Goal: Task Accomplishment & Management: Manage account settings

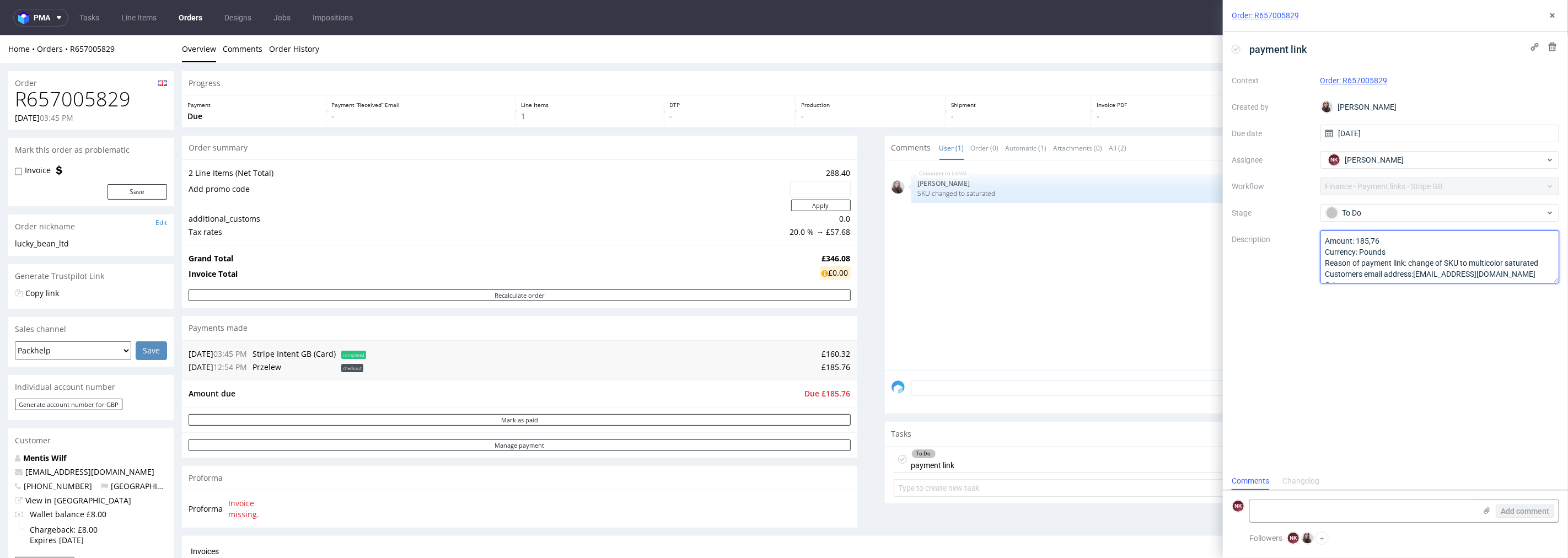
scroll to position [12, 0]
drag, startPoint x: 1490, startPoint y: 274, endPoint x: 1417, endPoint y: 260, distance: 74.3
click at [1417, 260] on textarea "Amount: 185,76 Currency: Pounds Reason of payment link: change of SKU to multic…" at bounding box center [1440, 256] width 239 height 53
click at [833, 390] on span "Due £185.76" at bounding box center [828, 393] width 46 height 11
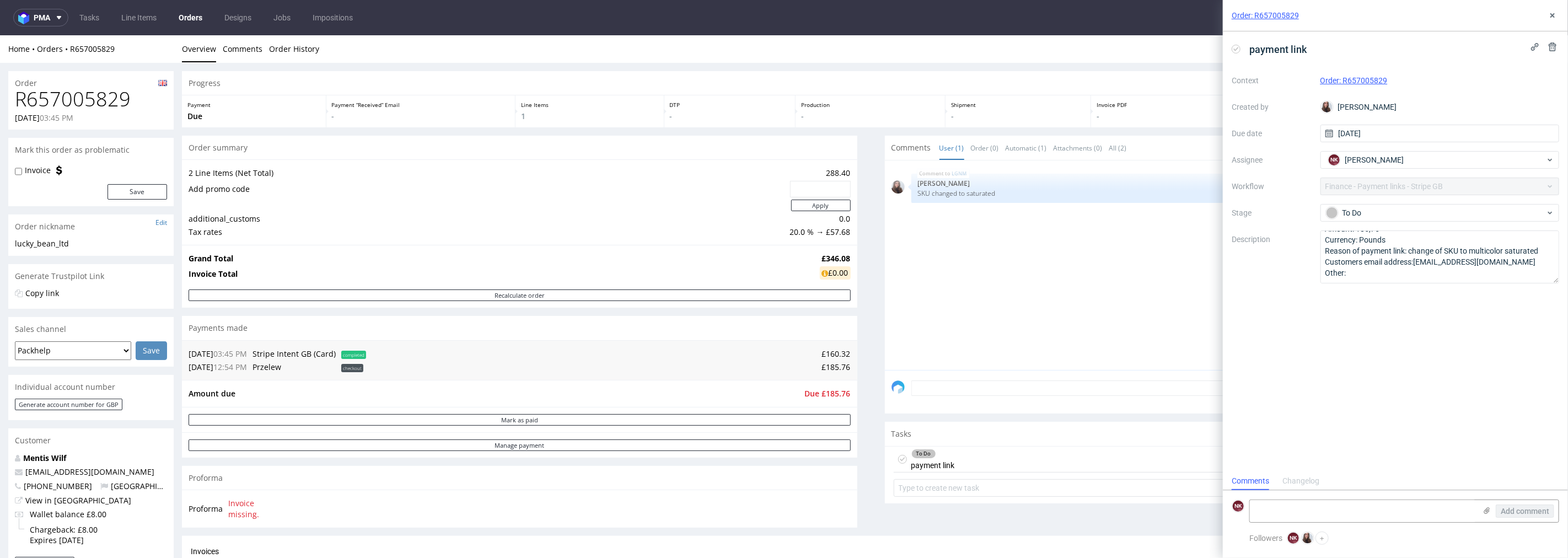
click at [97, 98] on h1 "R657005829" at bounding box center [90, 98] width 153 height 22
copy h1 "R657005829"
click at [824, 388] on span "Due £185.76" at bounding box center [828, 393] width 46 height 11
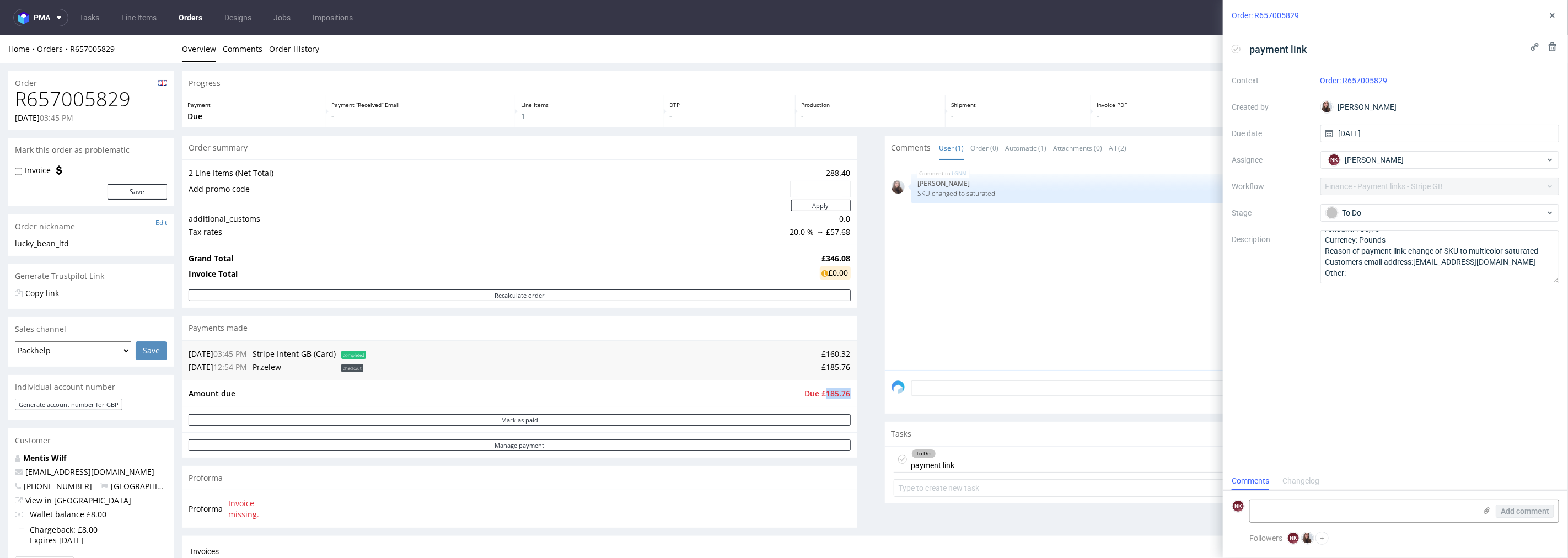
copy span "185.76"
click at [103, 97] on h1 "R657005829" at bounding box center [90, 98] width 153 height 22
copy h1 "R657005829"
click at [1433, 222] on div "To Do" at bounding box center [1440, 213] width 239 height 18
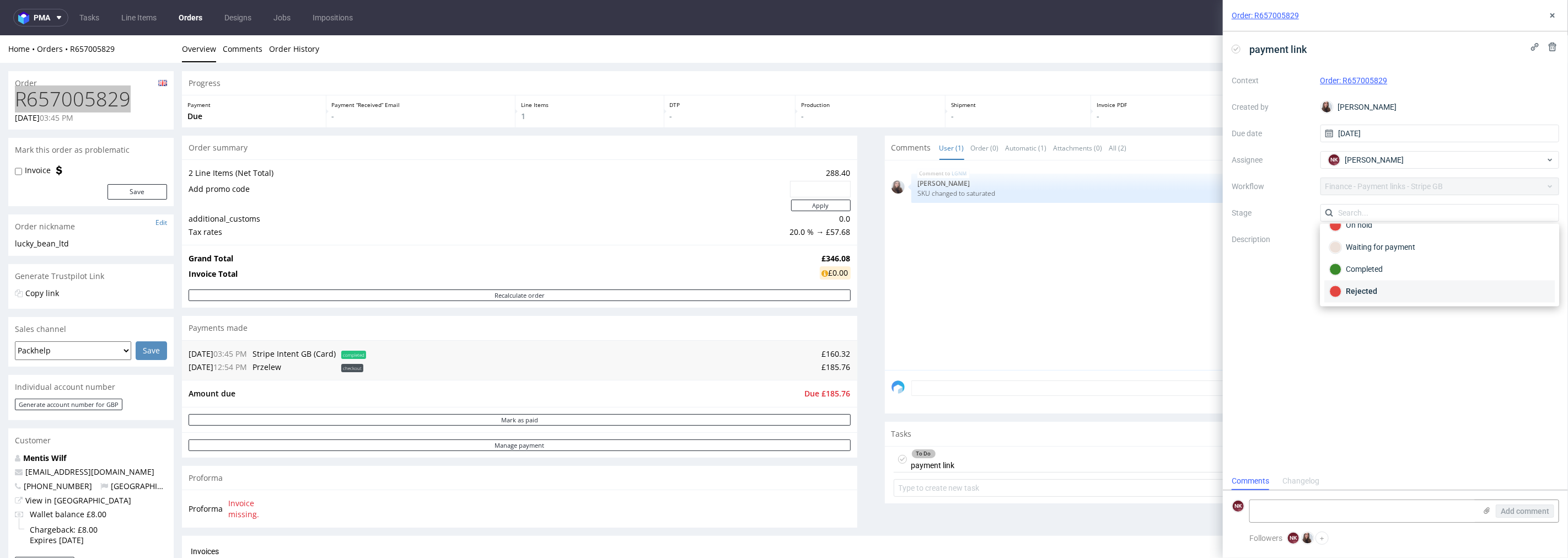
scroll to position [80, 0]
click at [1390, 243] on div "Waiting for payment" at bounding box center [1439, 246] width 220 height 12
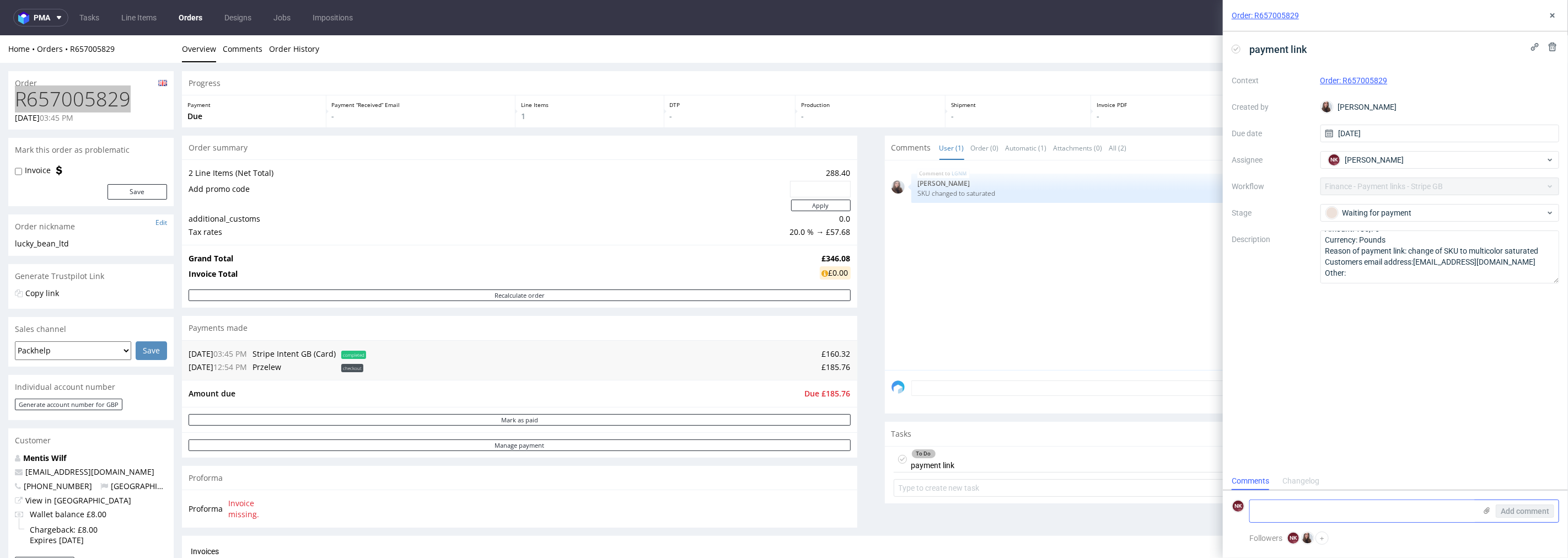
click at [1327, 500] on textarea at bounding box center [1363, 511] width 226 height 22
type textarea "payment link sent"
click at [1520, 507] on span "Add comment" at bounding box center [1525, 511] width 49 height 8
click at [1560, 14] on div "Order: R657005829" at bounding box center [1396, 15] width 345 height 32
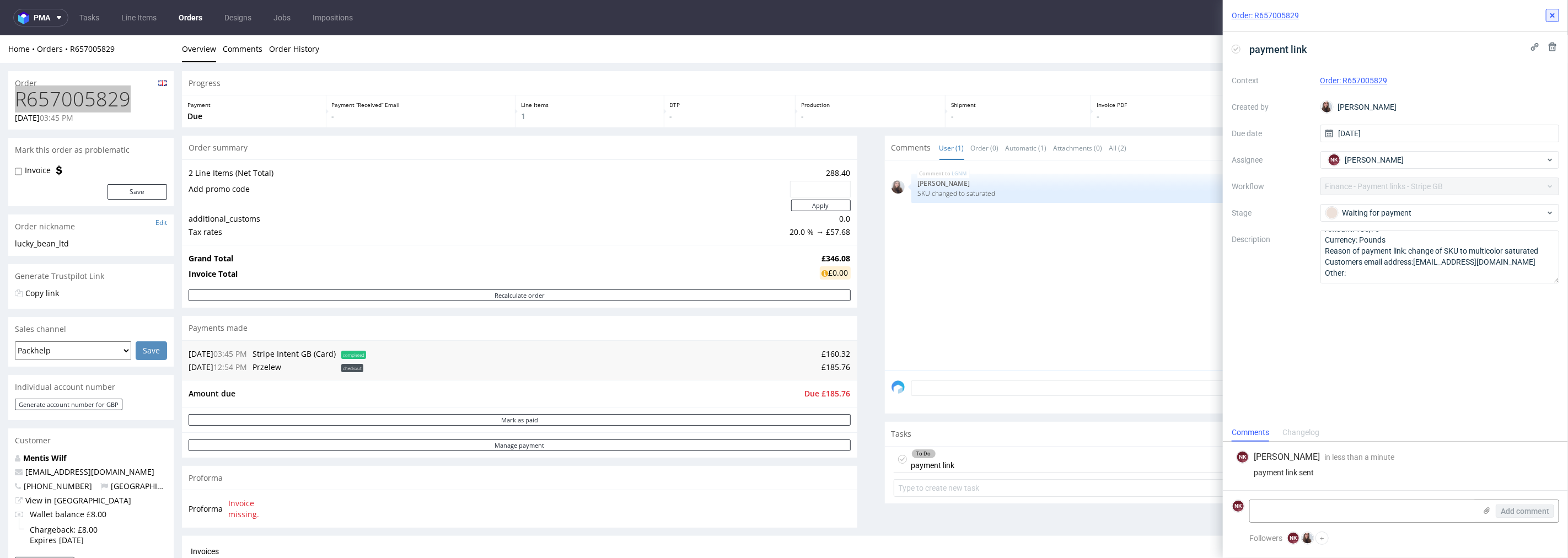
click at [1557, 14] on button at bounding box center [1552, 15] width 14 height 14
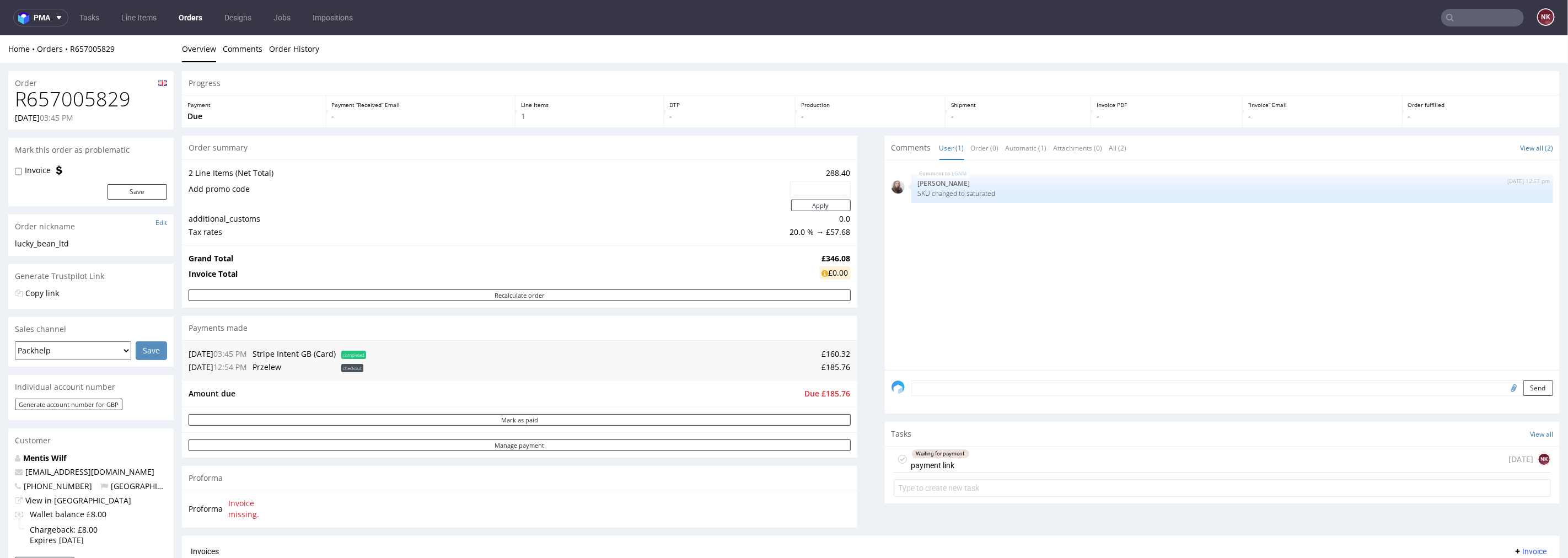
click at [864, 405] on div "Progress Payment Due Payment “Received” Email - Line Items 1 DTP - Production -…" at bounding box center [871, 386] width 1378 height 632
click at [40, 18] on span "pma" at bounding box center [42, 17] width 16 height 8
click at [51, 40] on span "AMA" at bounding box center [47, 42] width 16 height 9
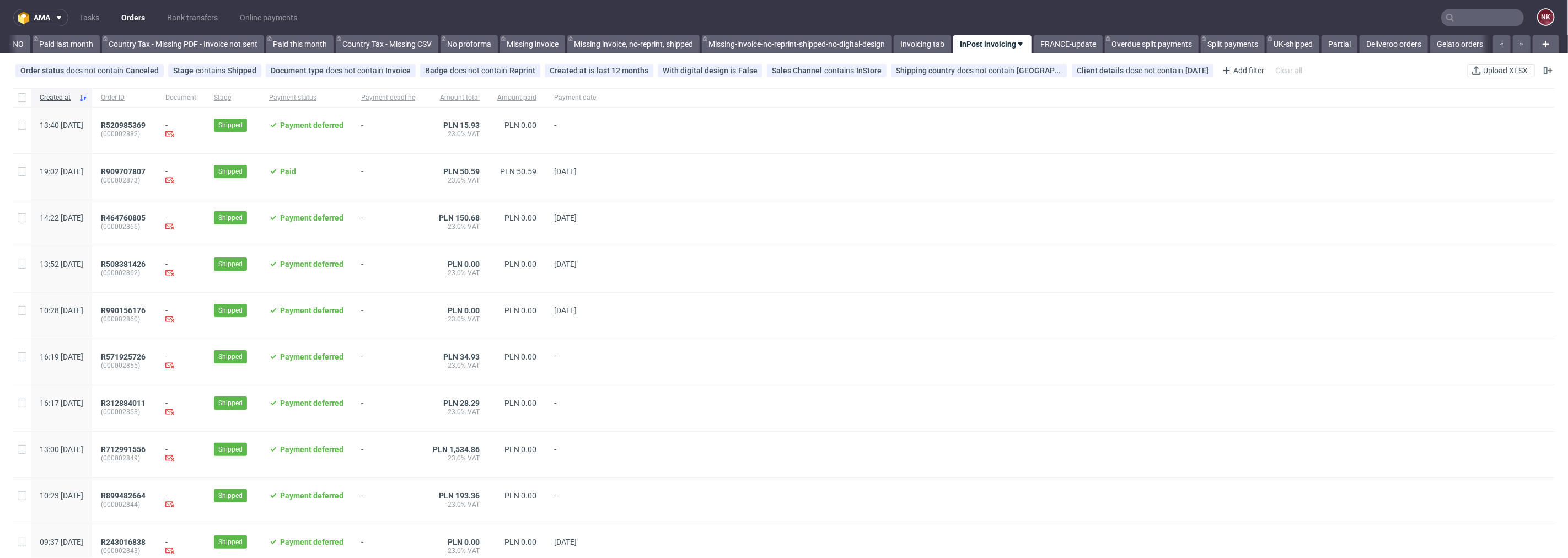
scroll to position [0, 1193]
click at [181, 12] on link "Bank transfers" at bounding box center [192, 18] width 64 height 18
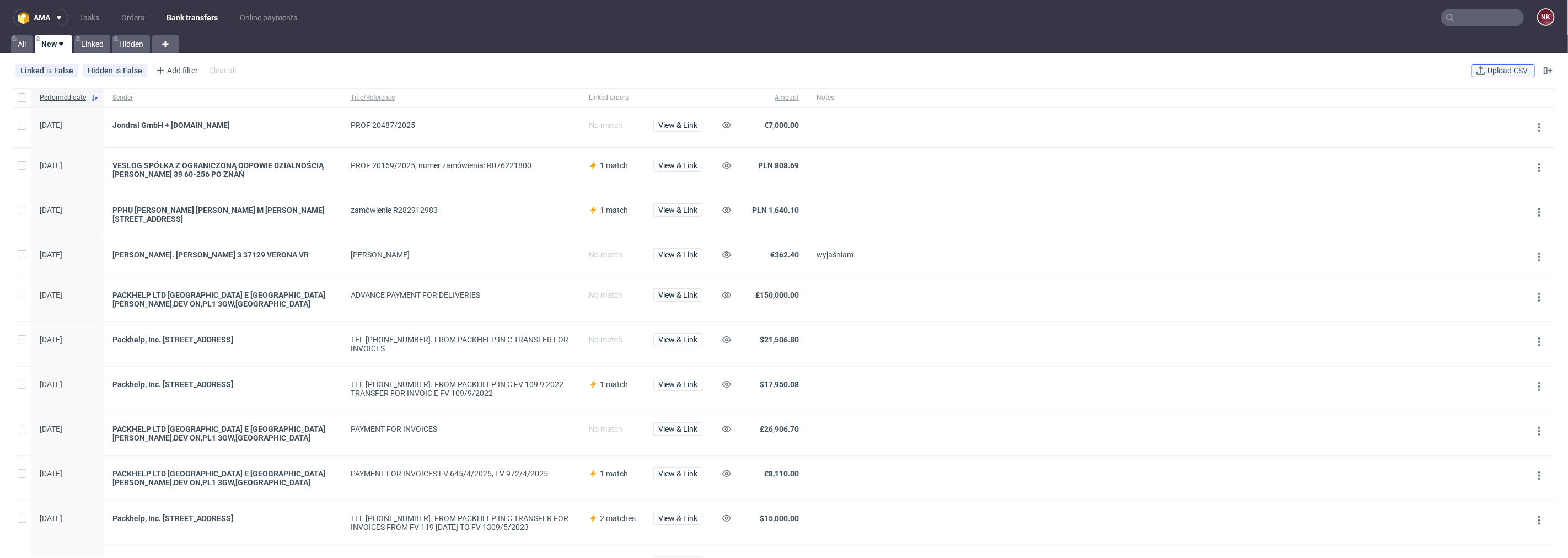
click at [1494, 70] on span "Upload CSV" at bounding box center [1507, 70] width 44 height 8
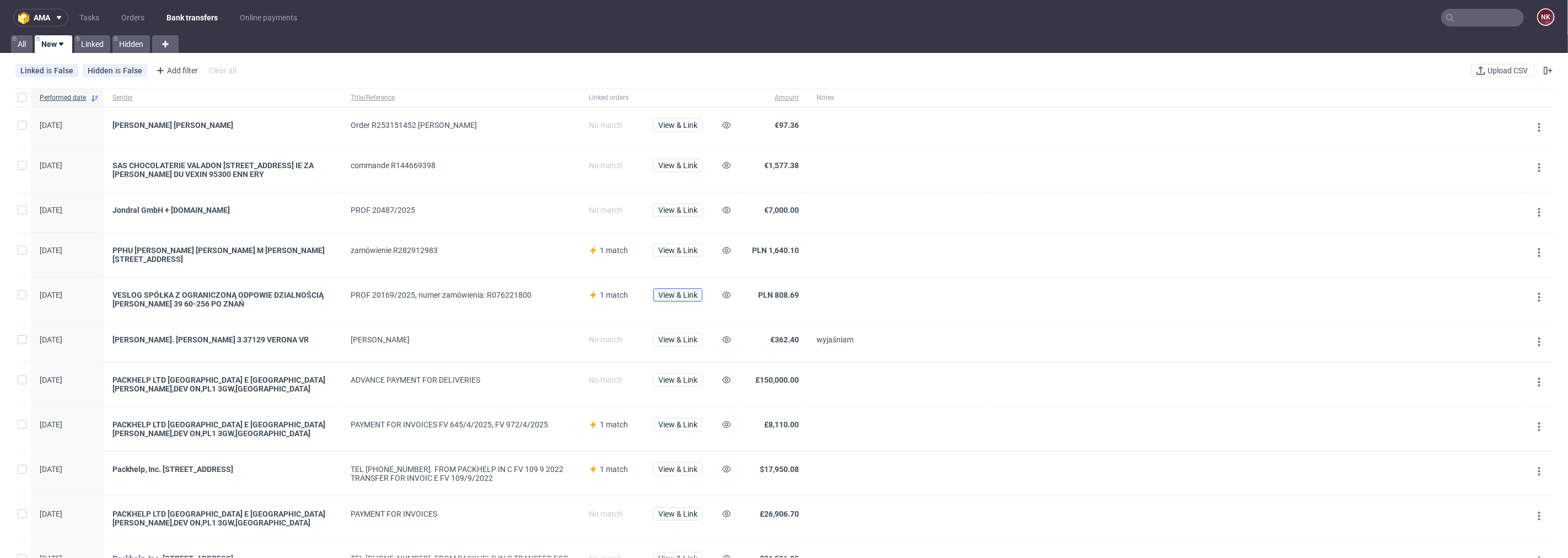
click at [676, 298] on span "View & Link" at bounding box center [677, 294] width 39 height 8
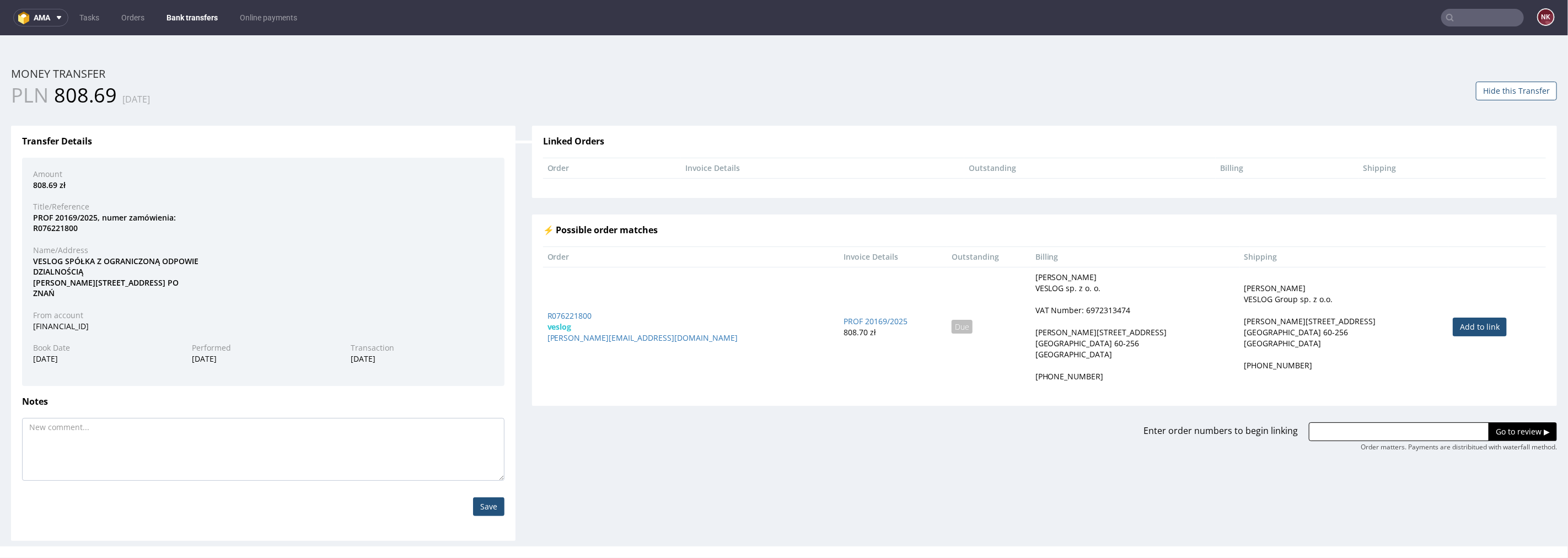
click at [1452, 325] on link "Add to link" at bounding box center [1480, 326] width 54 height 19
type input "R076221800"
click at [1489, 439] on input "Go to review ▶" at bounding box center [1523, 431] width 69 height 19
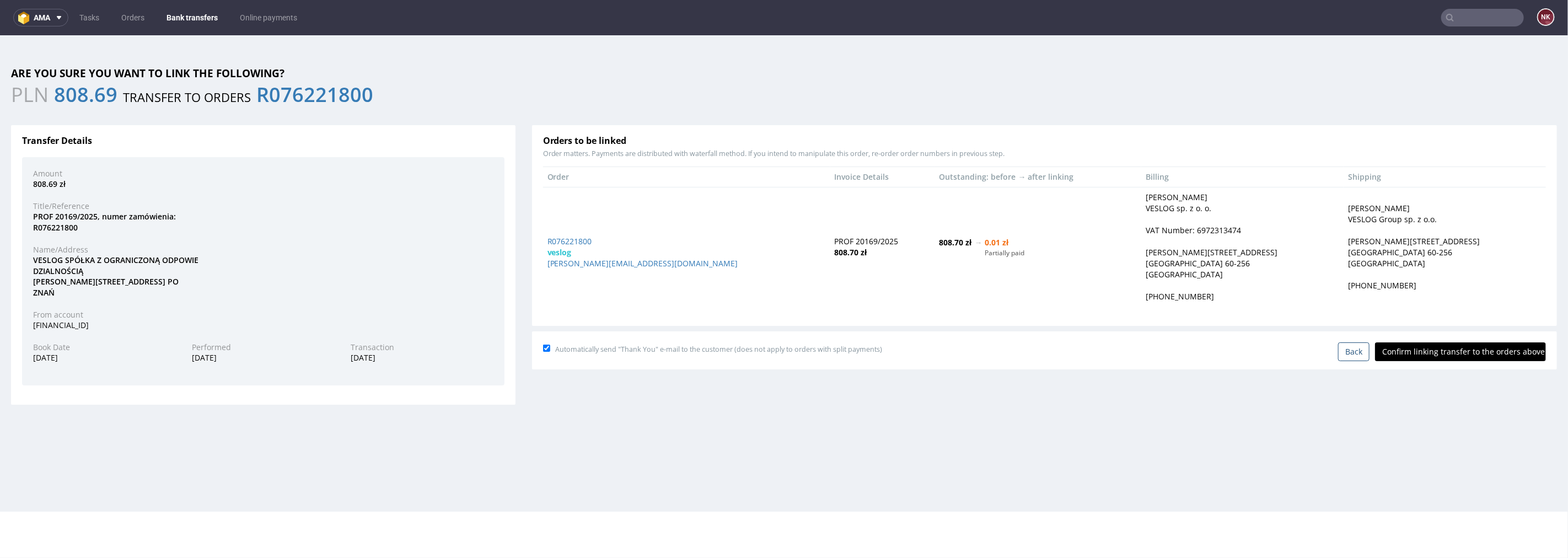
click at [1460, 350] on input "Confirm linking transfer to the orders above" at bounding box center [1460, 351] width 171 height 19
type input "In progress..."
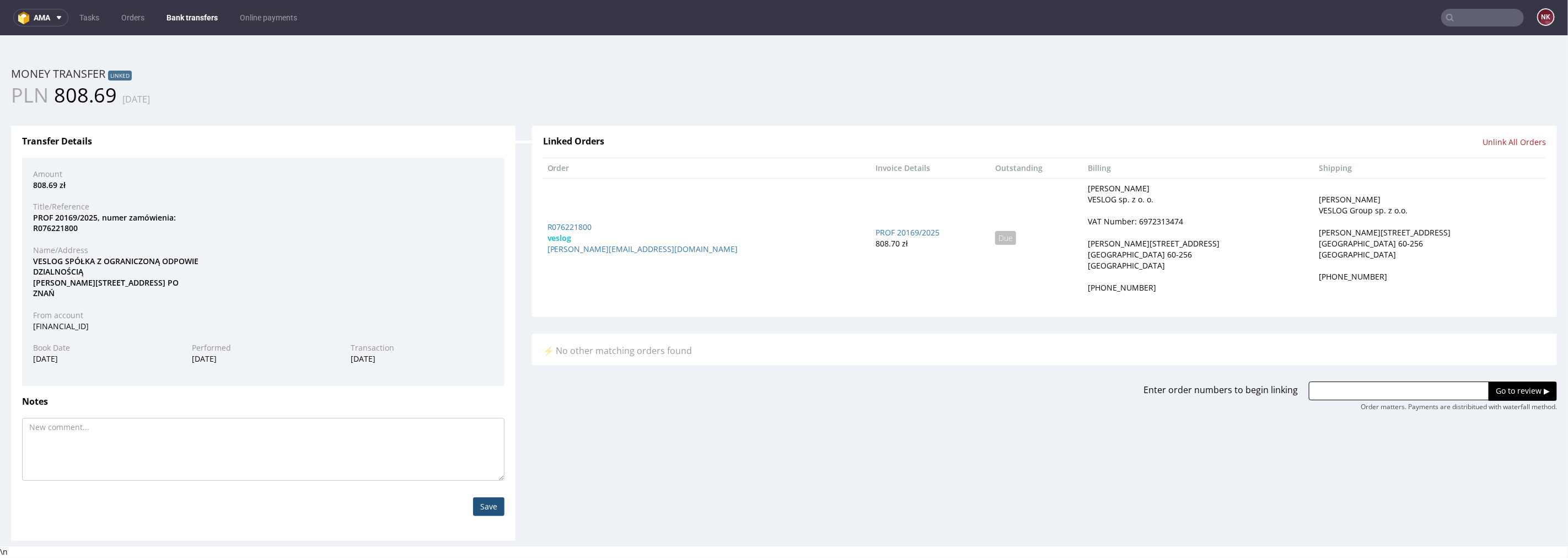
click at [193, 9] on link "Bank transfers" at bounding box center [191, 18] width 64 height 18
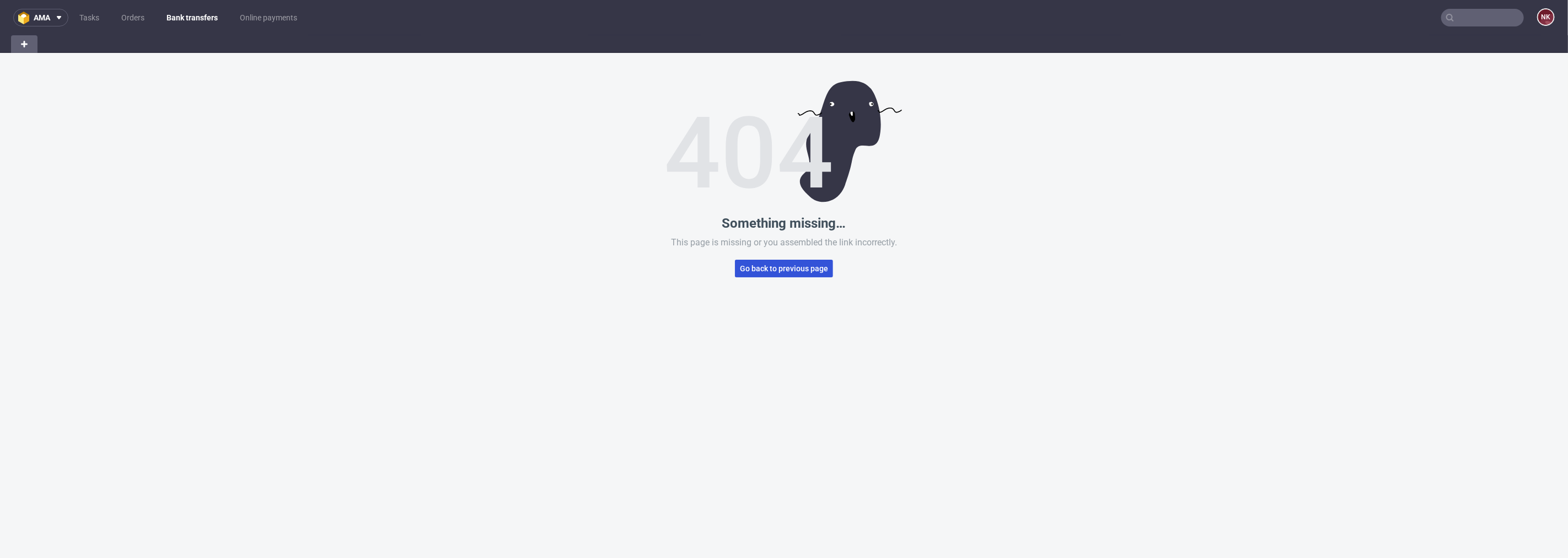
click at [777, 265] on span "Go back to previous page" at bounding box center [784, 268] width 88 height 8
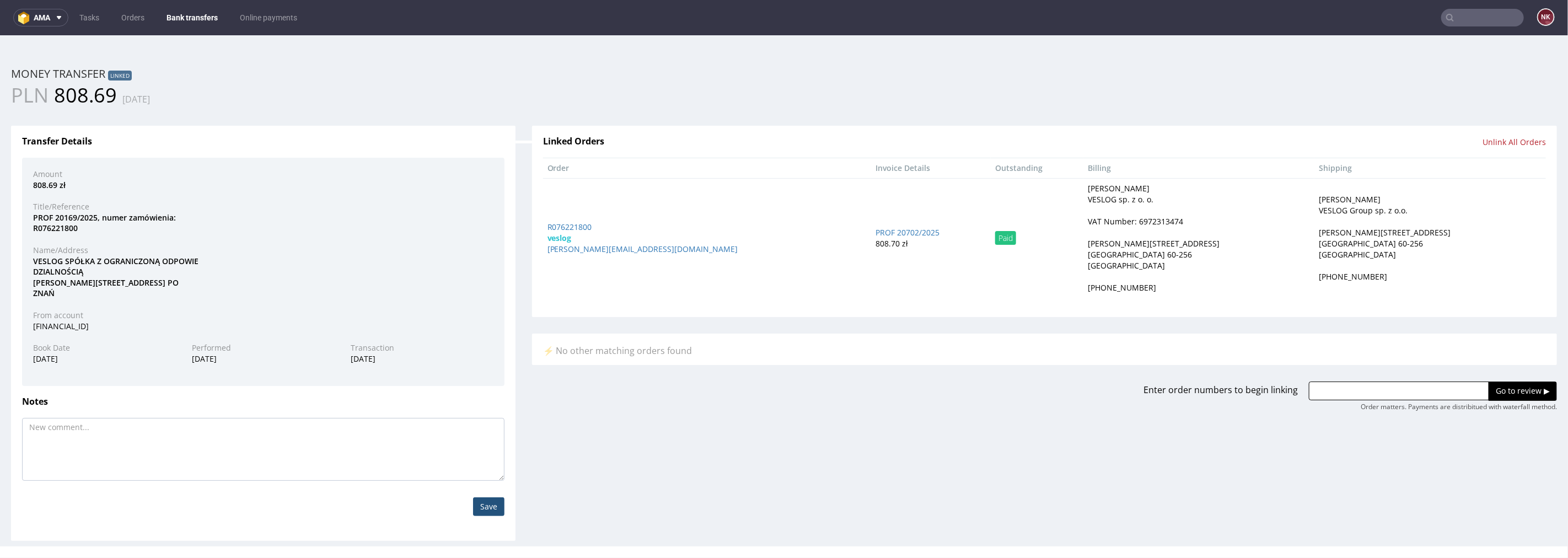
click at [180, 14] on link "Bank transfers" at bounding box center [191, 18] width 64 height 18
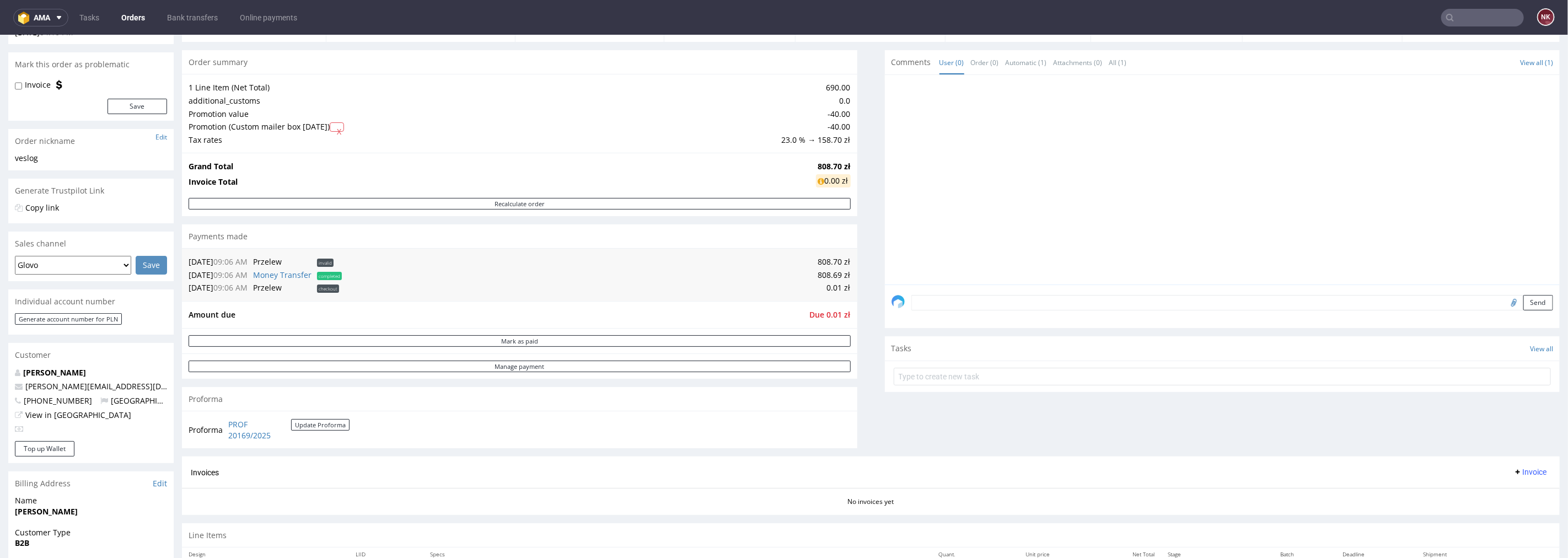
scroll to position [306, 0]
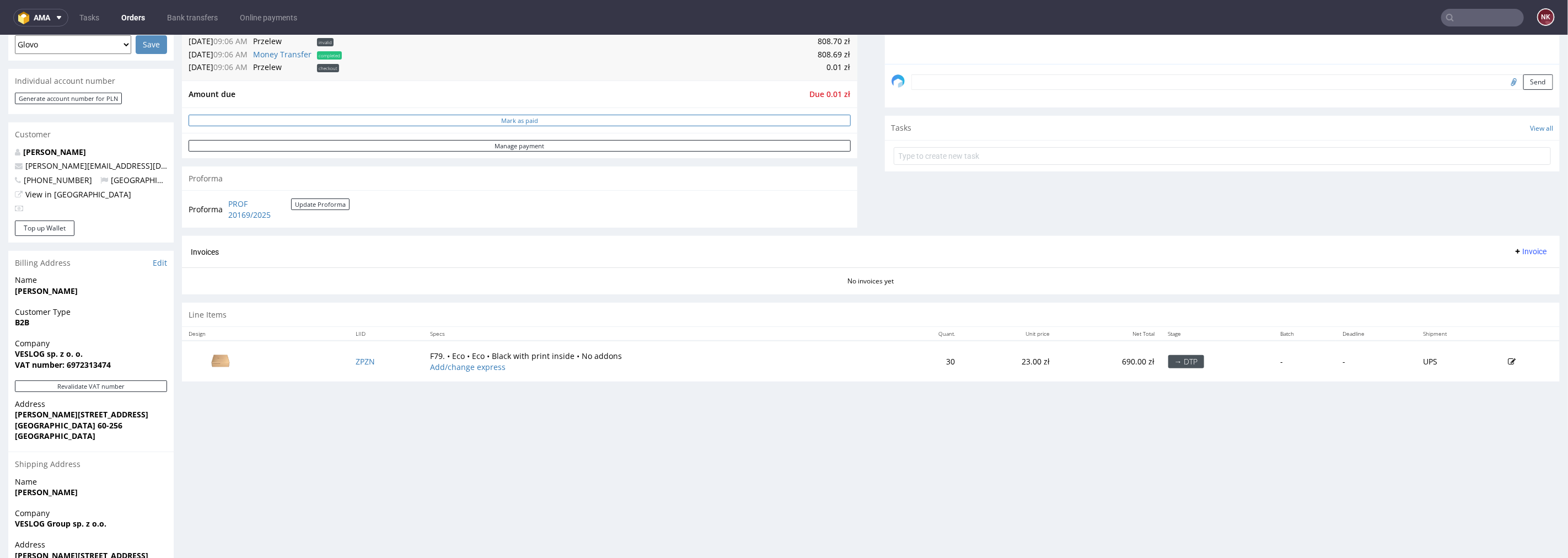
click at [487, 123] on button "Mark as paid" at bounding box center [519, 119] width 662 height 12
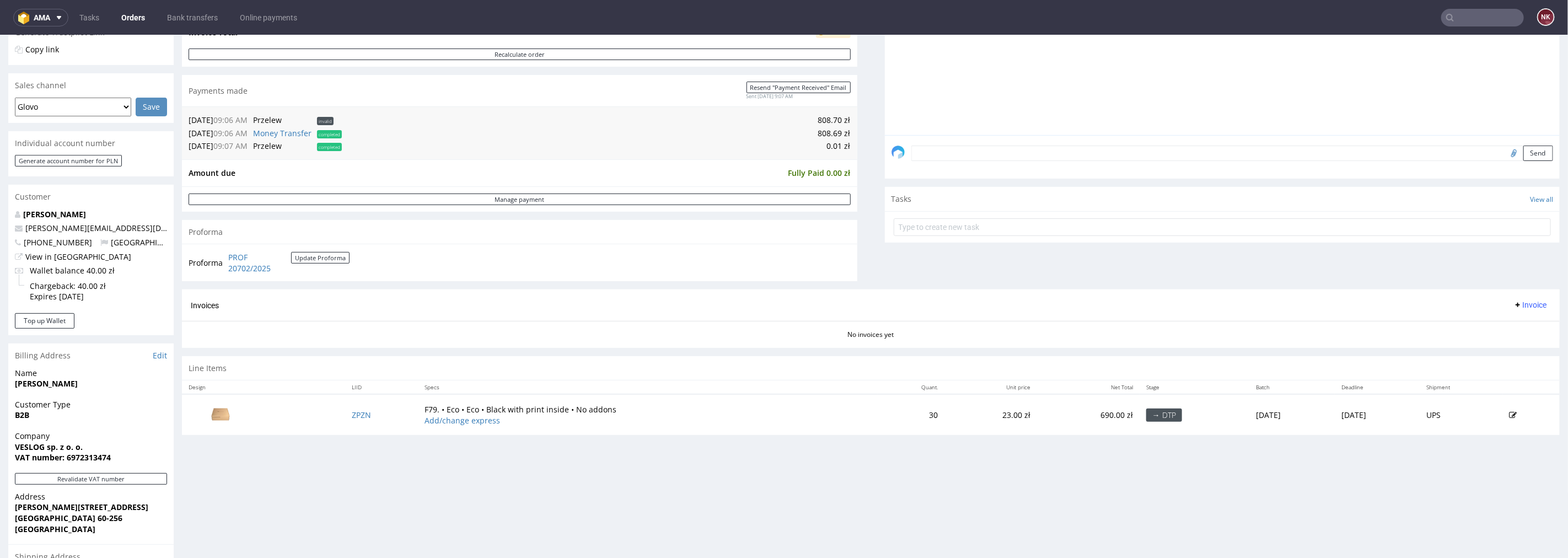
scroll to position [245, 0]
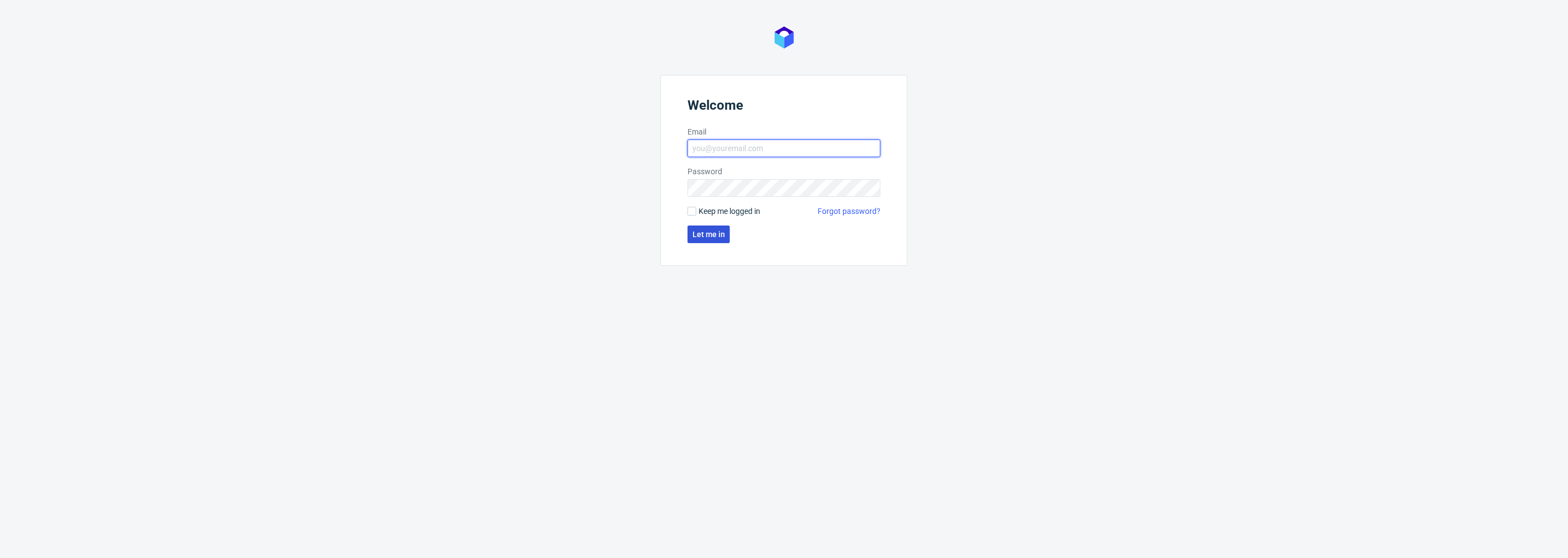
type input "natalia.kaczorowska@packhelp.com"
click at [717, 228] on button "Let me in" at bounding box center [709, 235] width 42 height 18
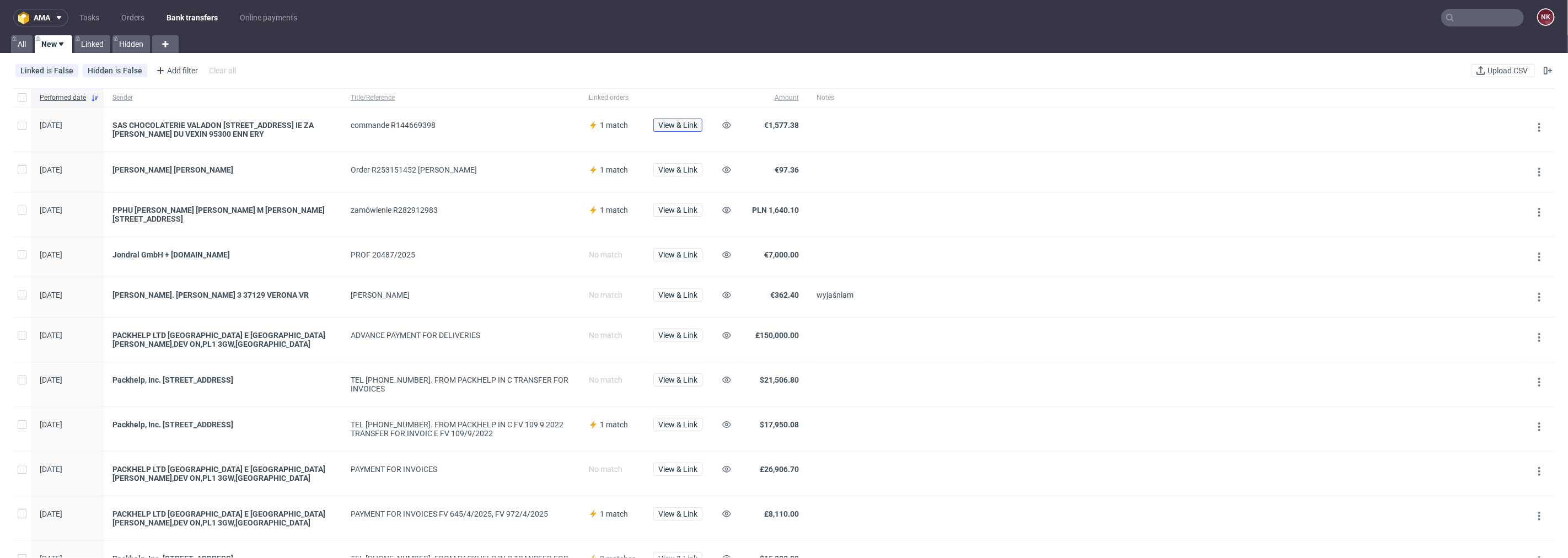
click at [675, 131] on button "View & Link" at bounding box center [678, 125] width 49 height 14
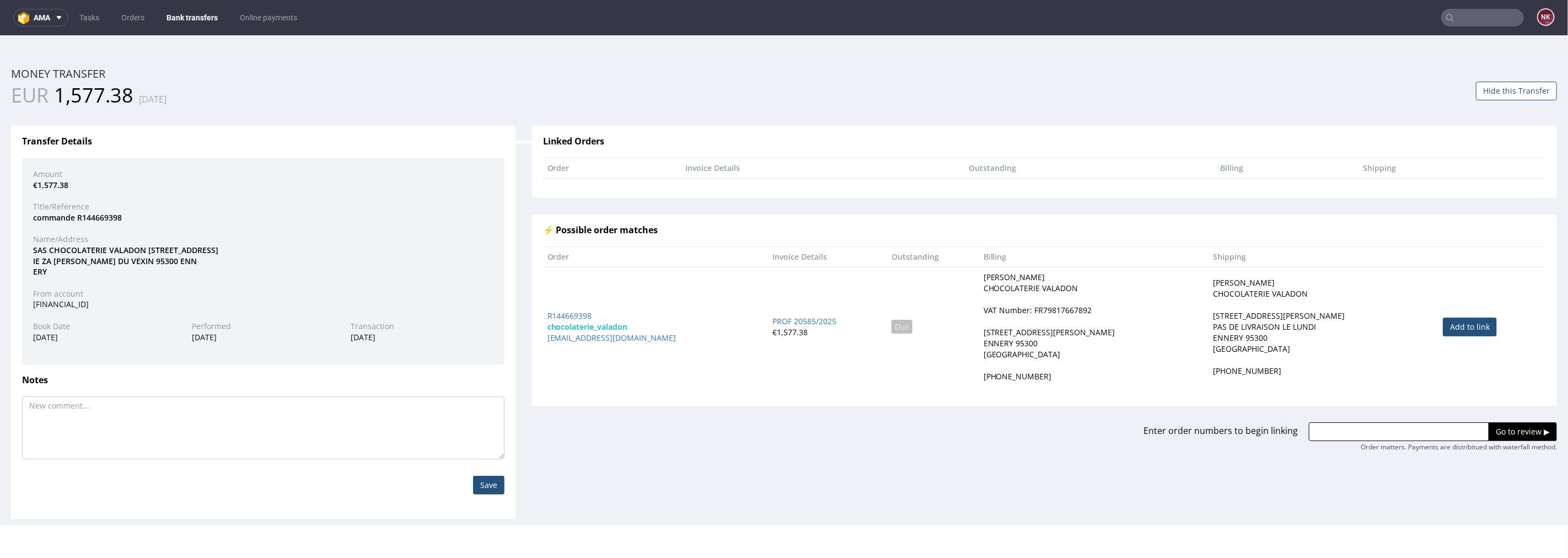
click at [1454, 321] on link "Add to link" at bounding box center [1470, 326] width 54 height 19
type input "R144669398"
click at [1490, 434] on input "Go to review ▶" at bounding box center [1523, 431] width 69 height 19
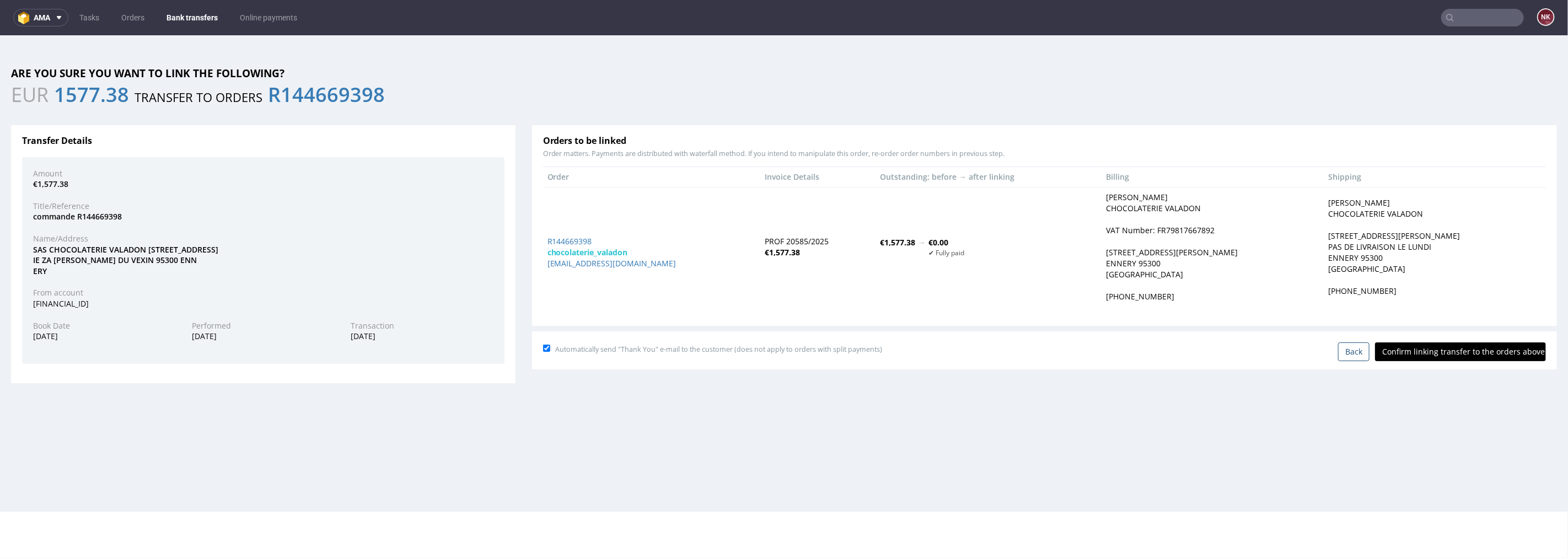
click at [1445, 356] on input "Confirm linking transfer to the orders above" at bounding box center [1460, 351] width 171 height 19
type input "In progress..."
click at [191, 17] on link "Bank transfers" at bounding box center [191, 18] width 64 height 18
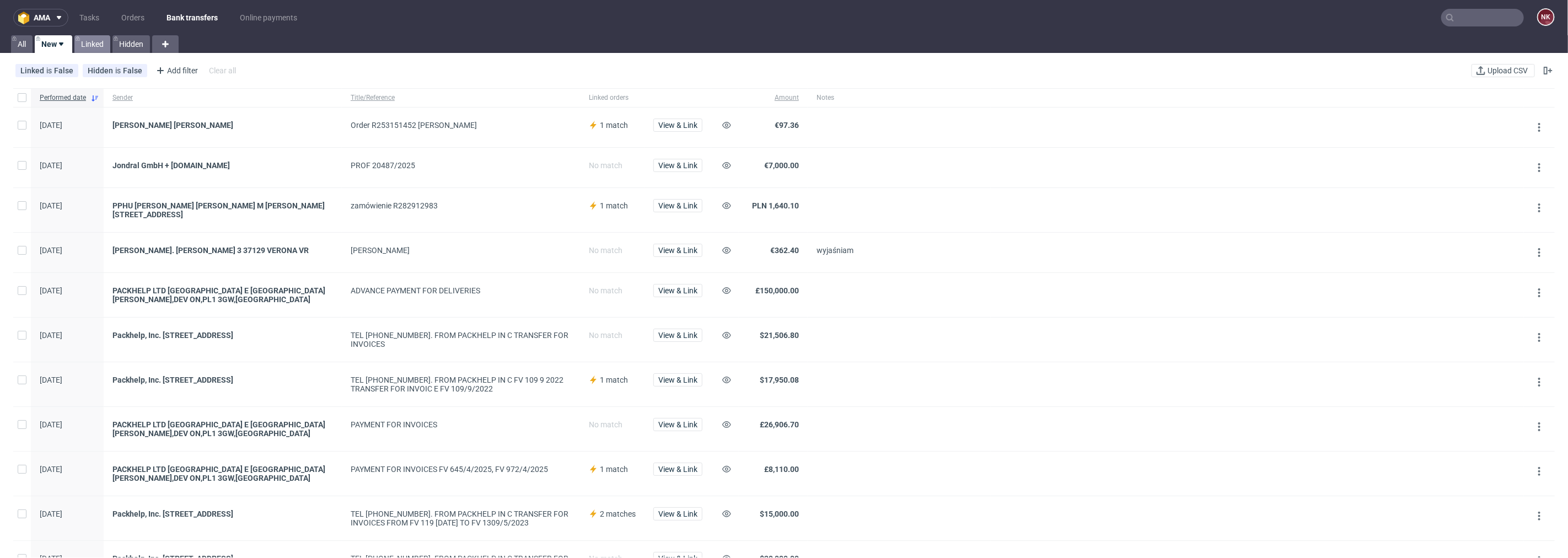
click at [97, 46] on link "Linked" at bounding box center [92, 44] width 36 height 18
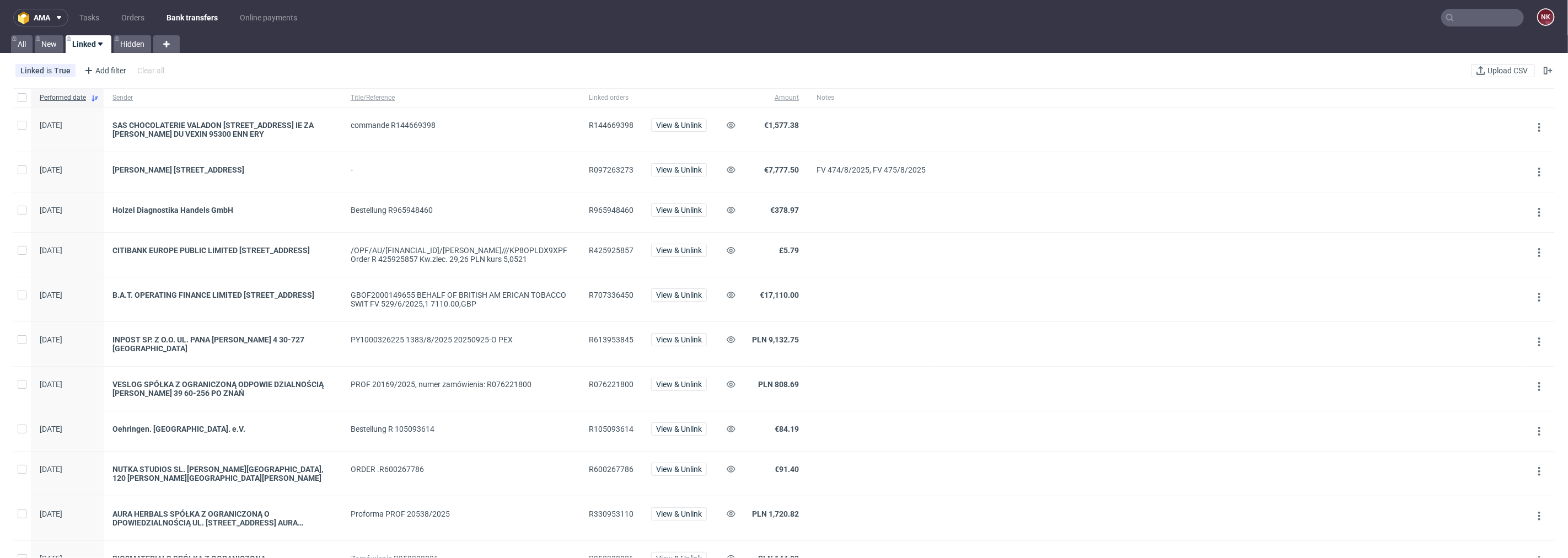
click at [420, 123] on div "commande R144669398" at bounding box center [460, 126] width 220 height 9
copy div "R144669398"
click at [46, 42] on link "New" at bounding box center [49, 44] width 29 height 18
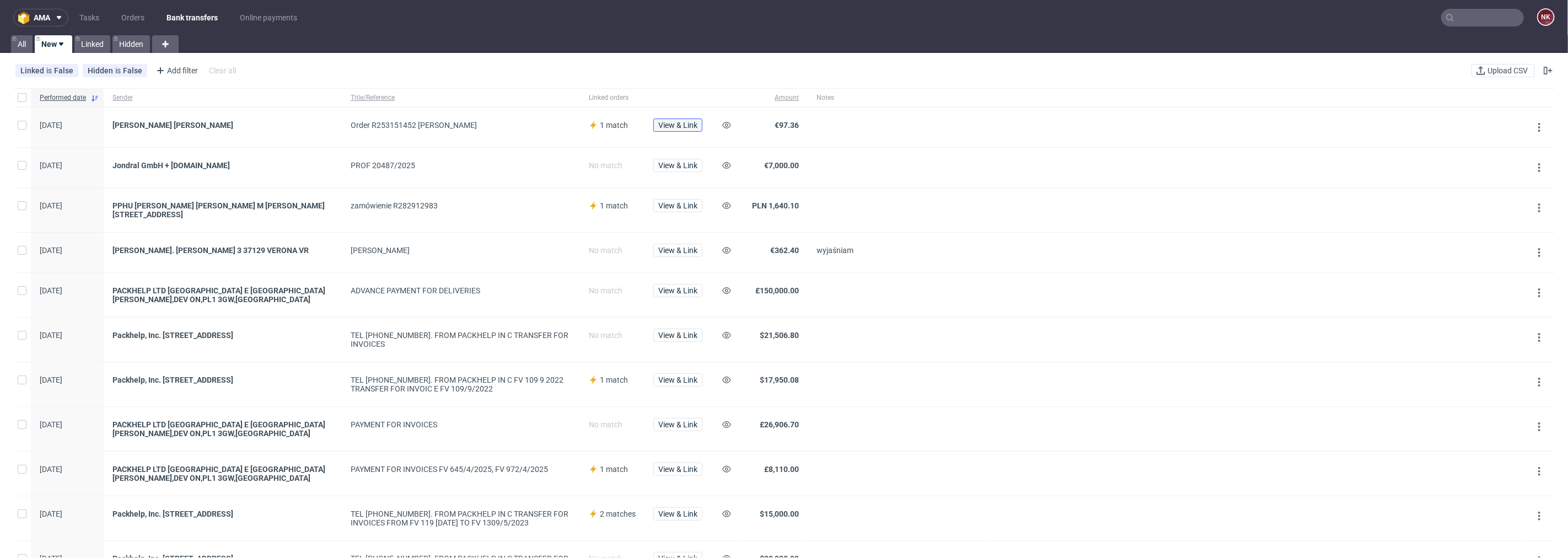
click at [661, 128] on span "View & Link" at bounding box center [677, 125] width 39 height 8
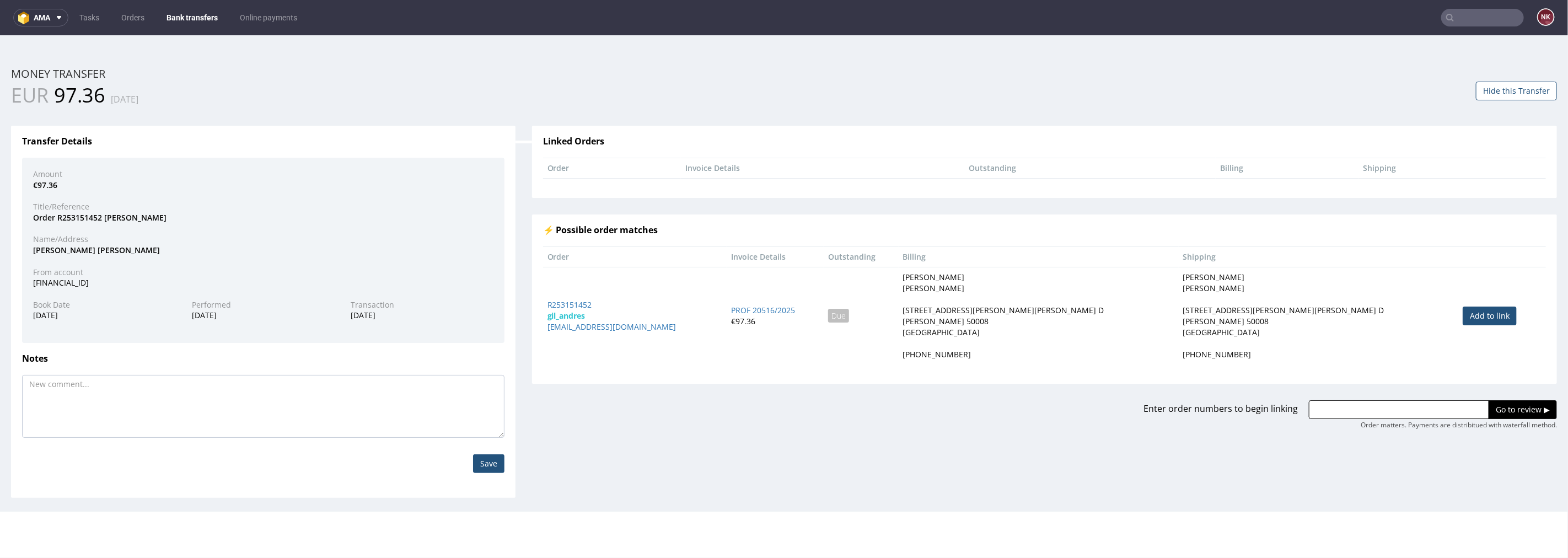
click at [1485, 317] on link "Add to link" at bounding box center [1489, 315] width 54 height 19
type input "R253151452"
click at [1498, 395] on div "Enter order numbers to begin linking R253151452 Go to review ▶ Order matters. P…" at bounding box center [1044, 405] width 1042 height 46
click at [1498, 405] on input "Go to review ▶" at bounding box center [1523, 409] width 69 height 19
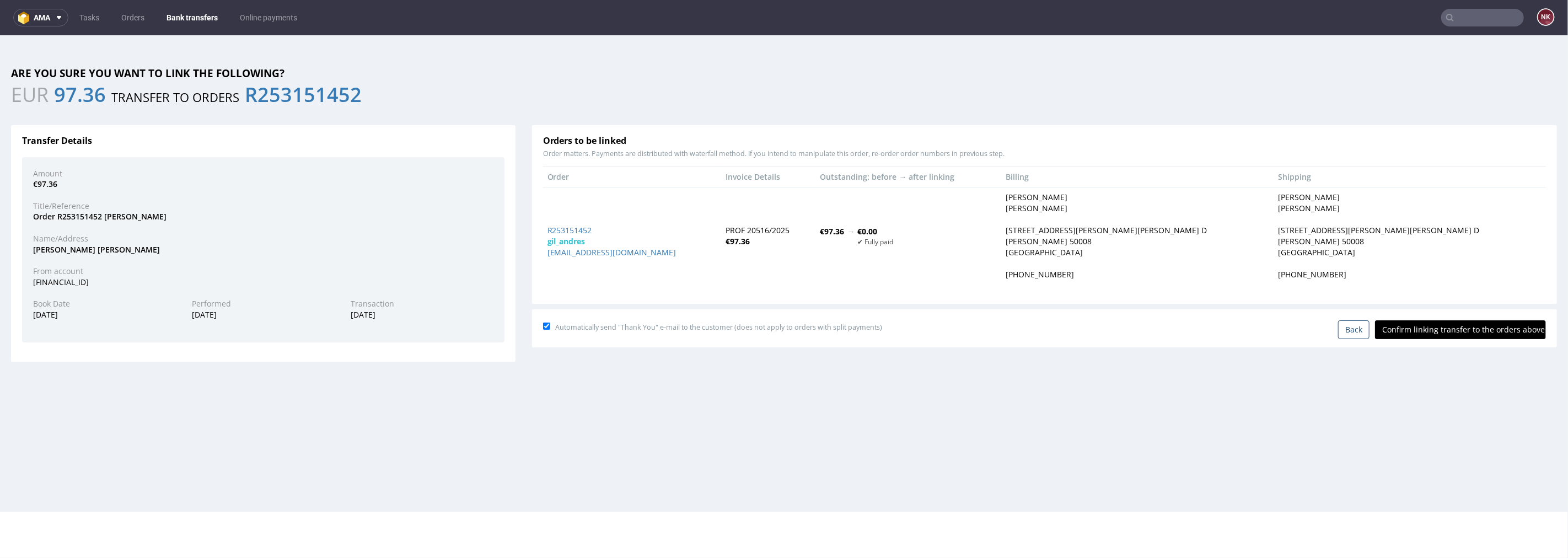
click at [1429, 316] on div "Automatically send "Thank You" e-mail to the customer (does not apply to orders…" at bounding box center [1044, 327] width 1003 height 23
click at [1434, 328] on input "Confirm linking transfer to the orders above" at bounding box center [1460, 329] width 171 height 19
type input "In progress..."
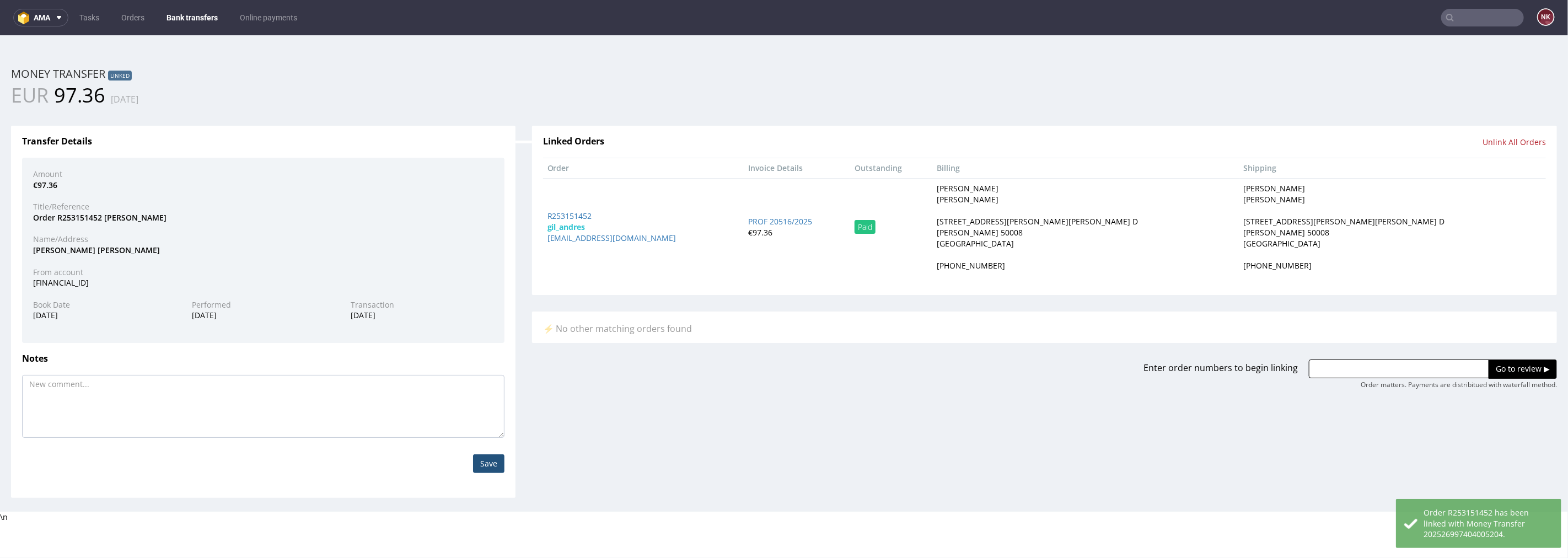
click at [190, 14] on link "Bank transfers" at bounding box center [191, 18] width 64 height 18
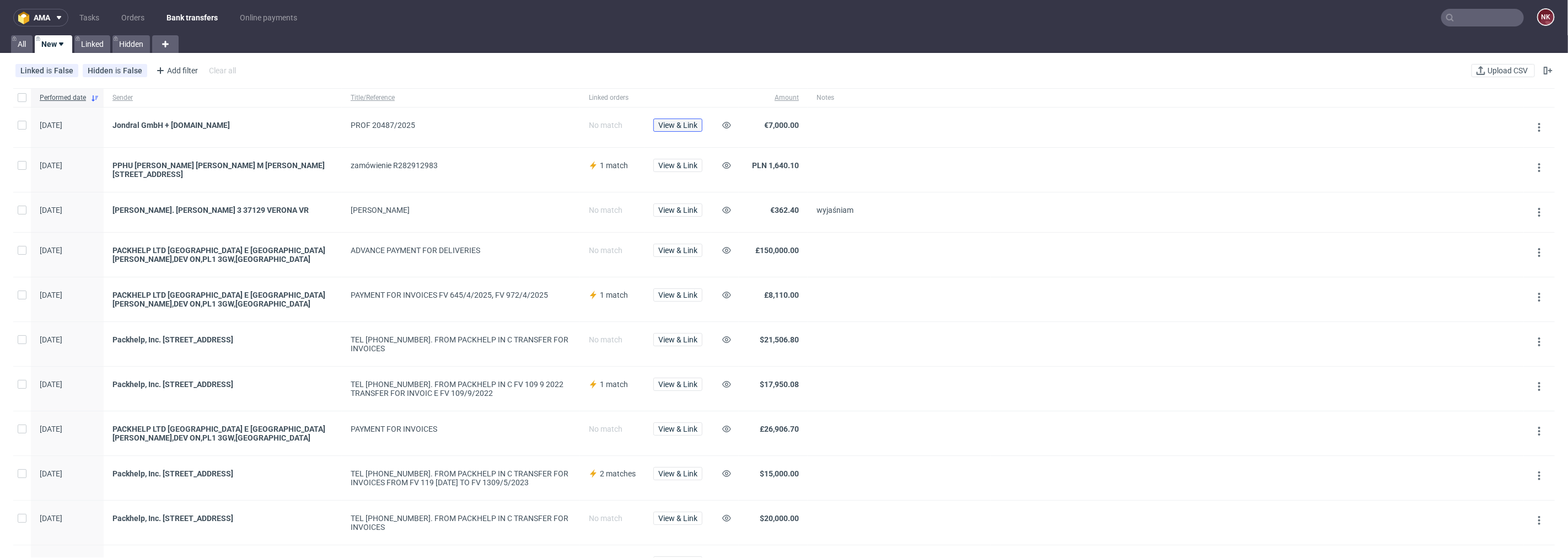
click at [673, 125] on span "View & Link" at bounding box center [677, 125] width 39 height 8
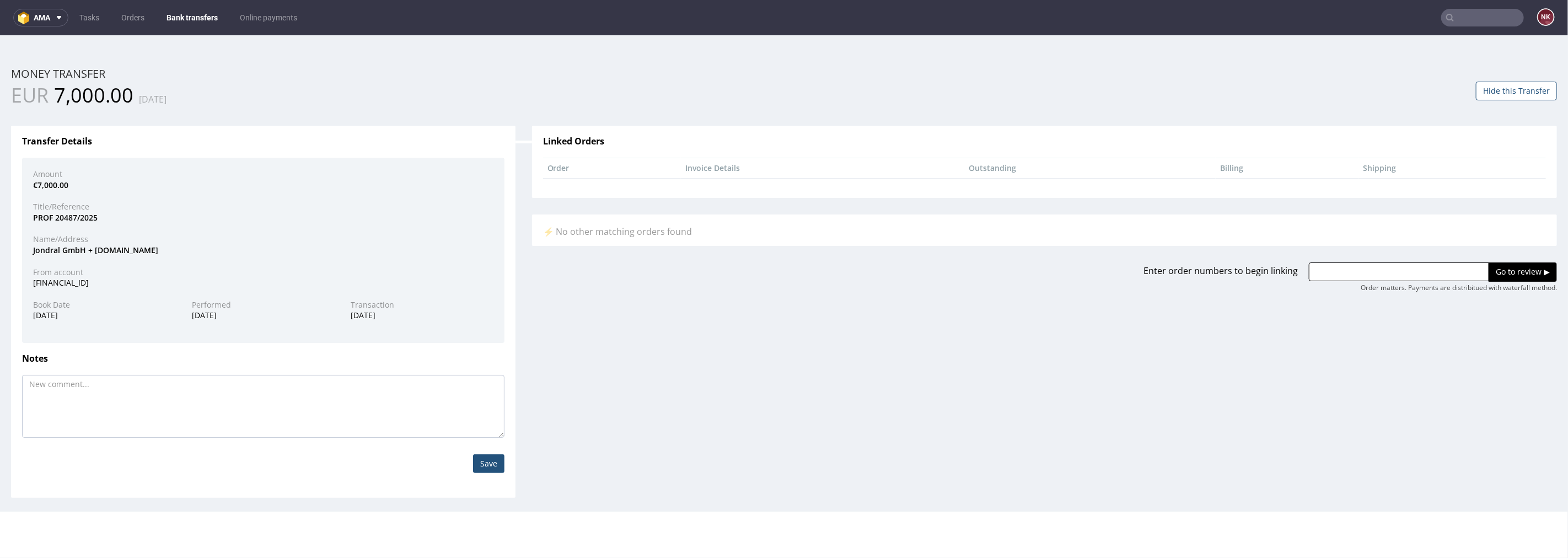
click at [48, 247] on div "Jondral GmbH + Co.KG" at bounding box center [263, 250] width 477 height 11
copy div "Jondral"
click at [1369, 267] on input "text" at bounding box center [1399, 271] width 181 height 19
paste input "R816050217"
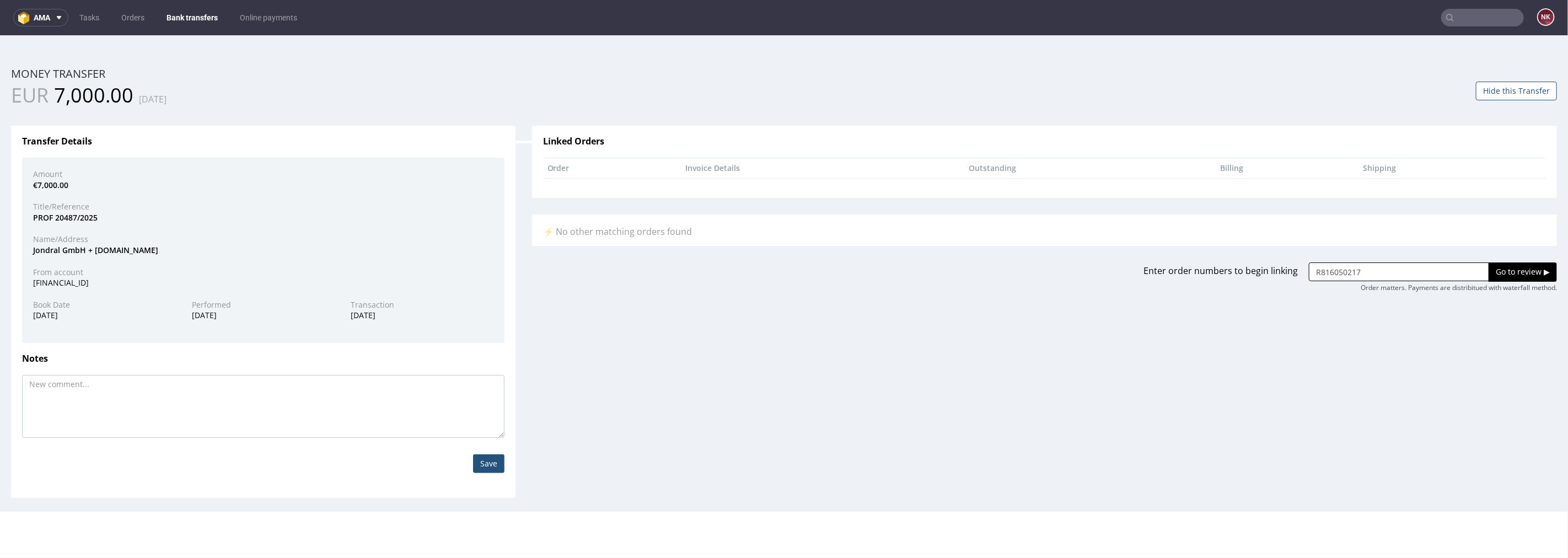
type input "R816050217"
click at [1513, 271] on input "Go to review ▶" at bounding box center [1523, 271] width 69 height 19
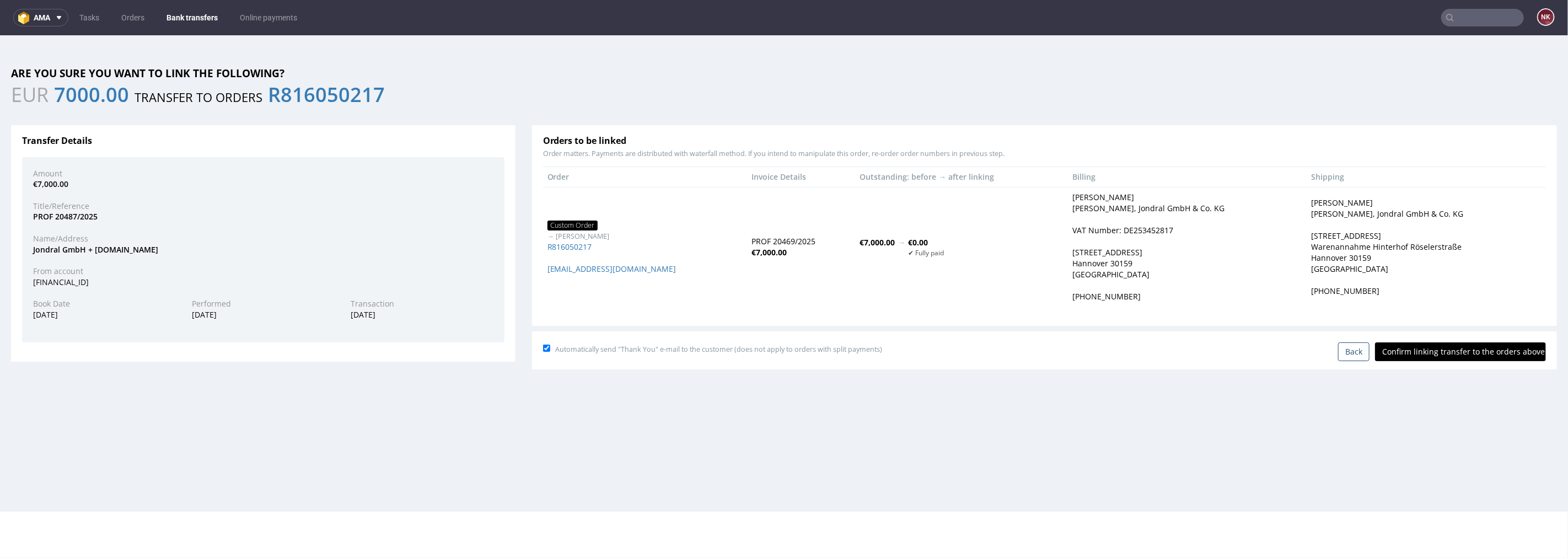
click at [1476, 348] on input "Confirm linking transfer to the orders above" at bounding box center [1460, 351] width 171 height 19
type input "In progress..."
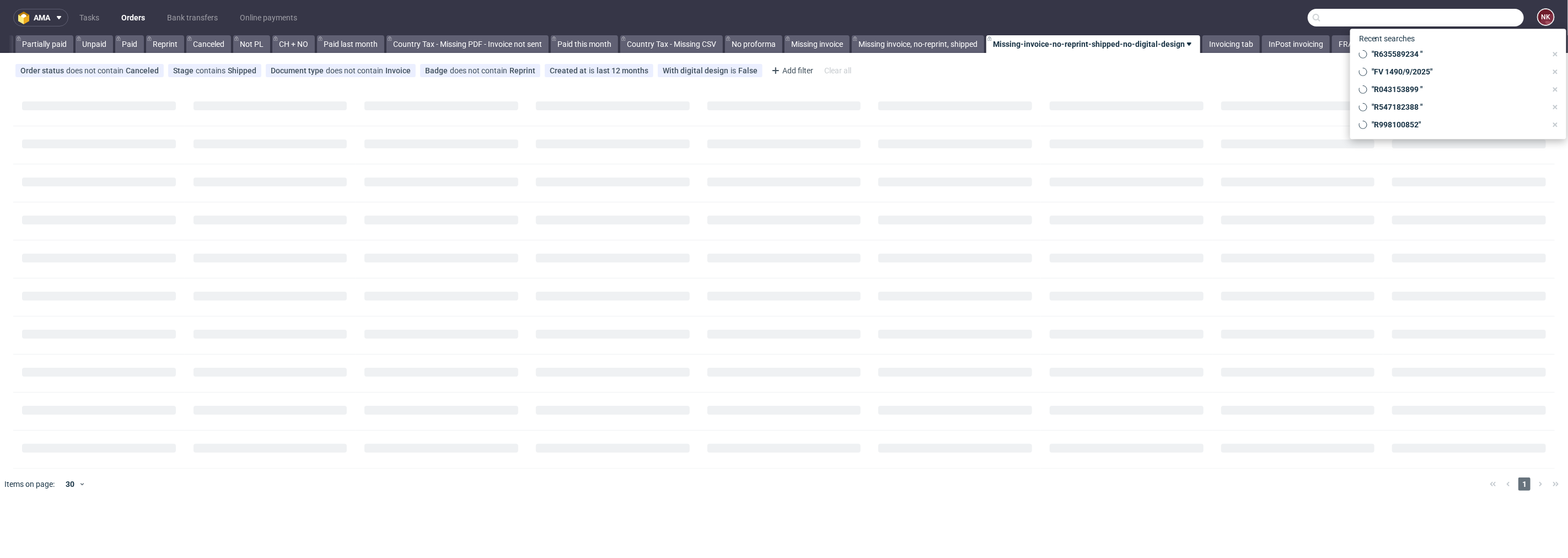
click at [1479, 14] on input "text" at bounding box center [1415, 18] width 216 height 18
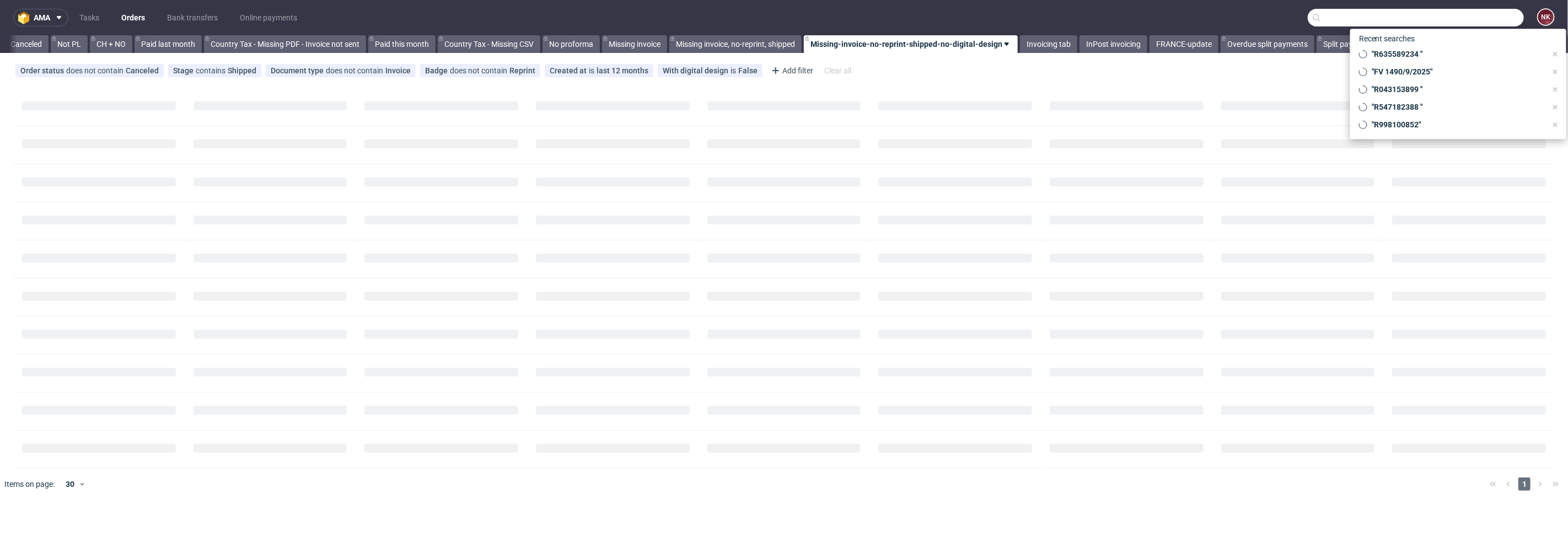
paste input "R144669398"
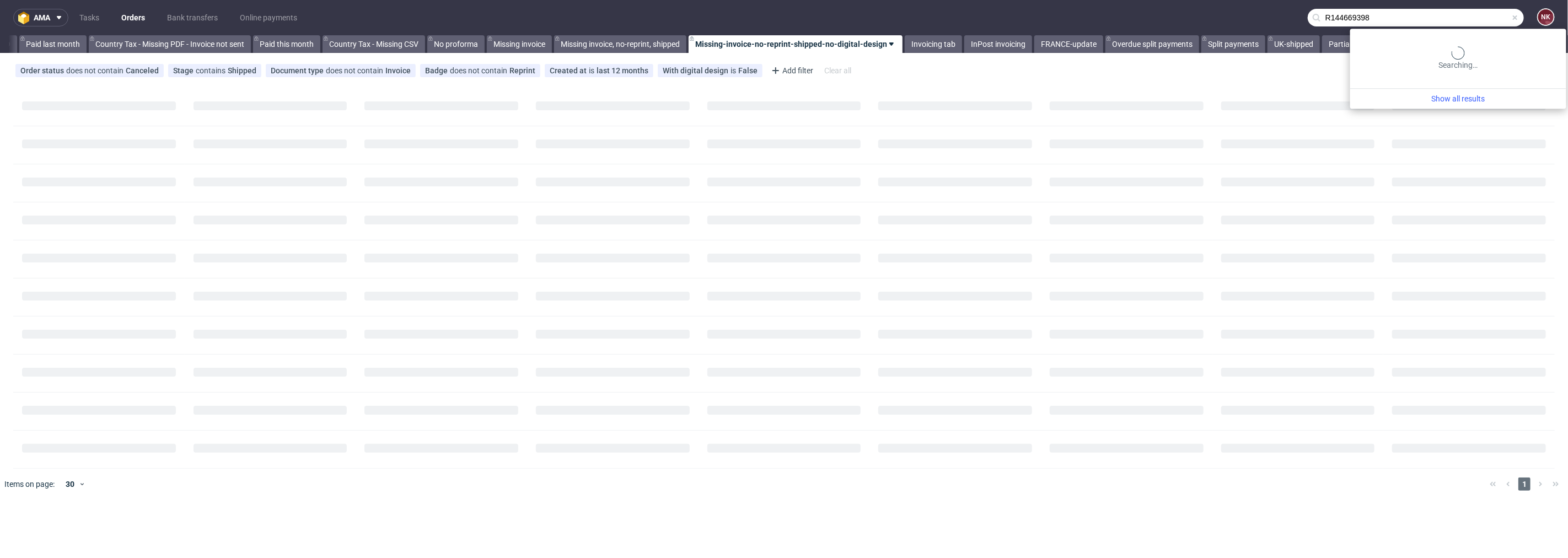
scroll to position [0, 1202]
type input "R144669398"
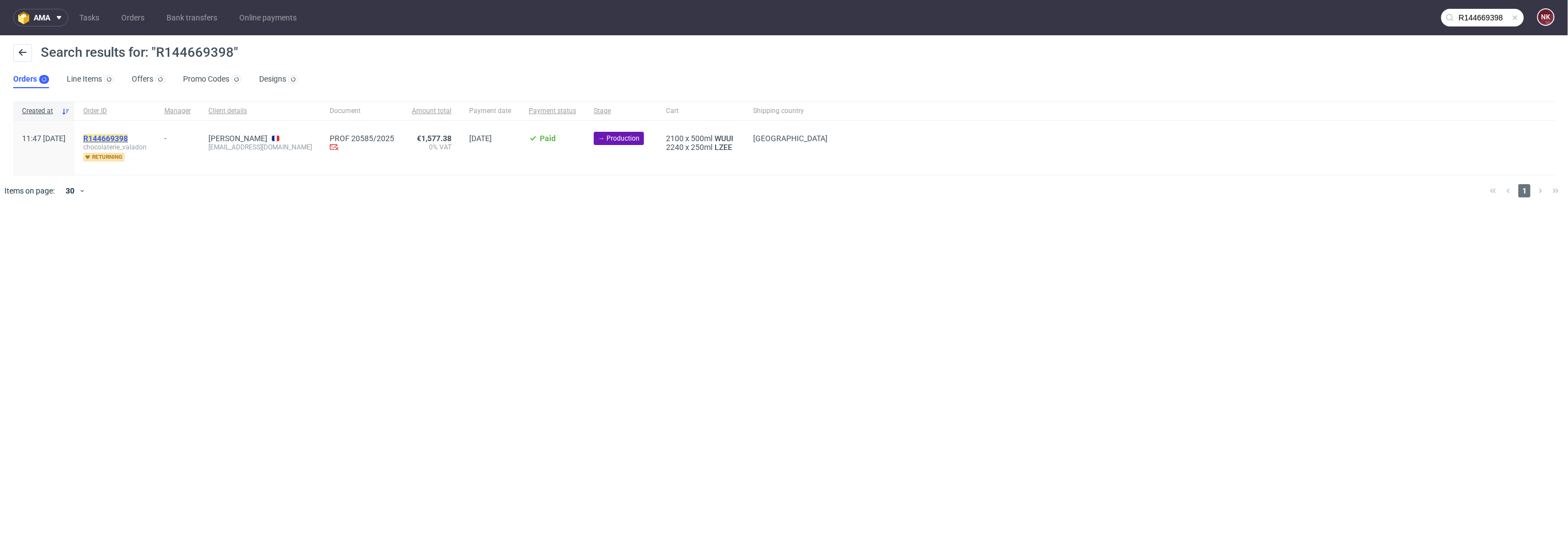
click at [120, 140] on mark "R144669398" at bounding box center [105, 138] width 44 height 9
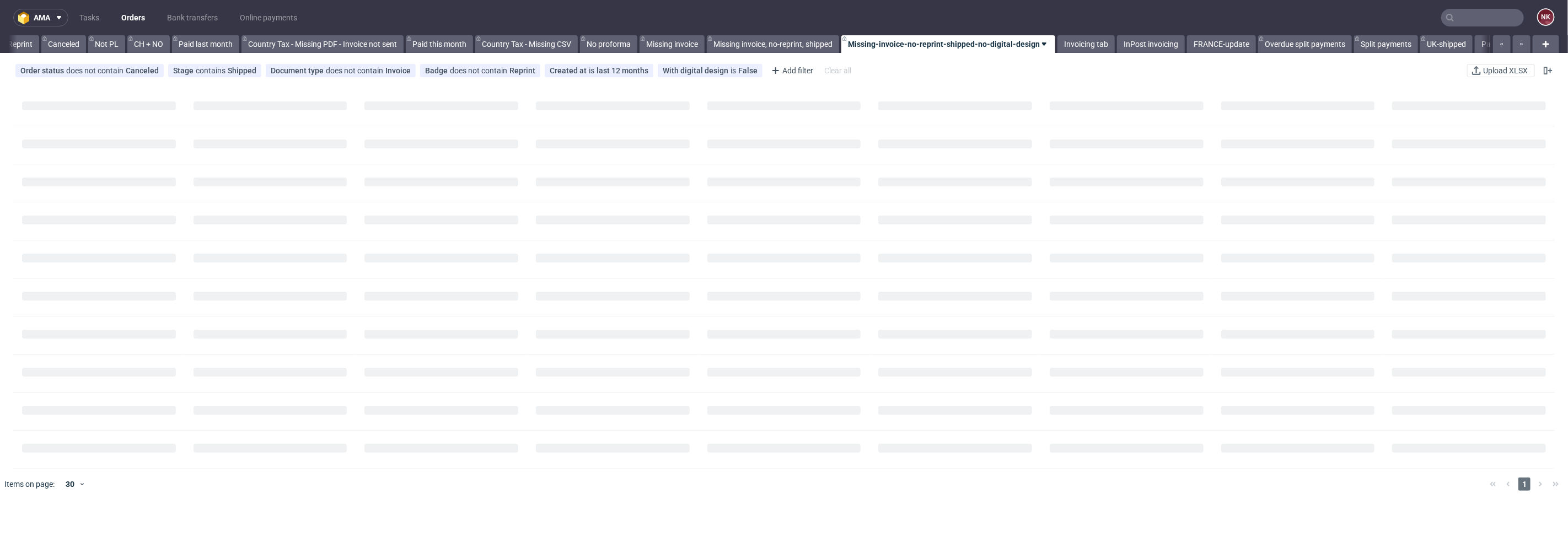
click at [1443, 23] on input "text" at bounding box center [1482, 18] width 83 height 18
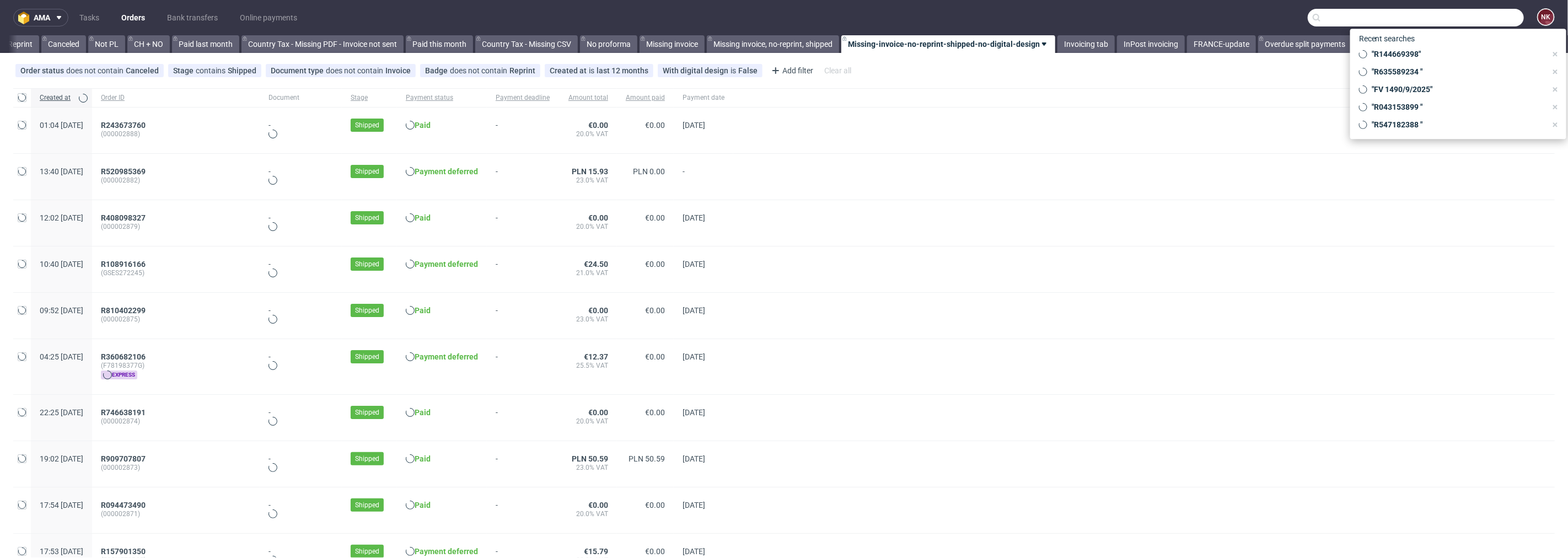
scroll to position [0, 1202]
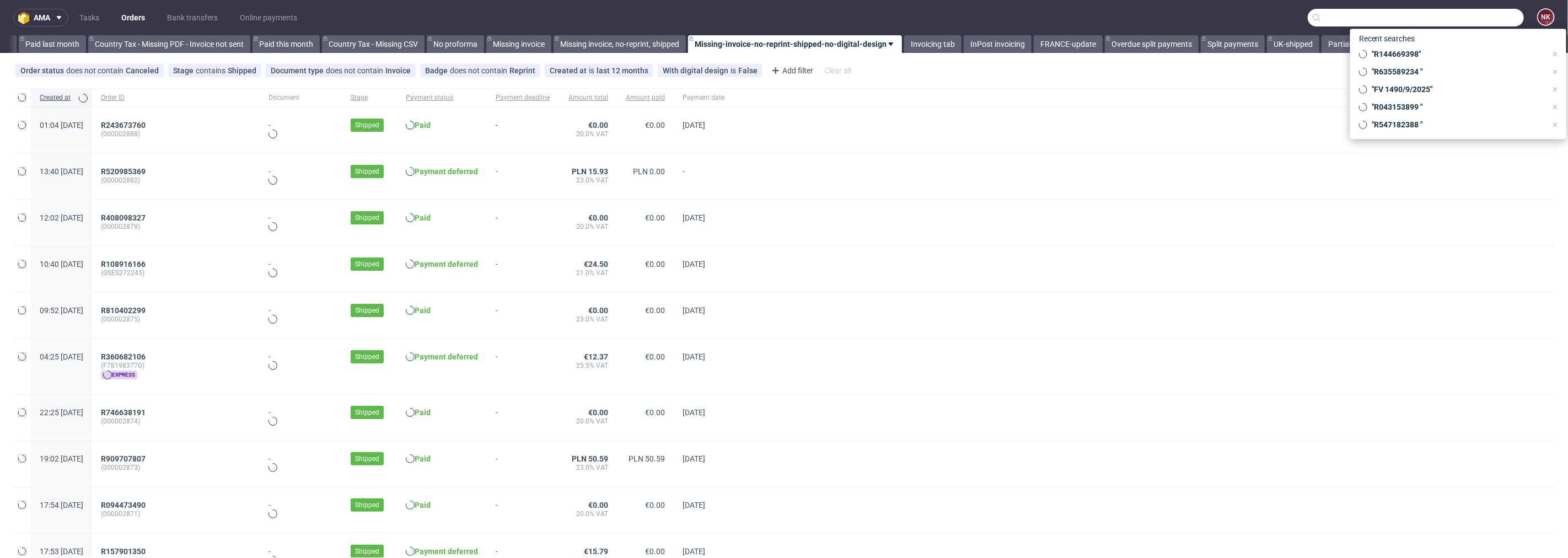
paste input "Jondral"
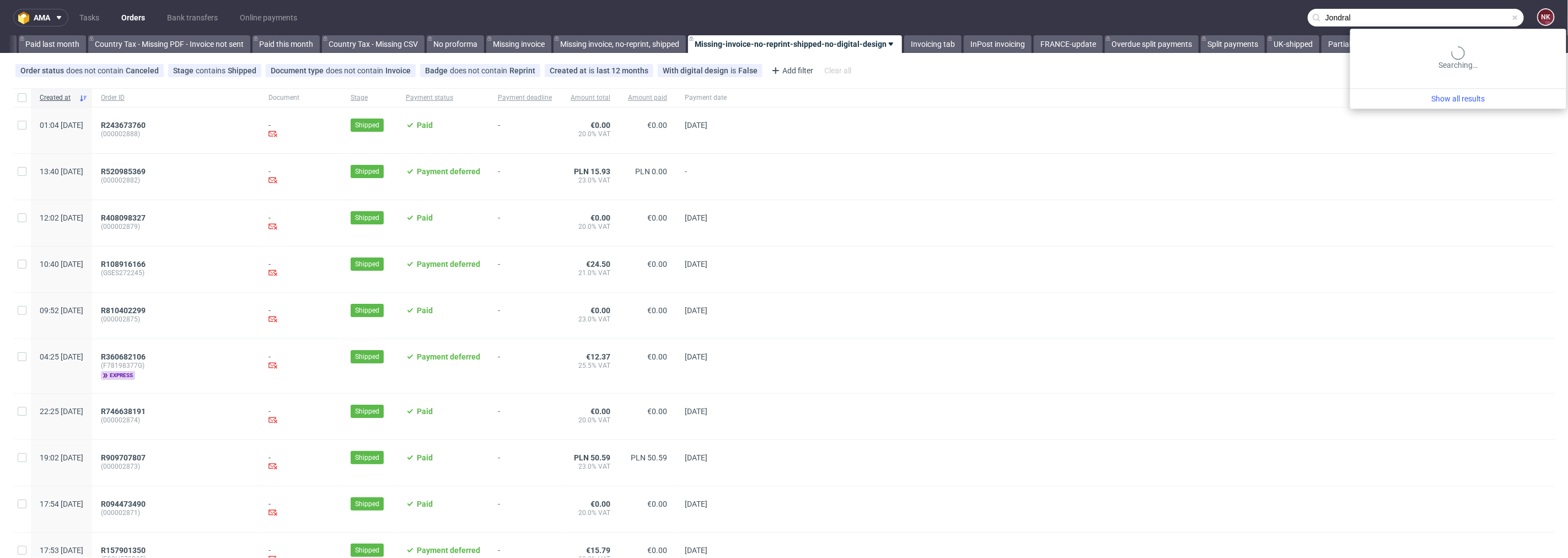
type input "Jondral"
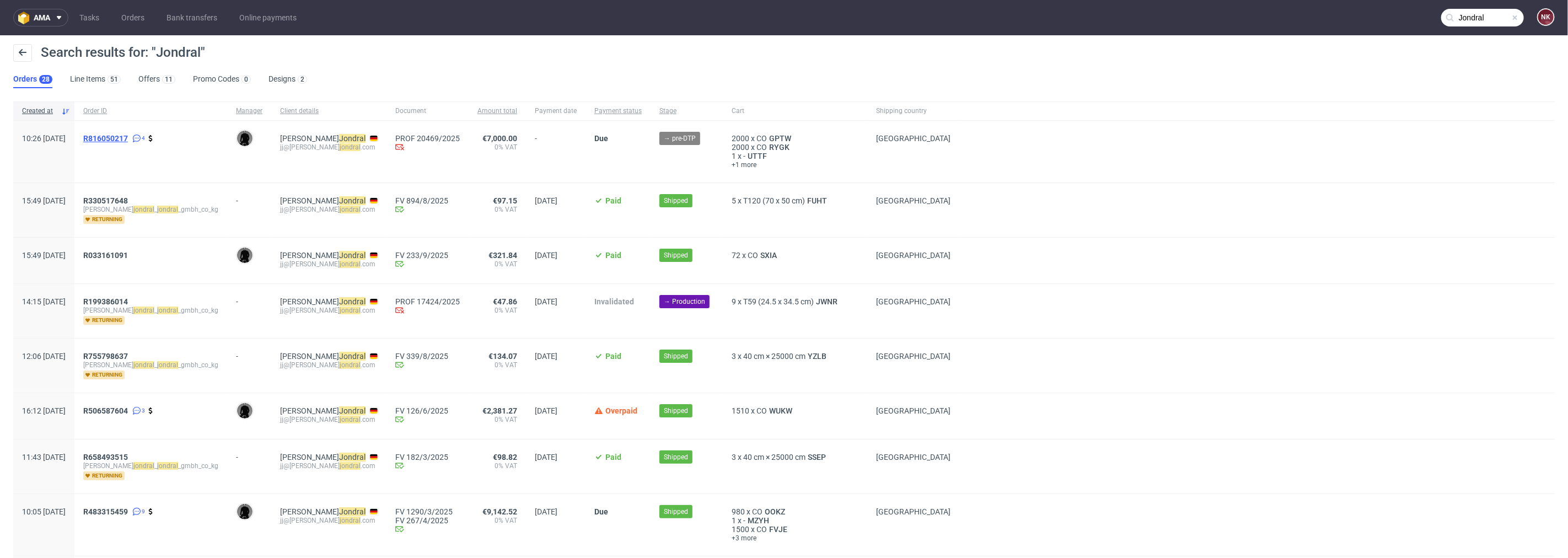
click at [128, 142] on span "R816050217" at bounding box center [105, 138] width 44 height 9
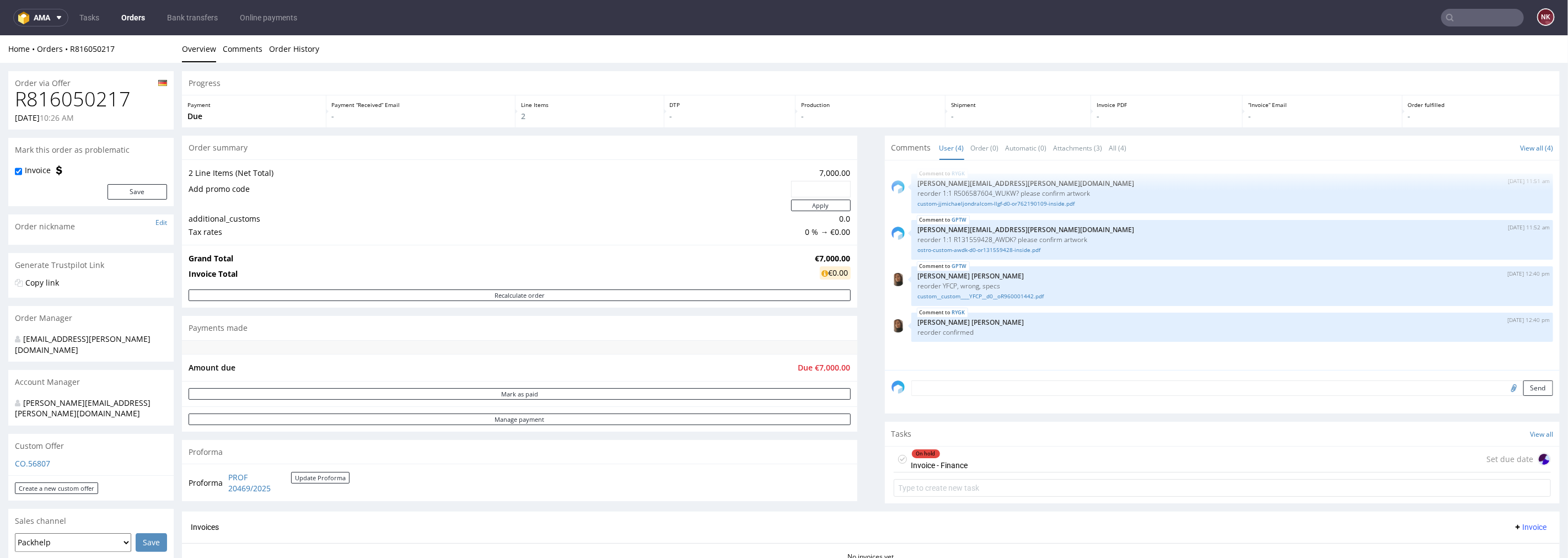
click at [107, 120] on div "17.09.2025 10:26 AM" at bounding box center [90, 117] width 153 height 11
click at [114, 94] on h1 "R816050217" at bounding box center [90, 98] width 153 height 22
copy h1 "R816050217"
click at [1055, 458] on div "On hold Invoice - Finance Set due date" at bounding box center [1222, 459] width 658 height 26
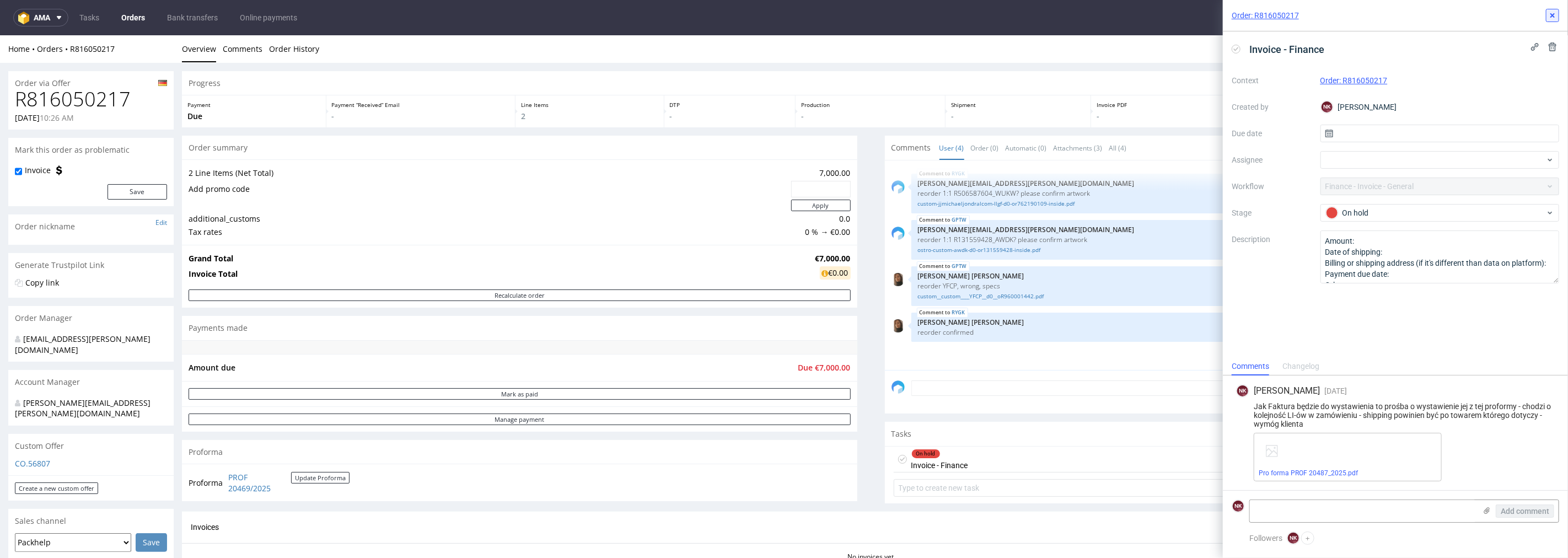
click at [1555, 14] on icon at bounding box center [1553, 15] width 9 height 9
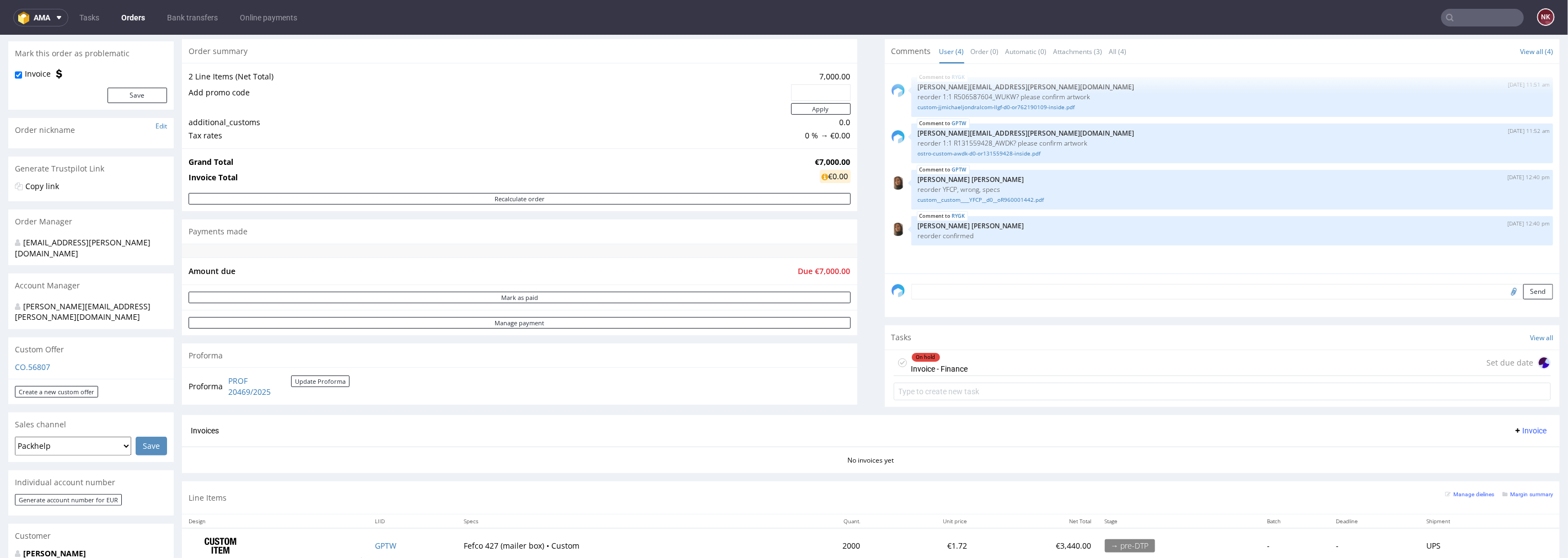
scroll to position [245, 0]
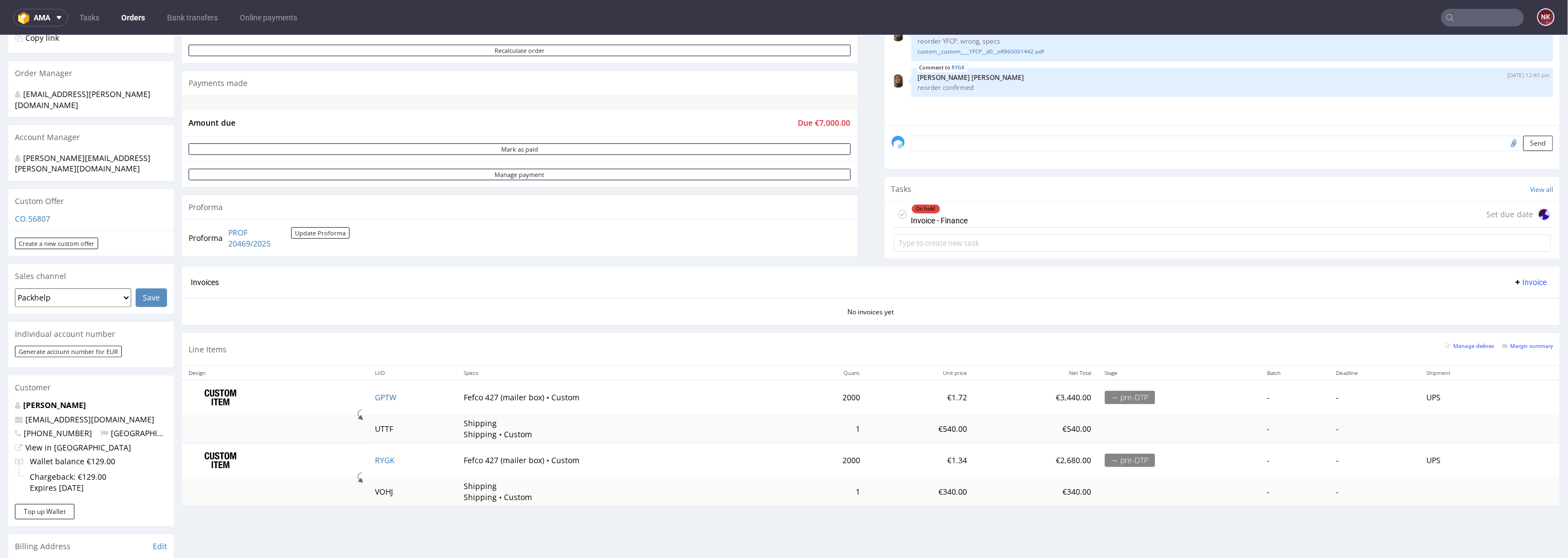
click at [1005, 212] on div "On hold Invoice - Finance Set due date" at bounding box center [1222, 214] width 658 height 26
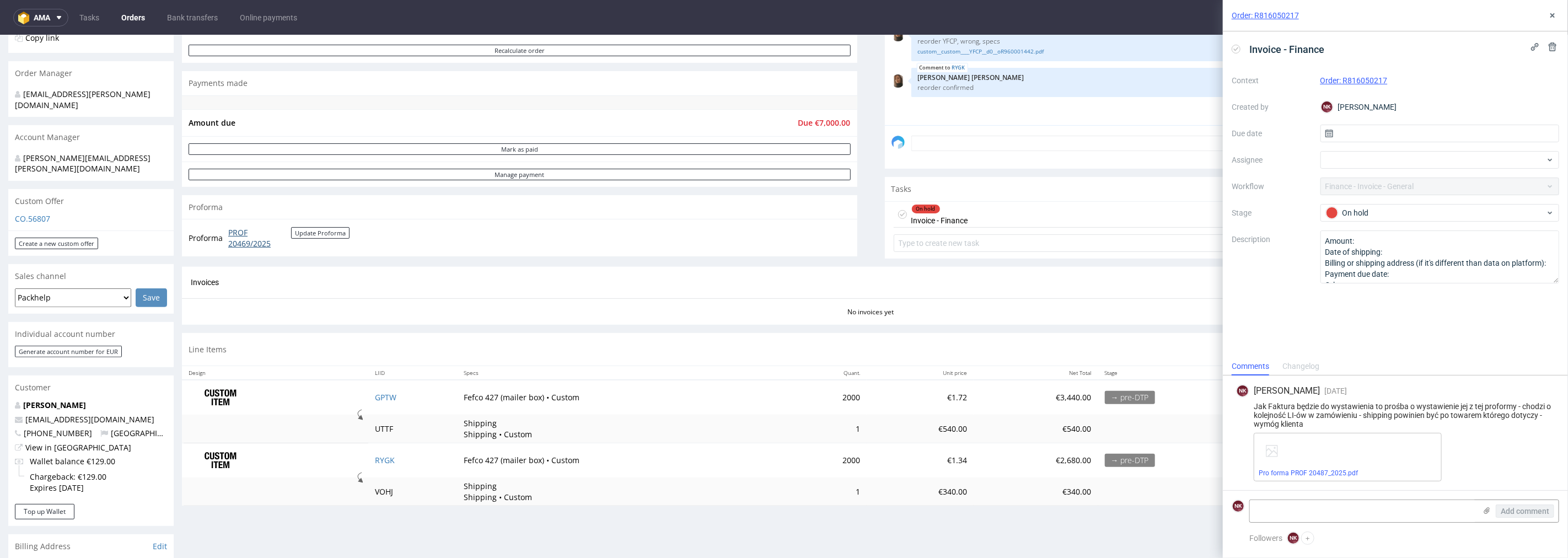
click at [232, 237] on link "PROF 20469/2025" at bounding box center [260, 237] width 63 height 22
click at [1316, 470] on link "Pro forma PROF 20487_2025.pdf" at bounding box center [1308, 473] width 99 height 8
click at [1552, 9] on button at bounding box center [1552, 15] width 14 height 14
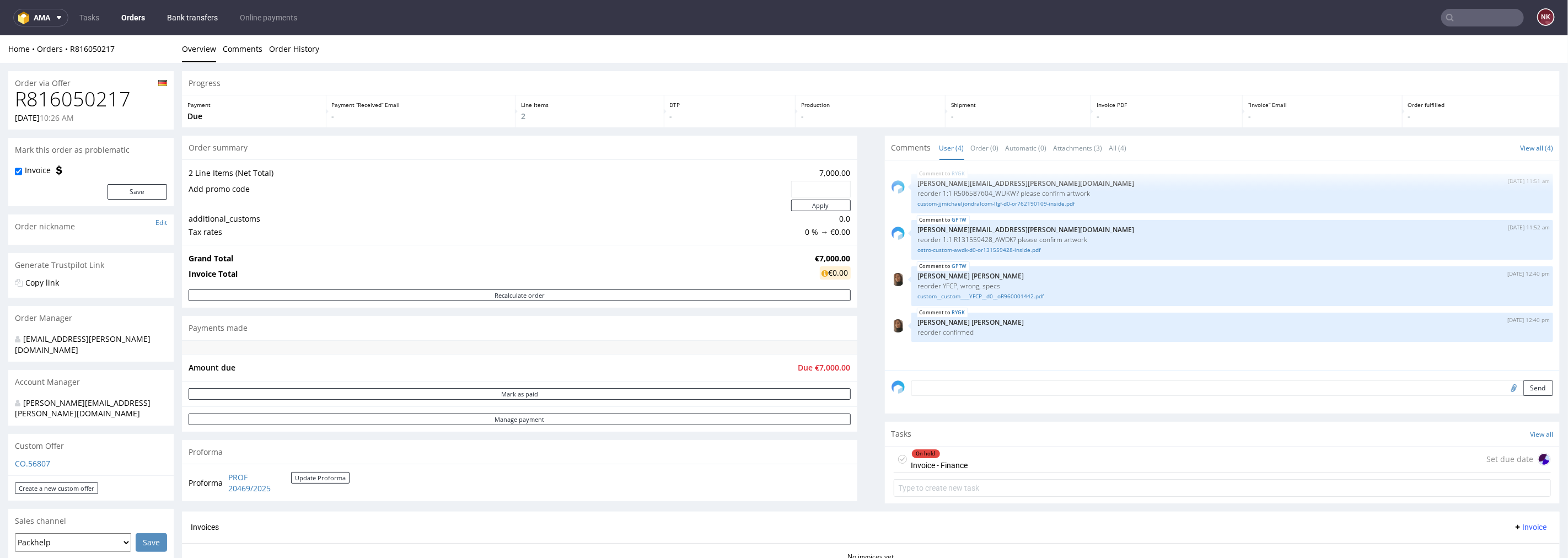
click at [185, 15] on link "Bank transfers" at bounding box center [192, 18] width 64 height 18
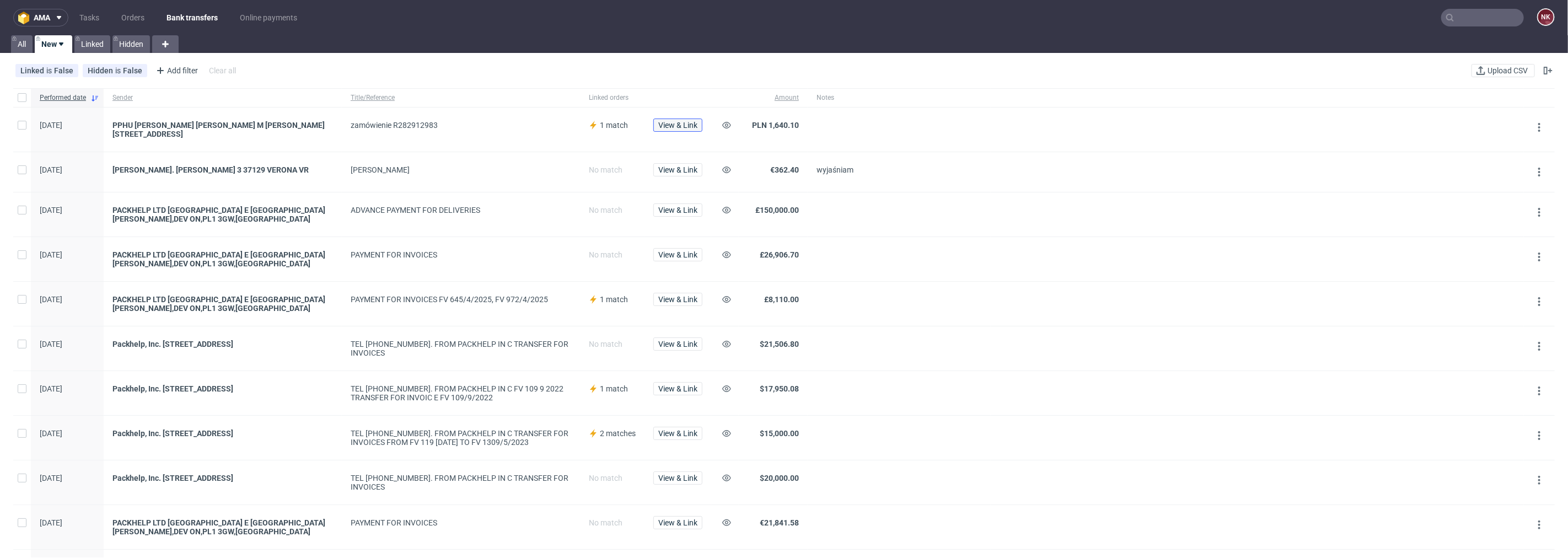
click at [673, 124] on span "View & Link" at bounding box center [677, 125] width 39 height 8
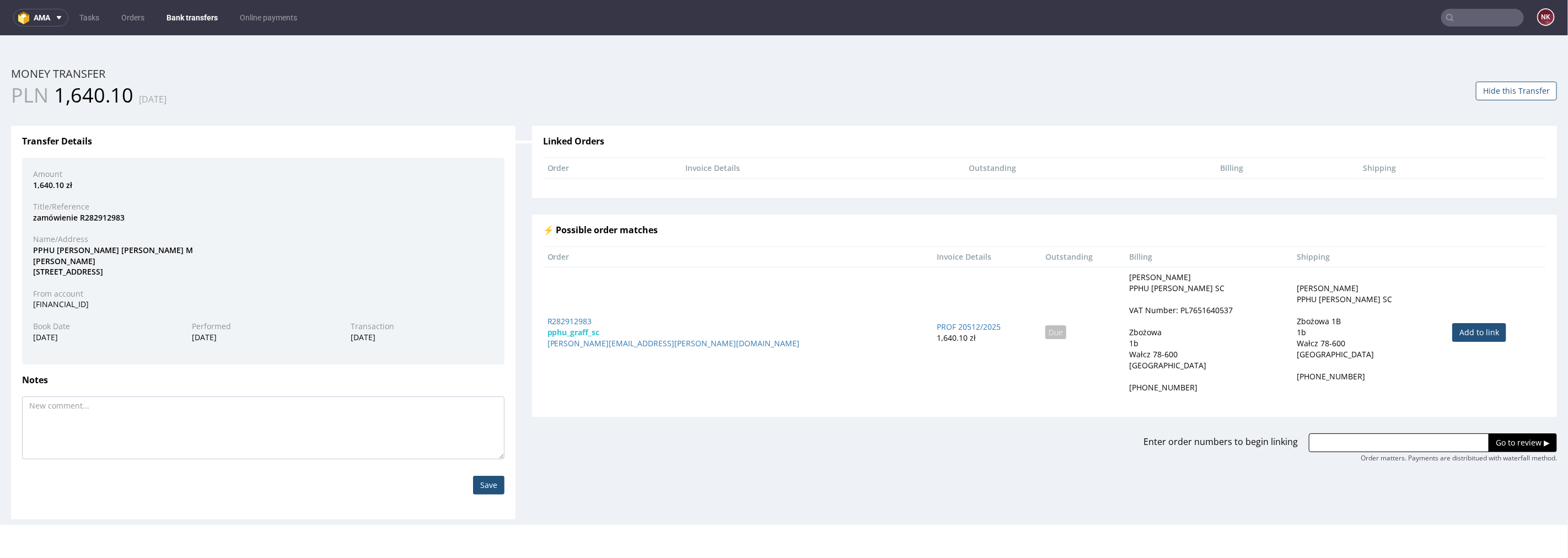
click at [1452, 332] on link "Add to link" at bounding box center [1480, 331] width 54 height 19
type input "R282912983"
click at [1502, 442] on input "Go to review ▶" at bounding box center [1523, 442] width 69 height 19
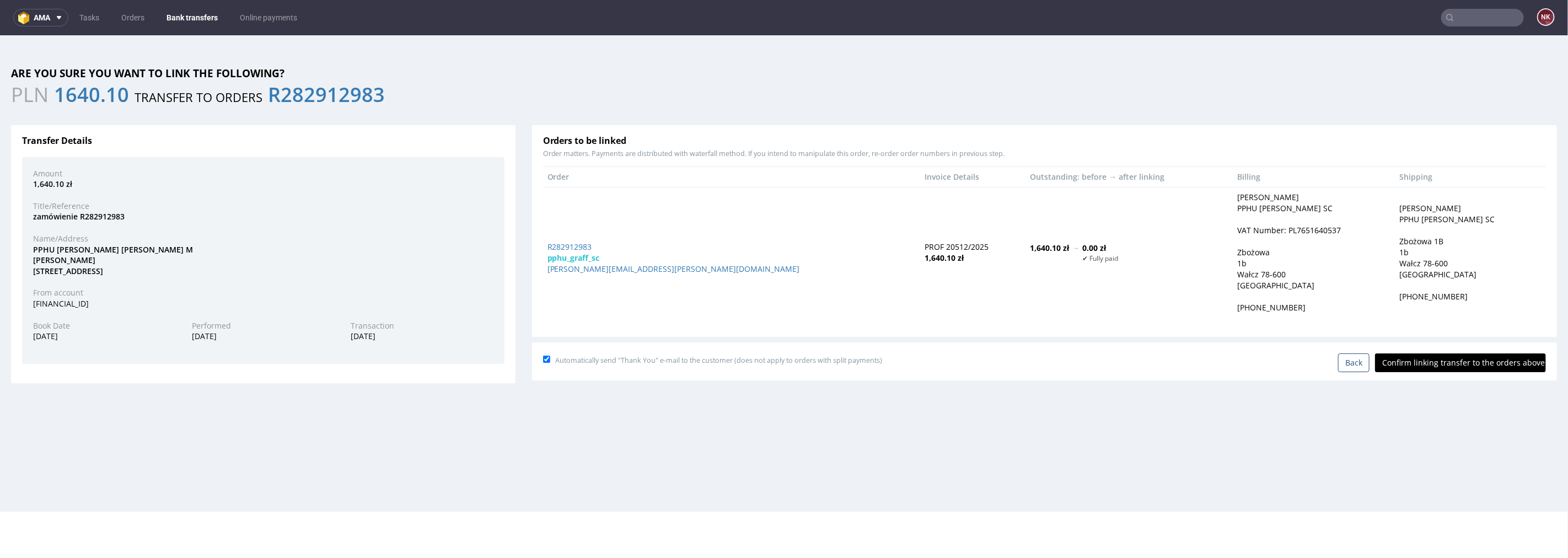
click at [1455, 349] on div "Automatically send "Thank You" e-mail to the customer (does not apply to orders…" at bounding box center [1044, 360] width 1003 height 23
click at [1457, 358] on input "Confirm linking transfer to the orders above" at bounding box center [1460, 362] width 171 height 19
type input "In progress..."
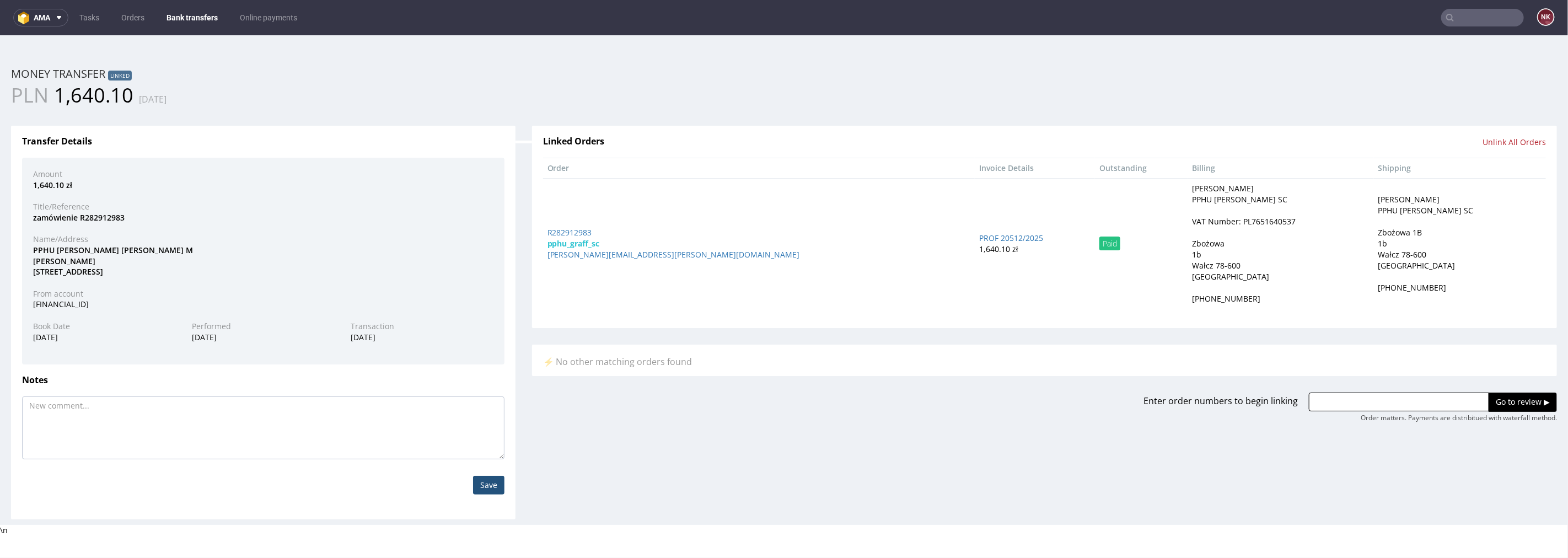
click at [186, 9] on link "Bank transfers" at bounding box center [191, 18] width 64 height 18
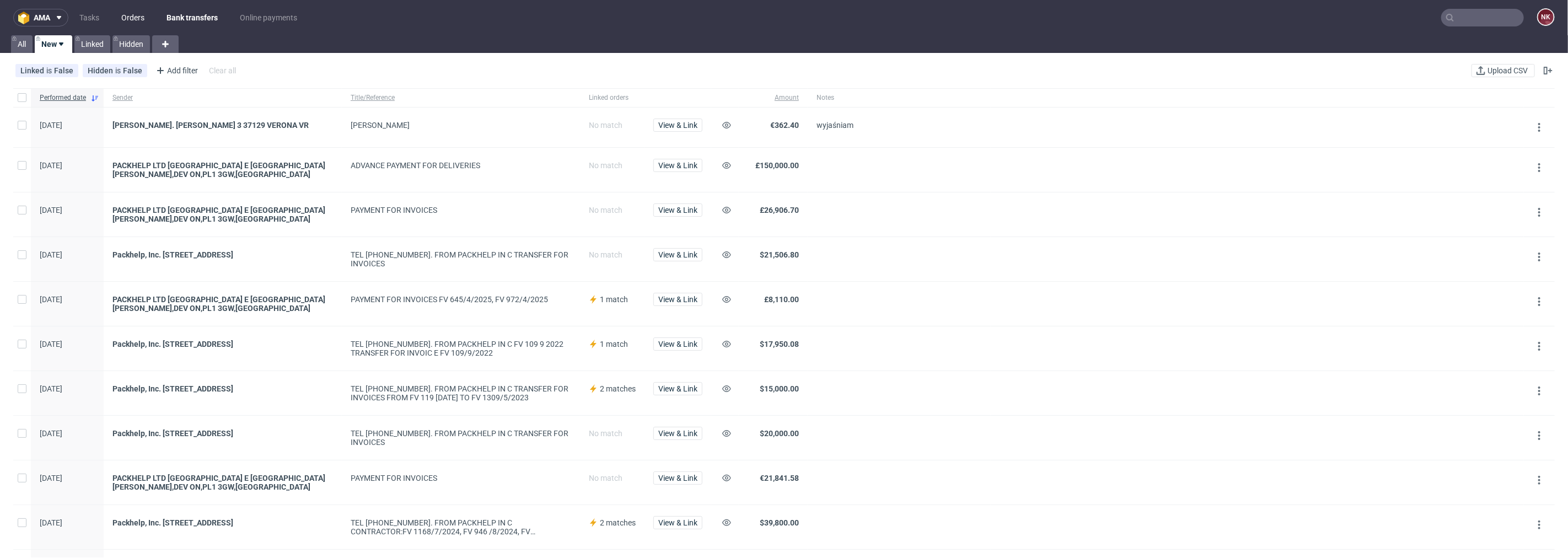
click at [127, 12] on link "Orders" at bounding box center [133, 18] width 36 height 18
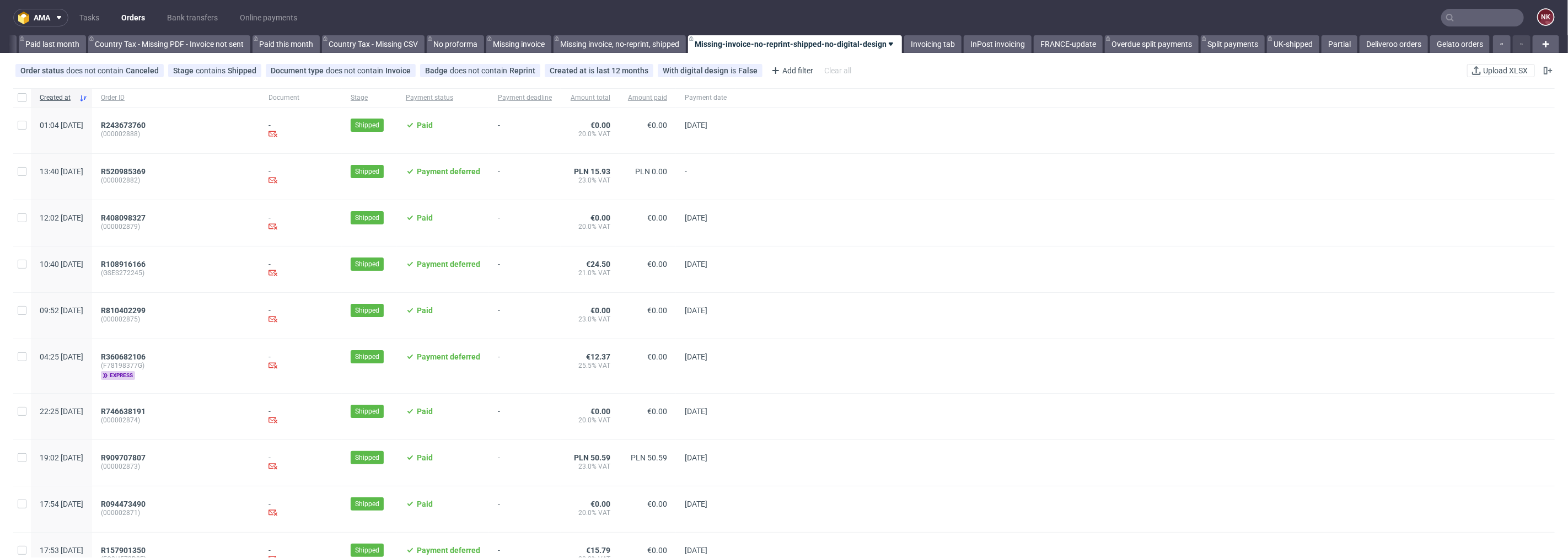
scroll to position [0, 1202]
click at [925, 42] on link "Invoicing tab" at bounding box center [933, 44] width 58 height 18
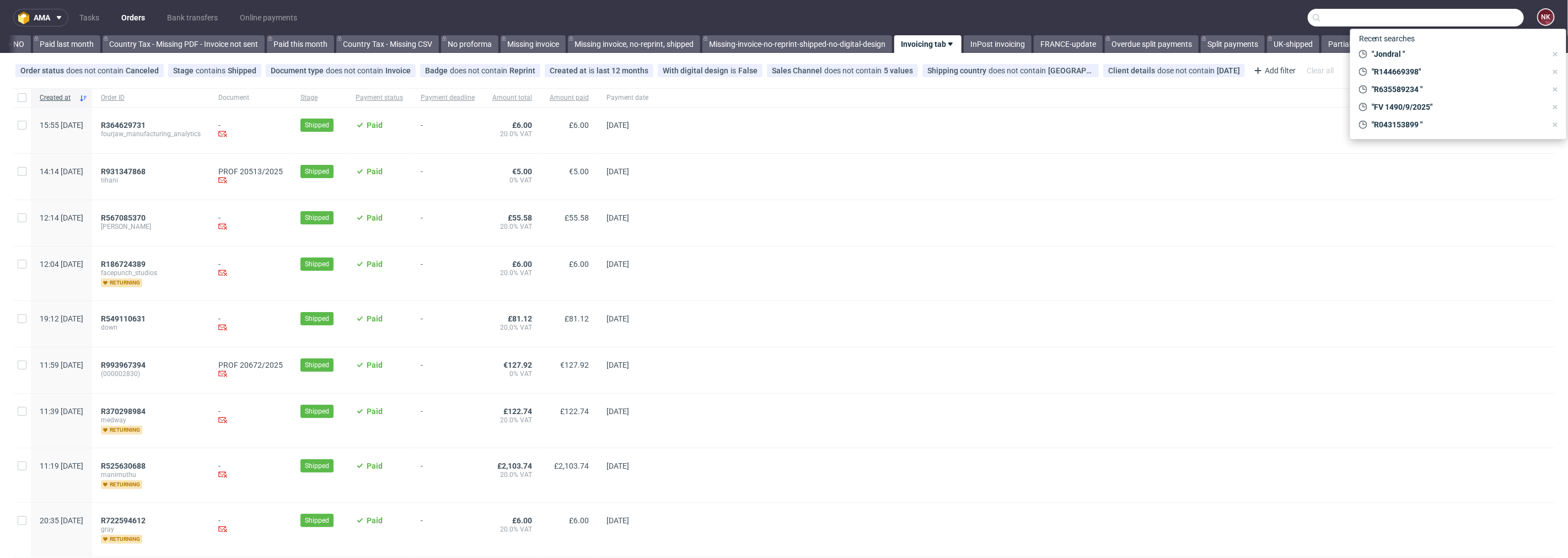
click at [1465, 25] on input "text" at bounding box center [1415, 18] width 216 height 18
paste input "R635589234"
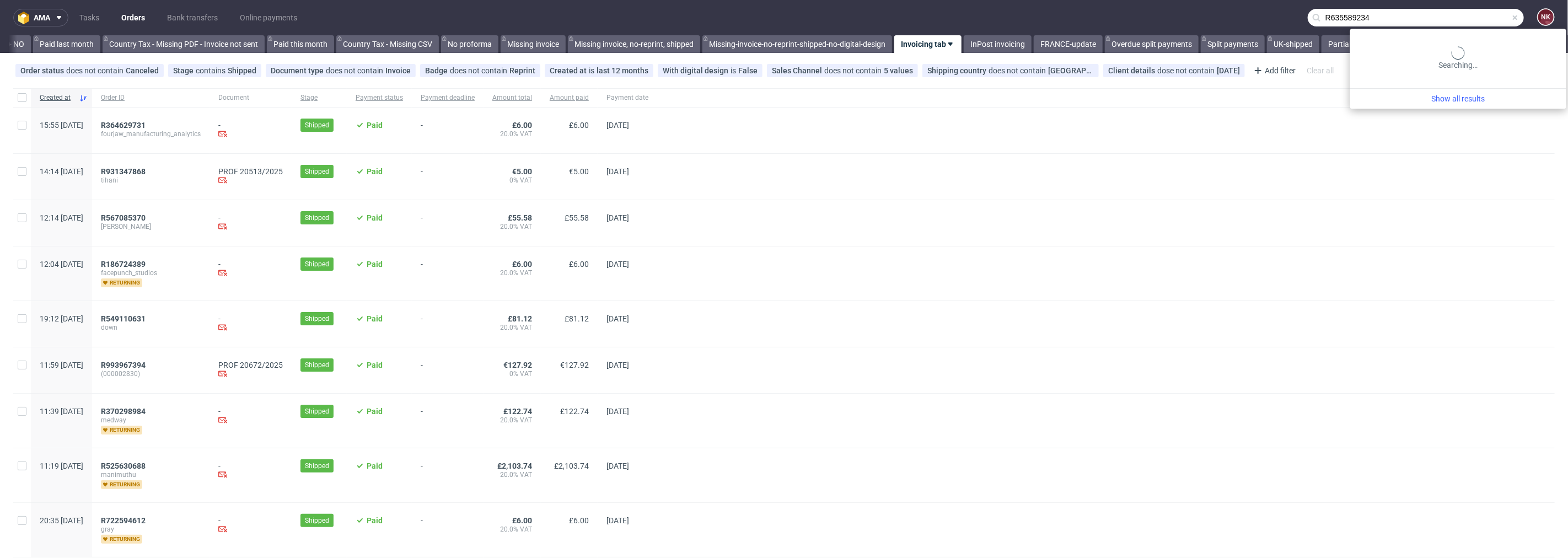
type input "R635589234"
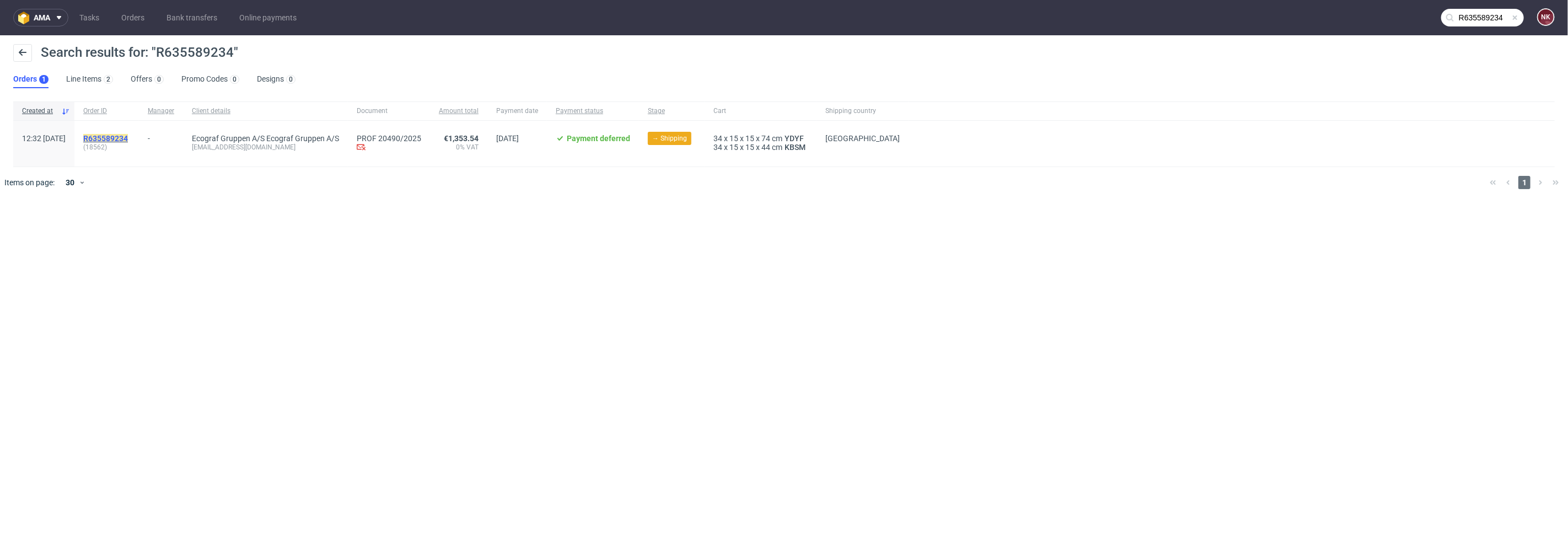
click at [128, 138] on mark "R635589234" at bounding box center [105, 138] width 44 height 9
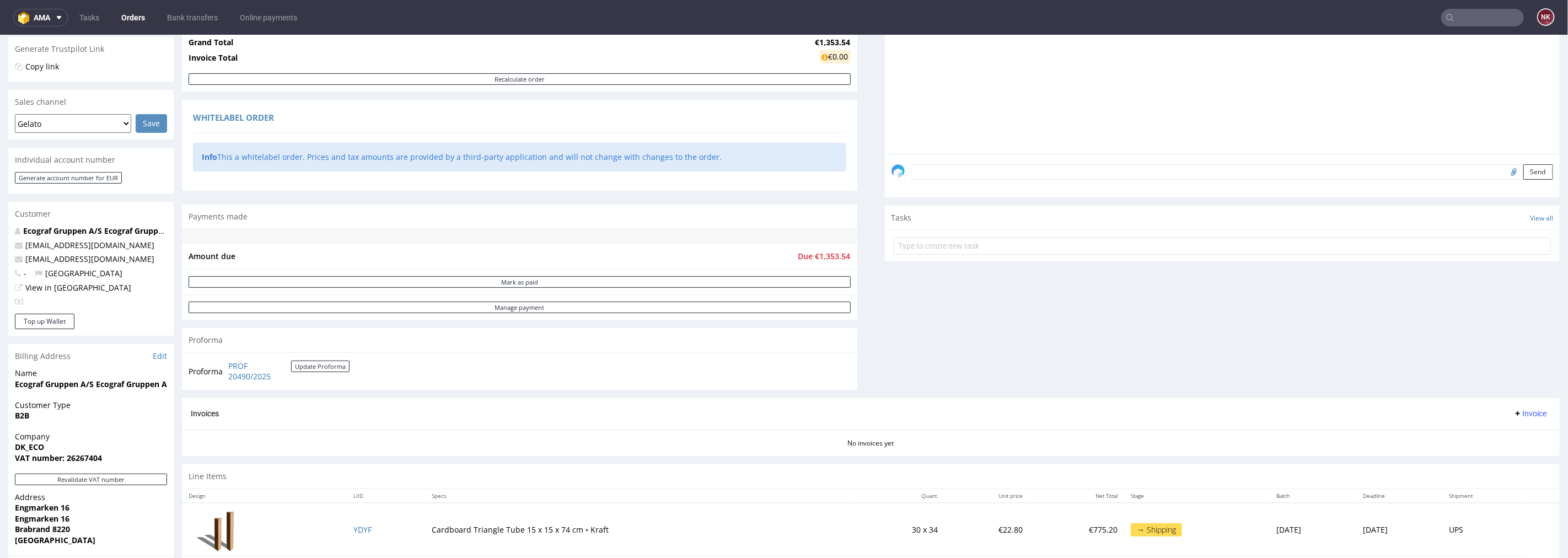
scroll to position [367, 0]
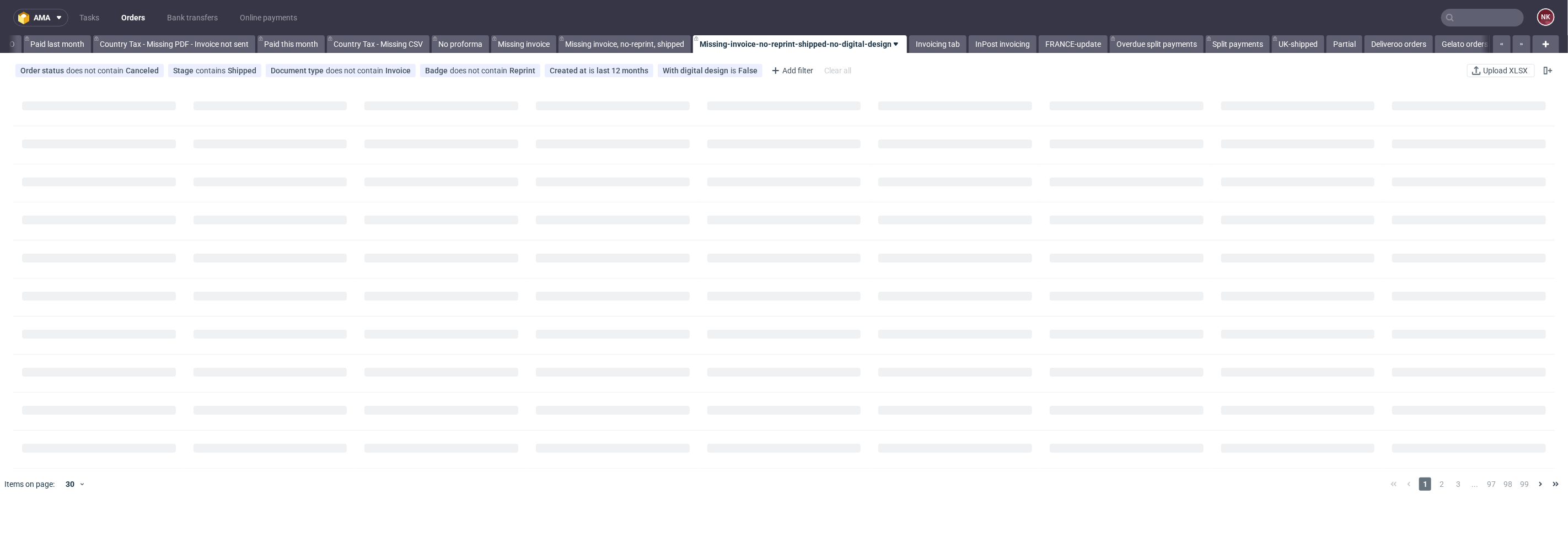
scroll to position [0, 1202]
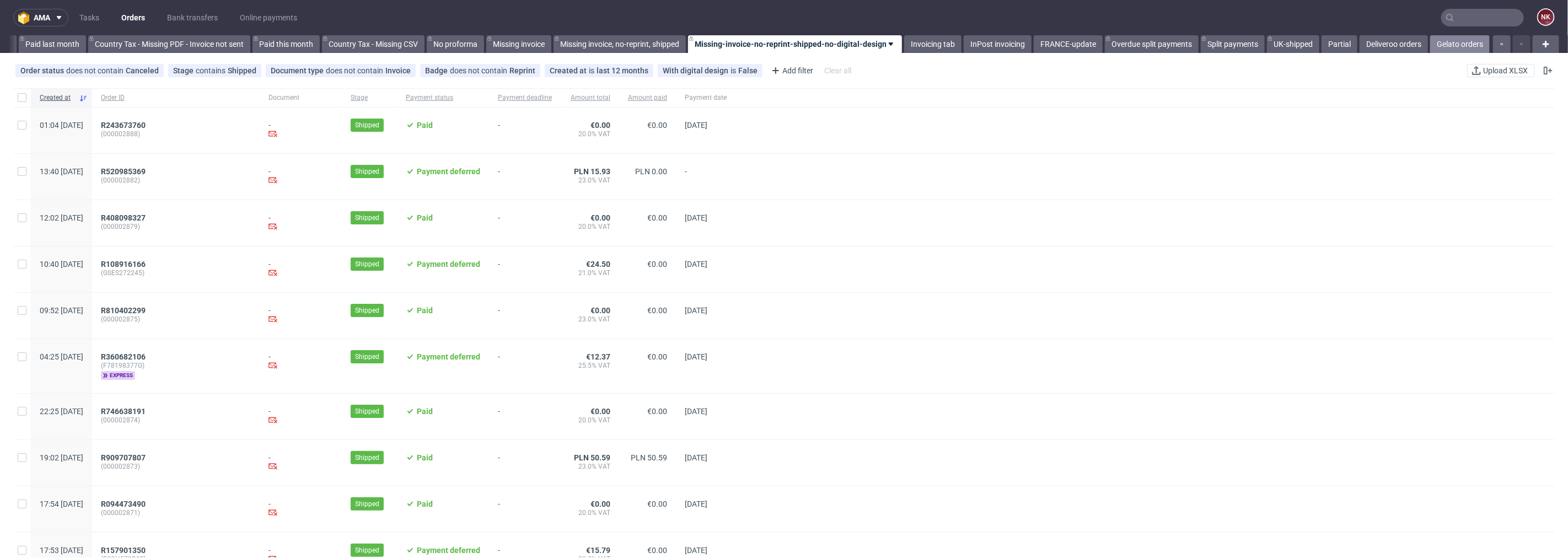
click at [1463, 46] on link "Gelato orders" at bounding box center [1460, 44] width 60 height 18
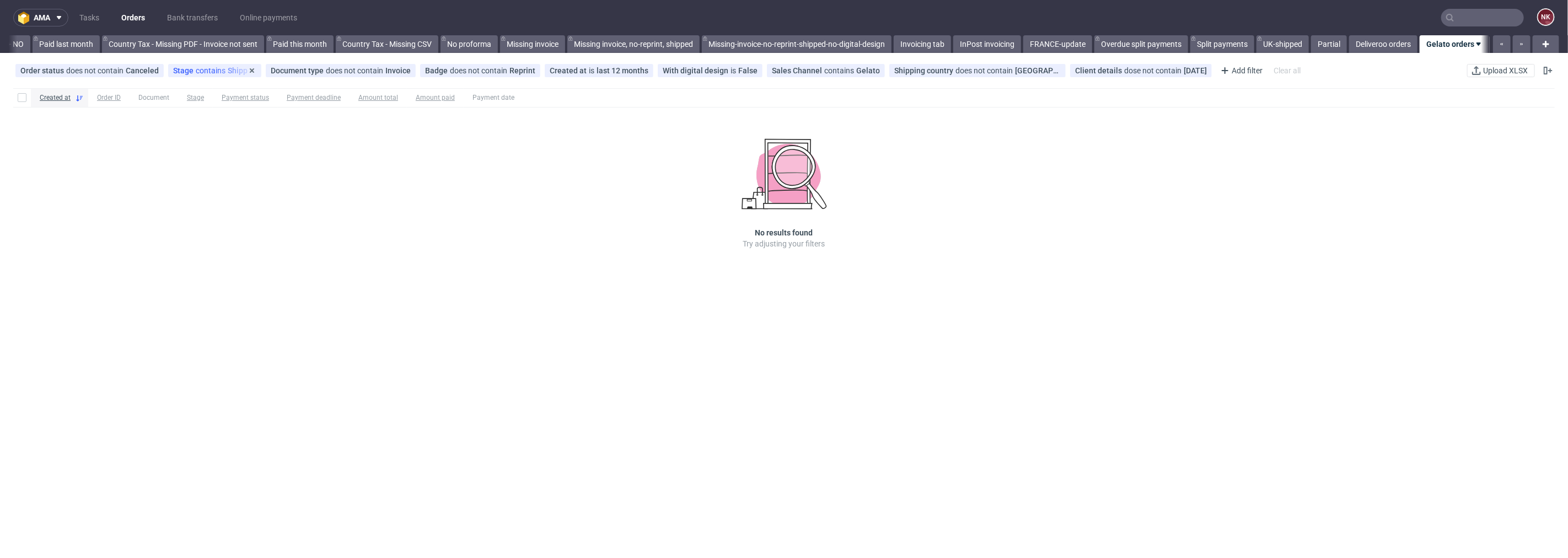
click at [213, 69] on div "Stage contains Shipped" at bounding box center [215, 70] width 83 height 9
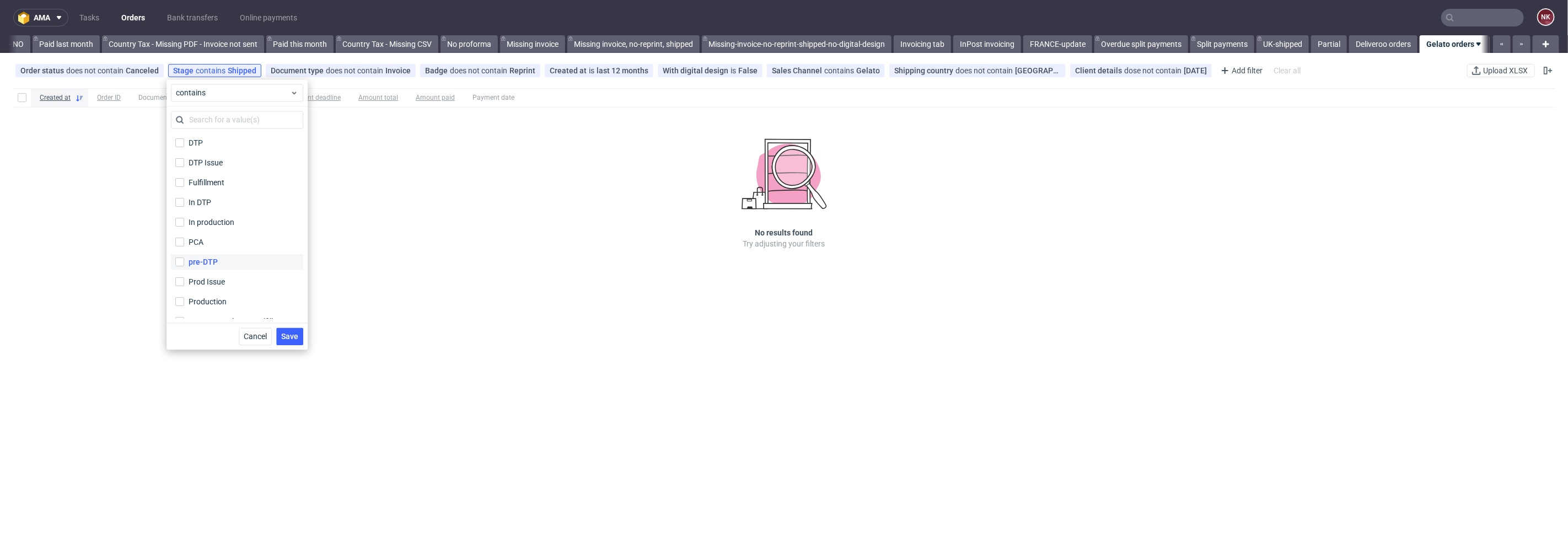
scroll to position [52, 0]
click at [180, 310] on input "Shipping" at bounding box center [180, 309] width 9 height 9
checkbox input "true"
click at [181, 265] on input "Sent to Warehouse Fulfillment Sent to Warehouse Fulfillment" at bounding box center [180, 269] width 9 height 9
checkbox input "true"
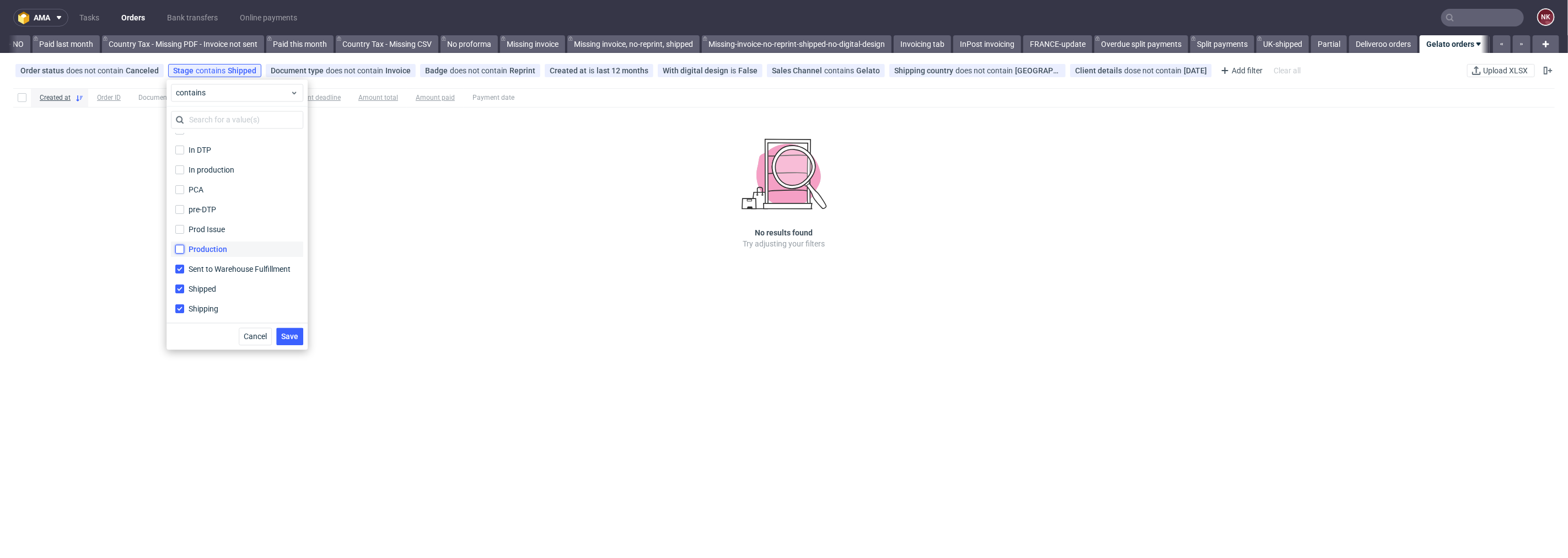
click at [179, 253] on input "Production" at bounding box center [180, 249] width 9 height 9
checkbox input "true"
click at [182, 232] on input "Prod Issue" at bounding box center [180, 229] width 9 height 9
checkbox input "true"
click at [182, 209] on input "pre-DTP" at bounding box center [180, 209] width 9 height 9
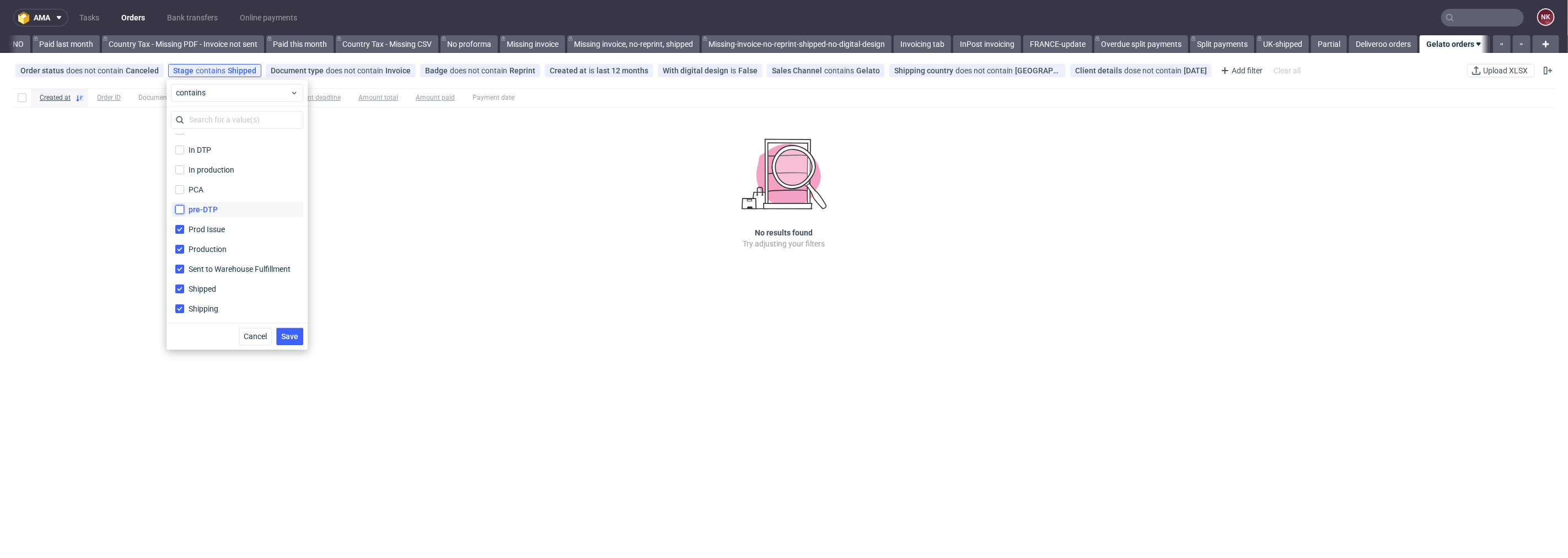
checkbox input "true"
click at [182, 183] on label "PCA" at bounding box center [237, 190] width 133 height 15
click at [182, 185] on input "PCA" at bounding box center [180, 190] width 9 height 9
checkbox input "true"
click at [182, 173] on input "In production" at bounding box center [180, 170] width 9 height 9
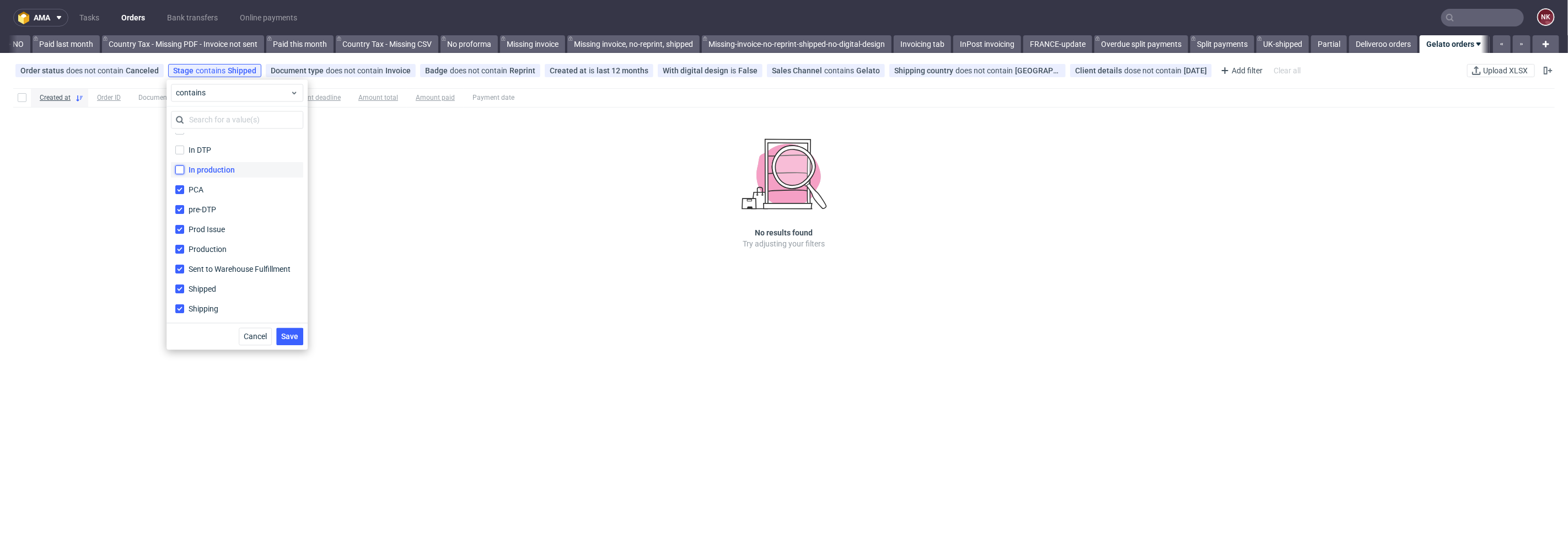
checkbox input "true"
click at [181, 149] on input "In DTP" at bounding box center [180, 150] width 9 height 9
checkbox input "true"
click at [184, 180] on label "Fulfillment" at bounding box center [237, 182] width 133 height 15
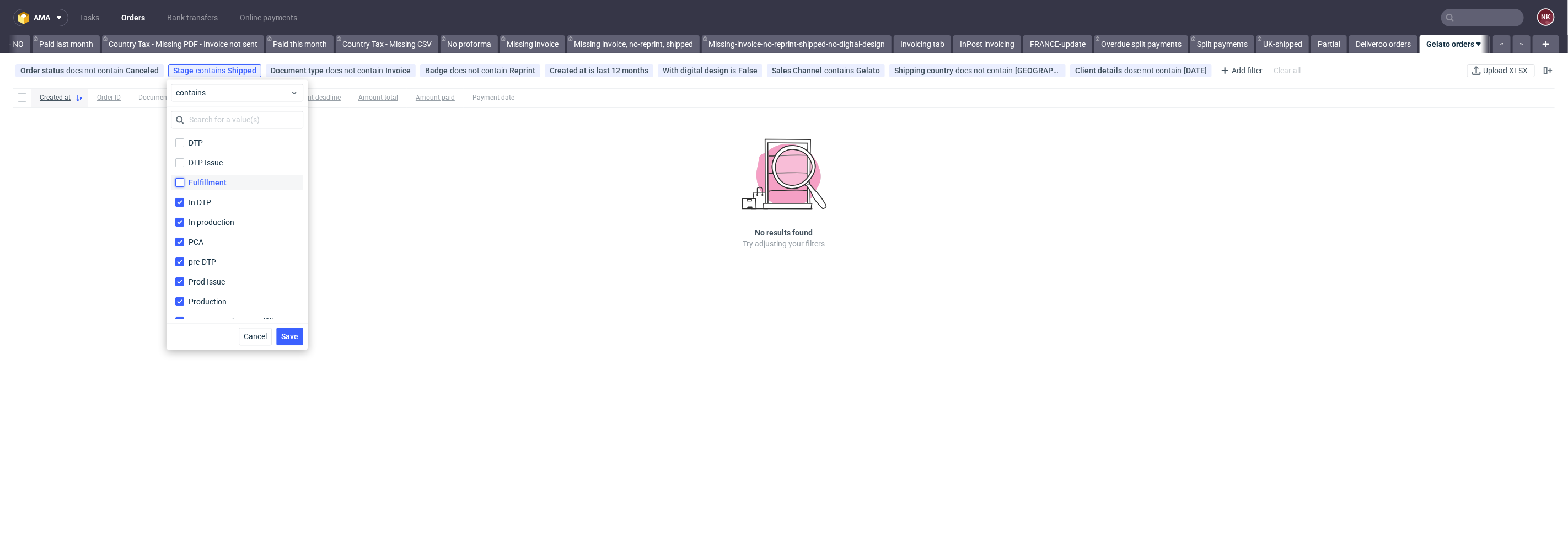
click at [184, 180] on input "Fulfillment" at bounding box center [180, 182] width 9 height 9
checkbox input "true"
click at [182, 163] on input "DTP Issue" at bounding box center [180, 163] width 9 height 9
checkbox input "true"
click at [181, 144] on input "DTP" at bounding box center [180, 143] width 9 height 9
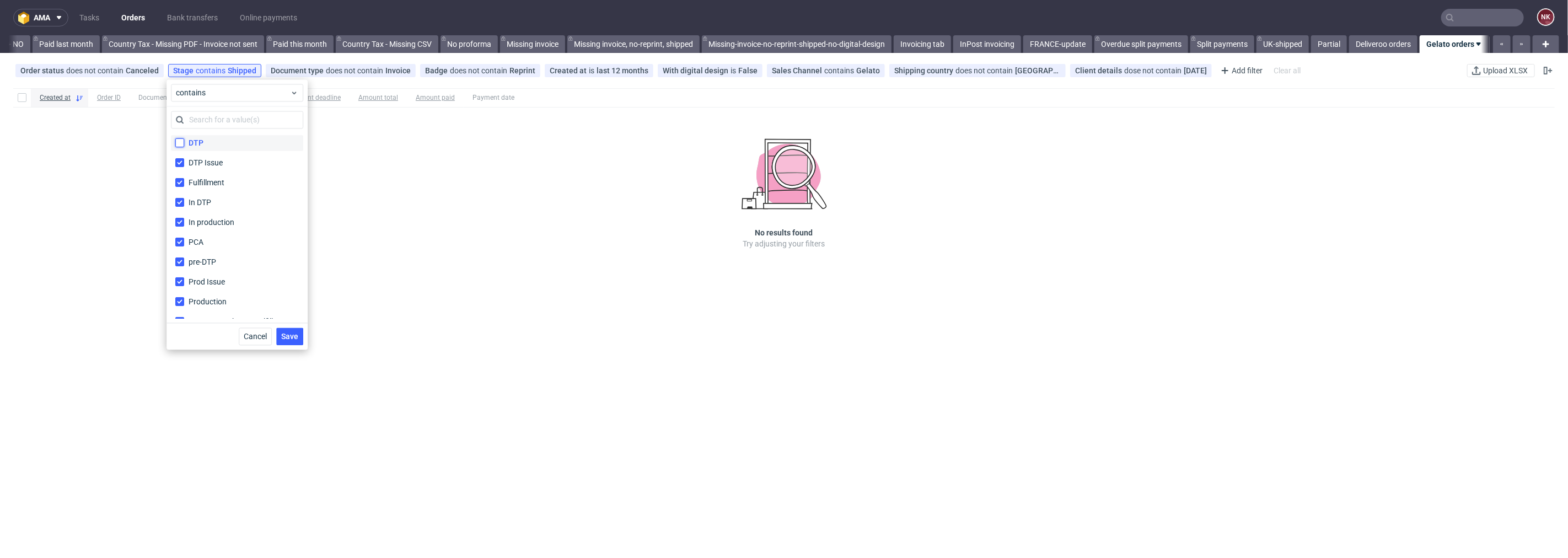
checkbox input "true"
click at [294, 339] on span "Save" at bounding box center [289, 336] width 17 height 8
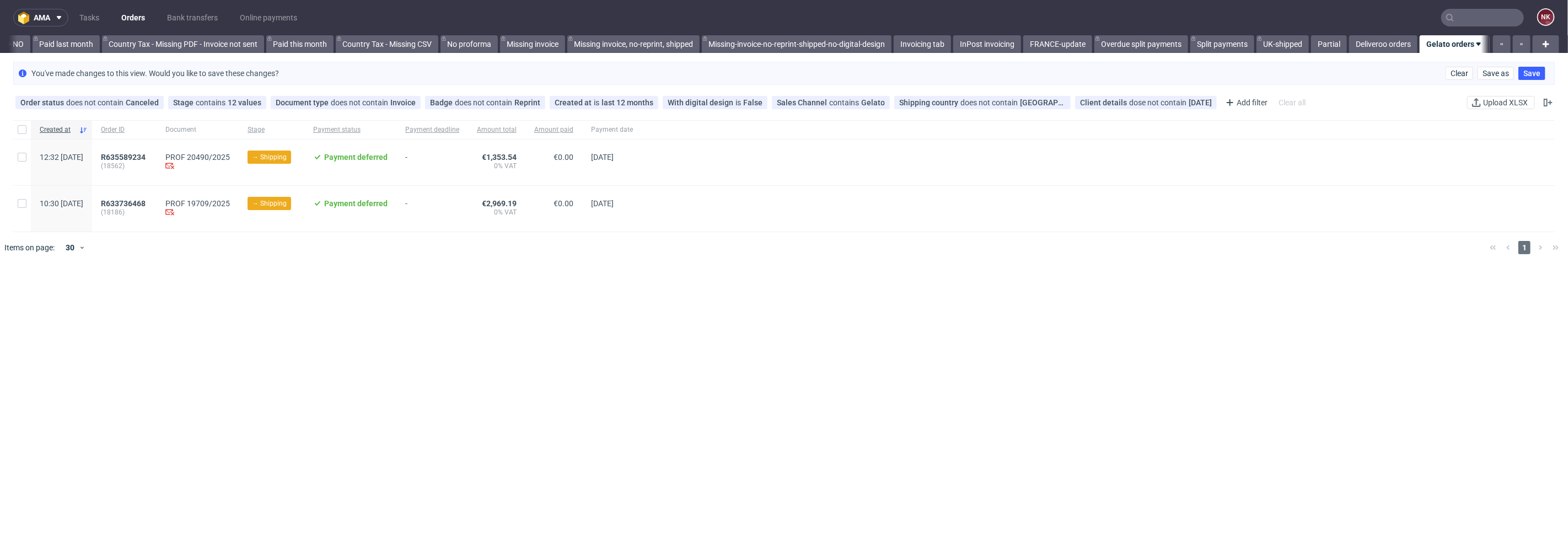
click at [275, 304] on div "Created at Order ID Document Stage Payment status Payment deadline Amount total…" at bounding box center [784, 395] width 1568 height 558
click at [1529, 70] on span "Save" at bounding box center [1531, 73] width 17 height 8
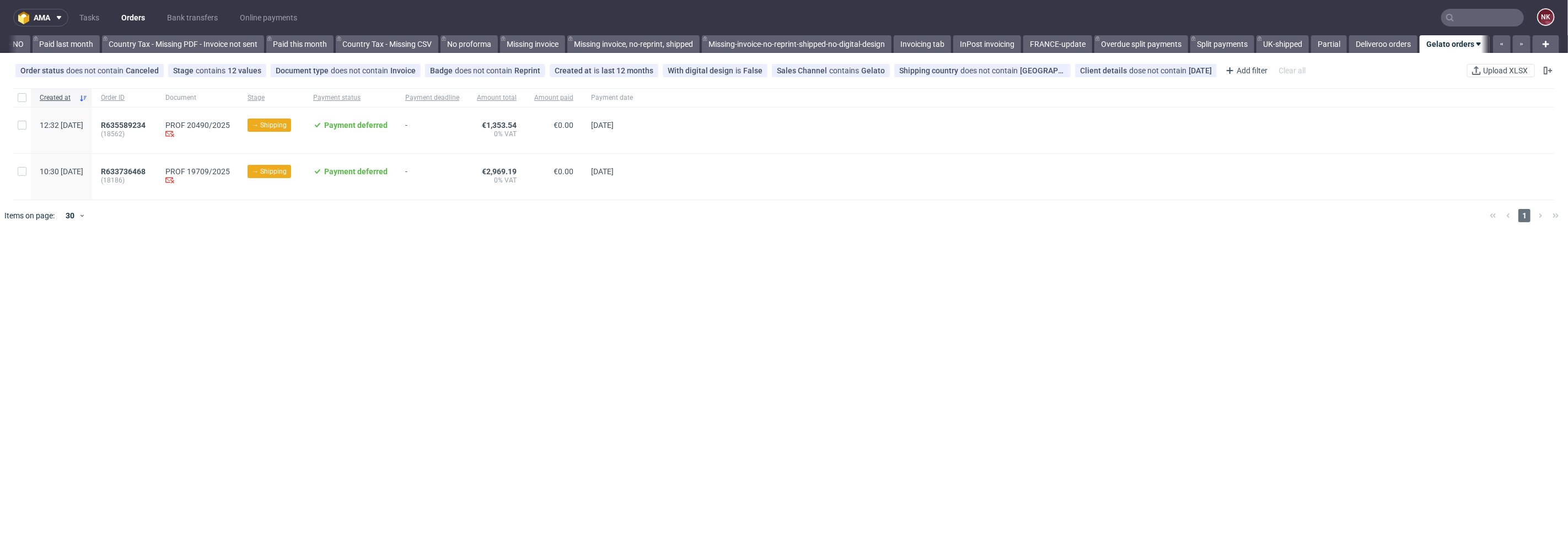
click at [1487, 7] on nav "ama Tasks Orders Bank transfers Online payments NK" at bounding box center [784, 17] width 1568 height 35
click at [1482, 14] on input "text" at bounding box center [1482, 18] width 83 height 18
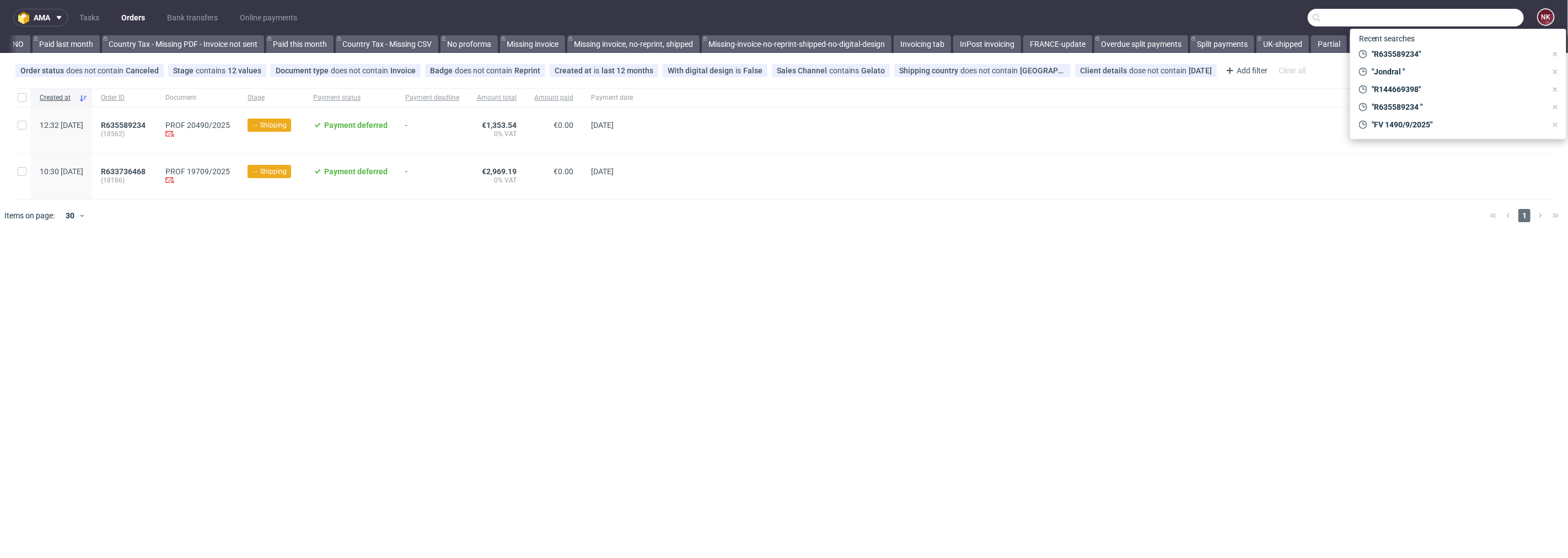
paste input "R907523268"
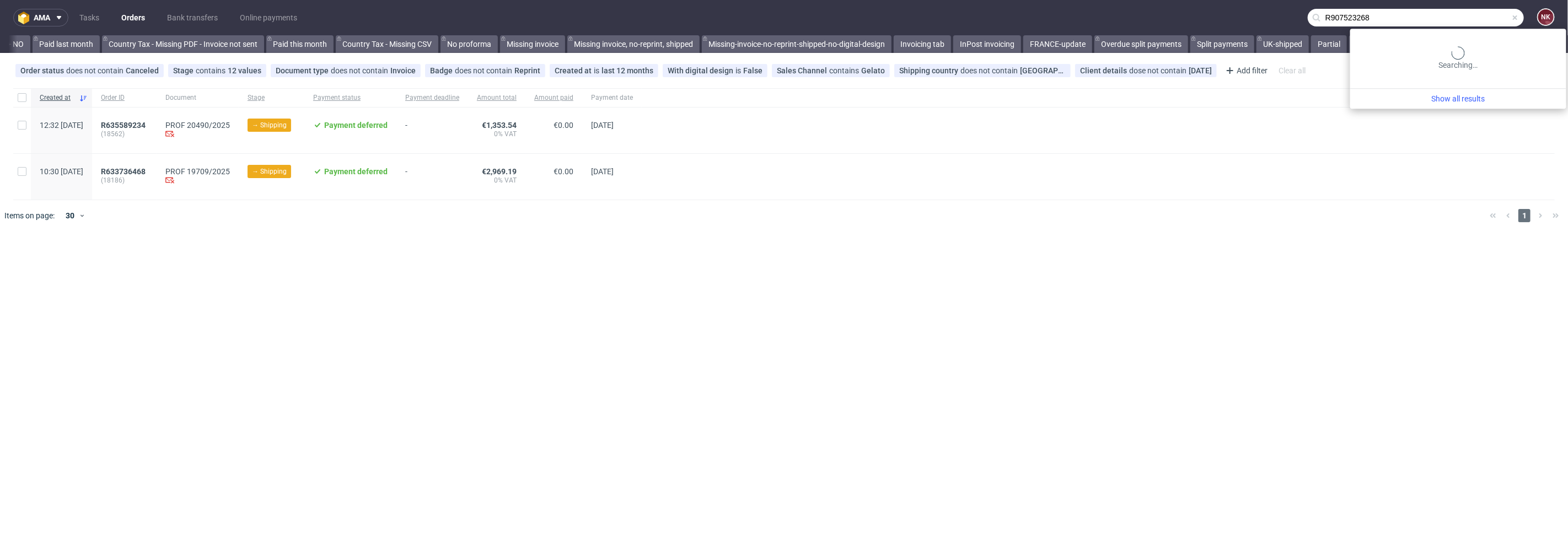
type input "R907523268"
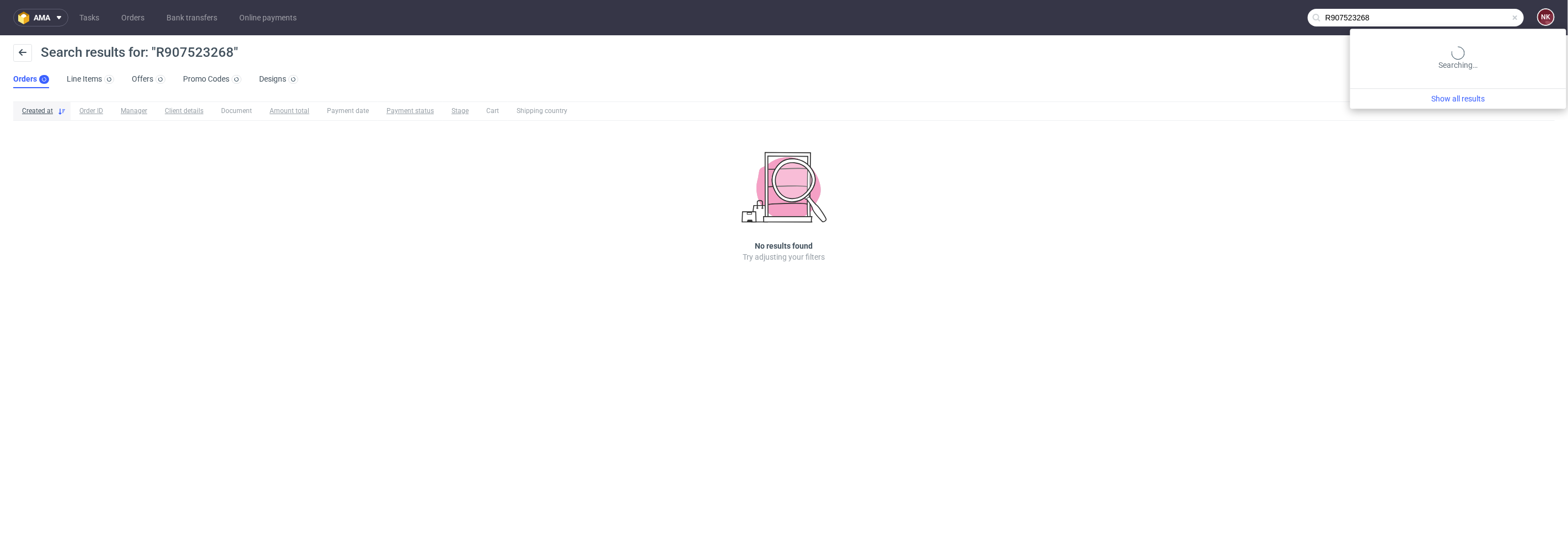
click at [1495, 17] on input "R907523268" at bounding box center [1415, 18] width 216 height 18
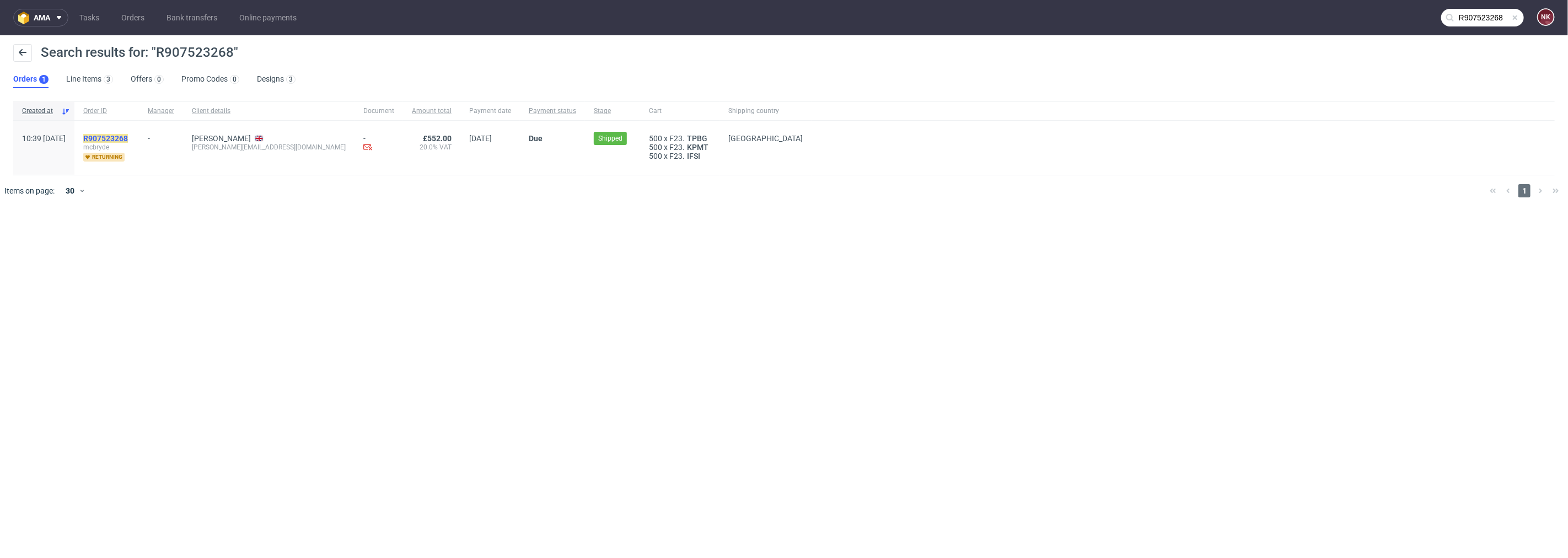
click at [128, 138] on mark "R907523268" at bounding box center [105, 138] width 44 height 9
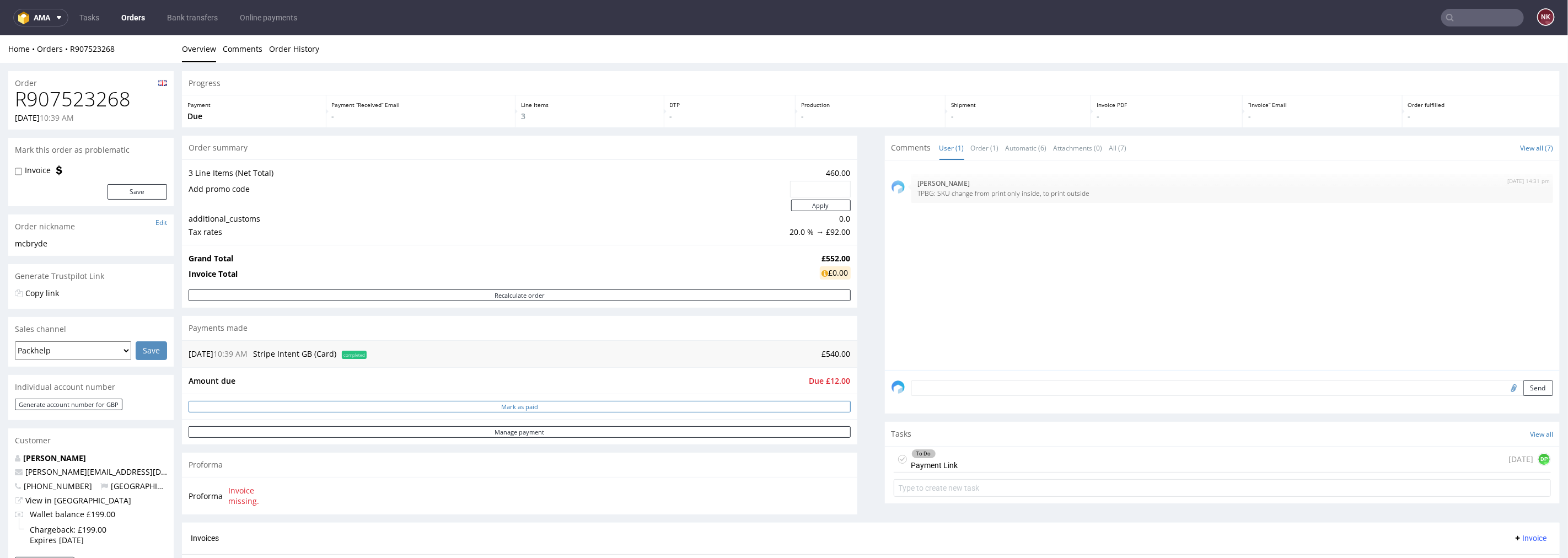
click at [700, 408] on button "Mark as paid" at bounding box center [519, 405] width 662 height 12
click at [1050, 459] on div "To Do Payment Link 11 days ago DP" at bounding box center [1222, 459] width 658 height 26
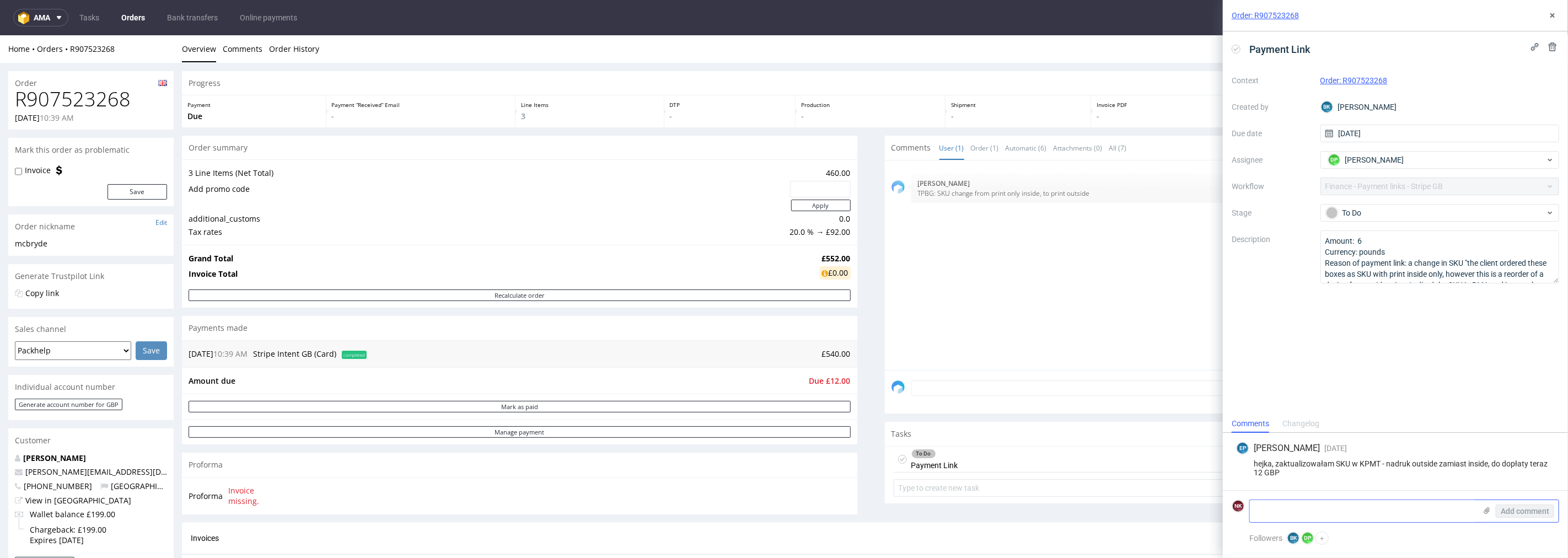
click at [1329, 513] on textarea at bounding box center [1363, 511] width 226 height 22
type textarea "customer paid via Revolut"
click at [1533, 507] on span "Add comment" at bounding box center [1525, 511] width 49 height 8
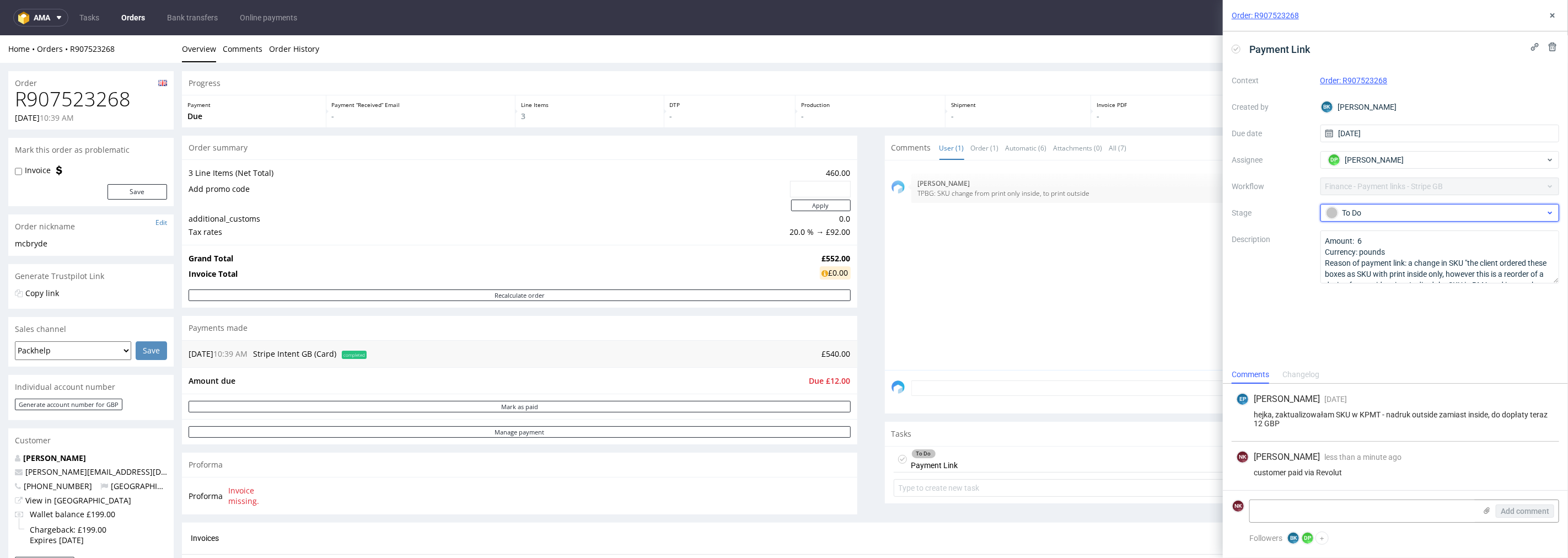
click at [1429, 204] on div "To Do" at bounding box center [1440, 213] width 239 height 18
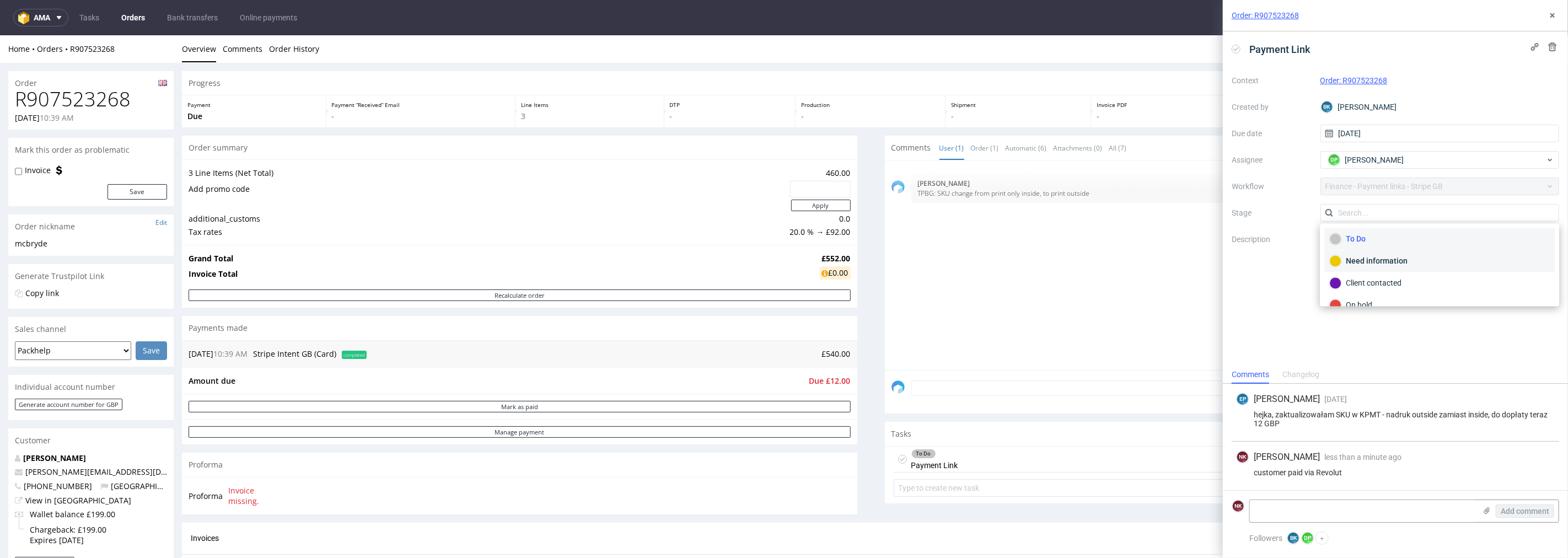
scroll to position [61, 0]
click at [1373, 287] on div "Completed" at bounding box center [1439, 288] width 220 height 12
click at [1375, 240] on textarea "Amount: 6 Currency: pounds Reason of payment link: a change in SKU "the client …" at bounding box center [1440, 256] width 239 height 53
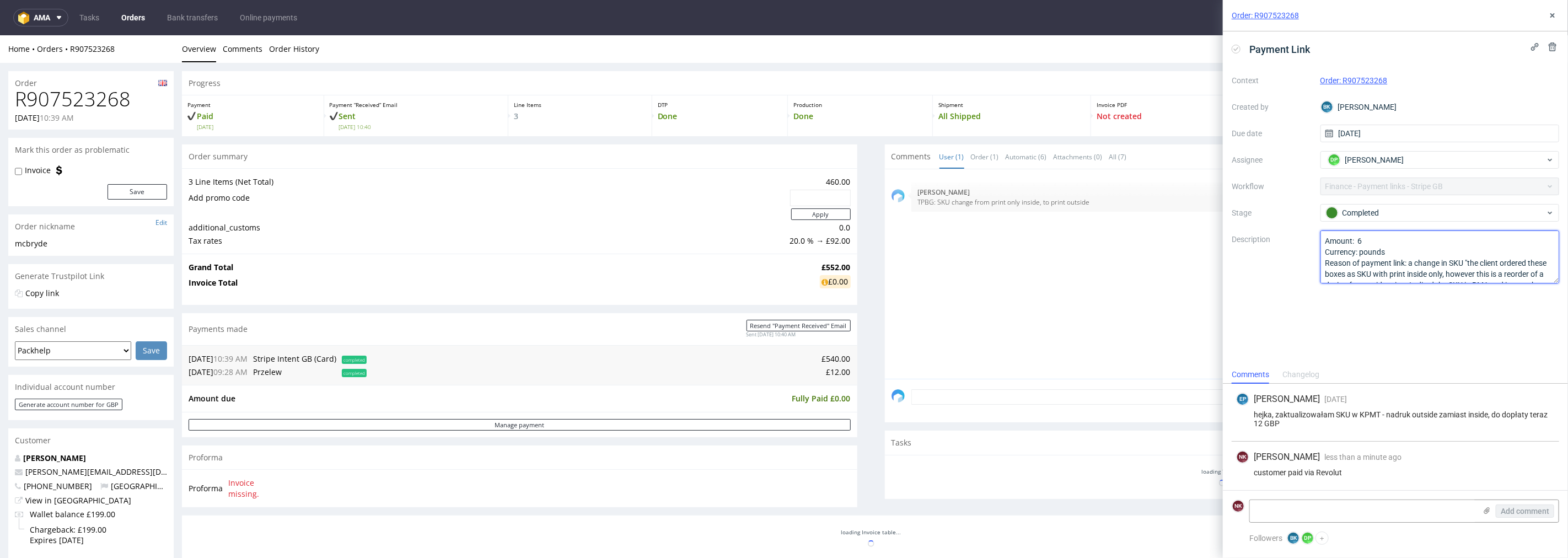
scroll to position [0, 0]
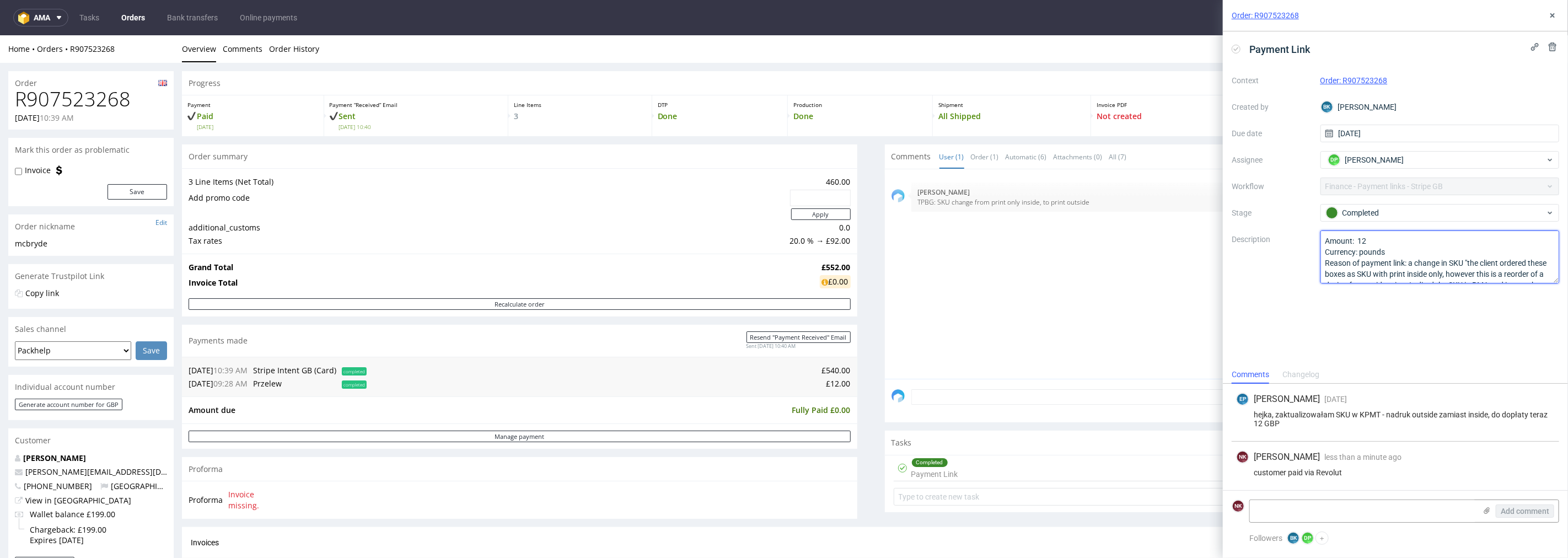
type textarea "Amount: 12 Currency: pounds Reason of payment link: a change in SKU "the client…"
click at [1380, 330] on div "Payment Link Context Order: R907523268 Created by BK Bogna Krystian Due date 15…" at bounding box center [1396, 199] width 345 height 334
click at [1551, 12] on icon at bounding box center [1553, 15] width 9 height 9
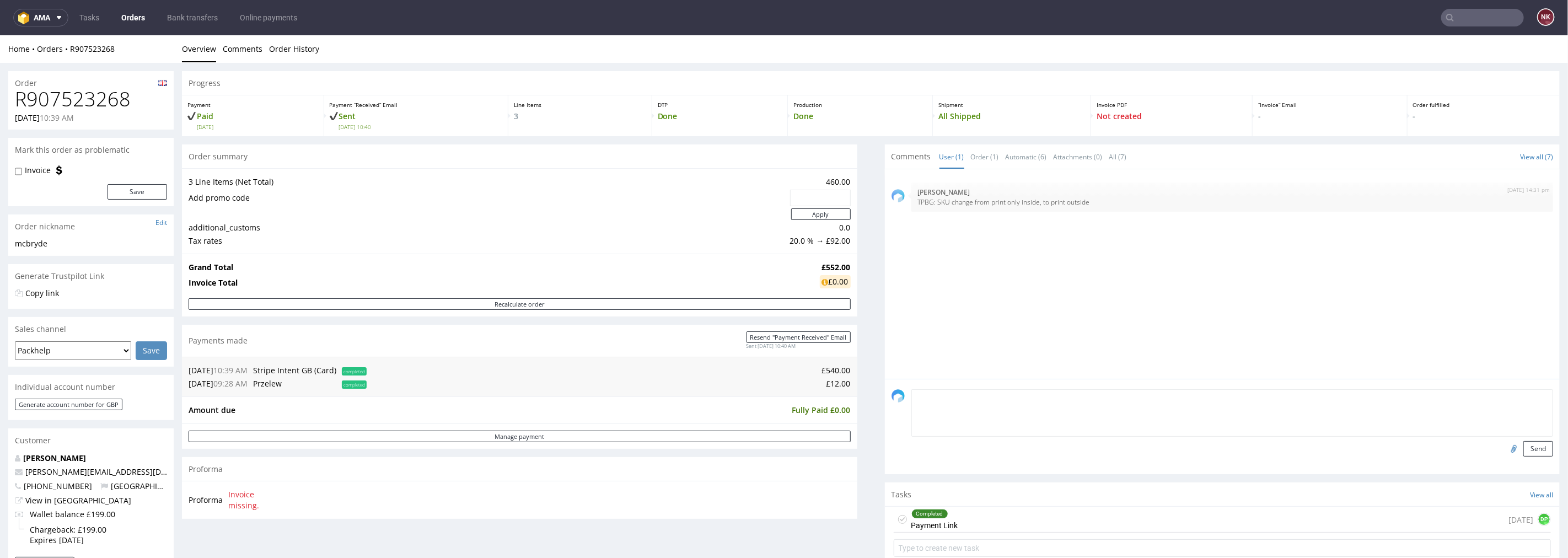
click at [957, 395] on textarea at bounding box center [1232, 413] width 642 height 48
type textarea "Paid via Revolut"
click at [1505, 445] on input "file" at bounding box center [1512, 448] width 15 height 14
type input "C:\fakepath\R907523268_Revolut.pdf"
click at [1536, 448] on div "Paid via Revolut Send" at bounding box center [1222, 426] width 675 height 96
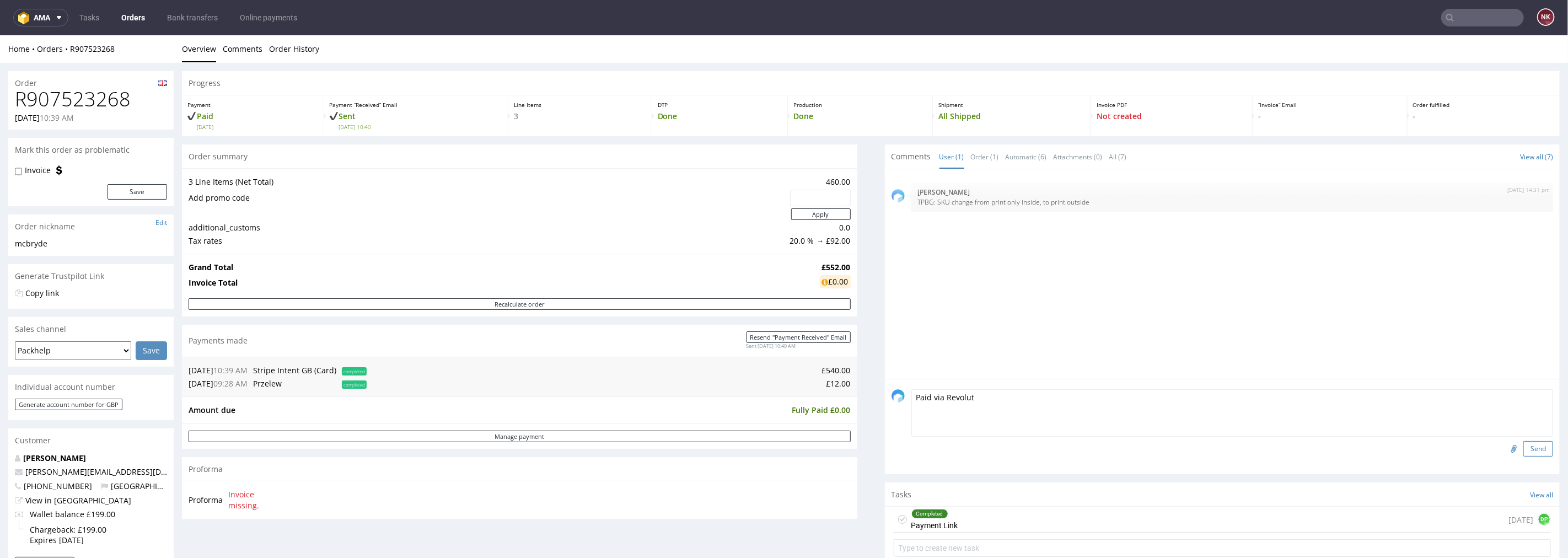
click at [1529, 448] on button "Send" at bounding box center [1537, 448] width 30 height 15
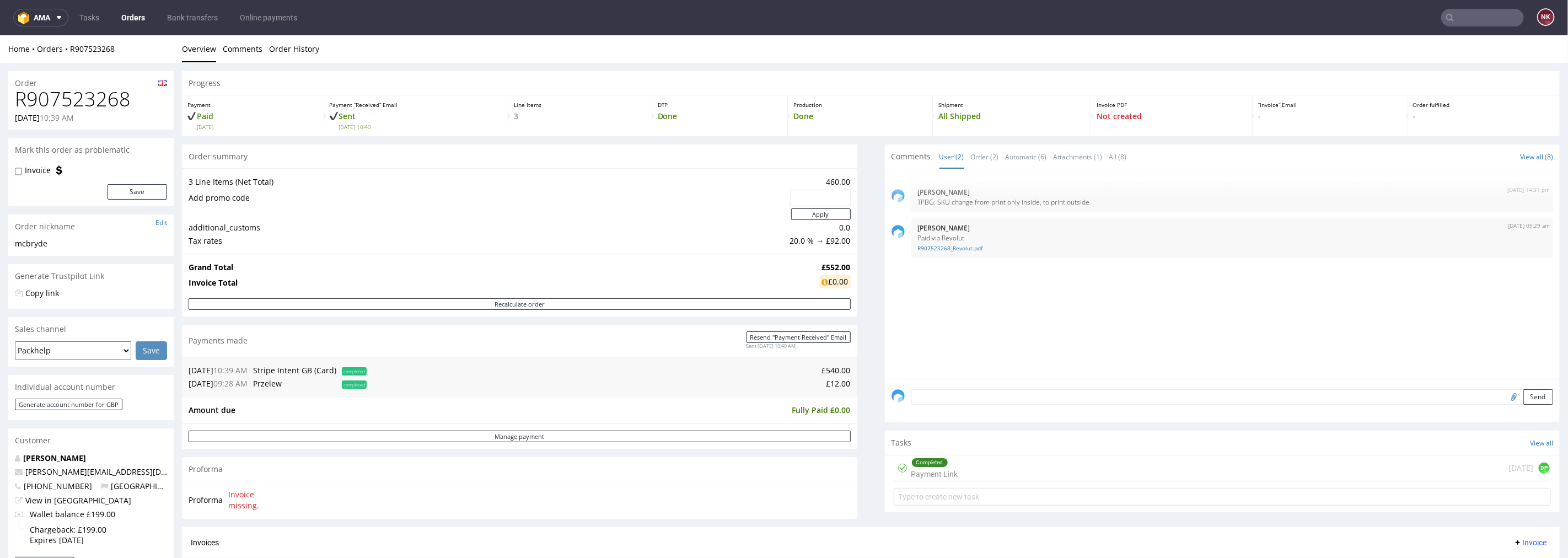
click at [1464, 21] on input "text" at bounding box center [1482, 18] width 83 height 18
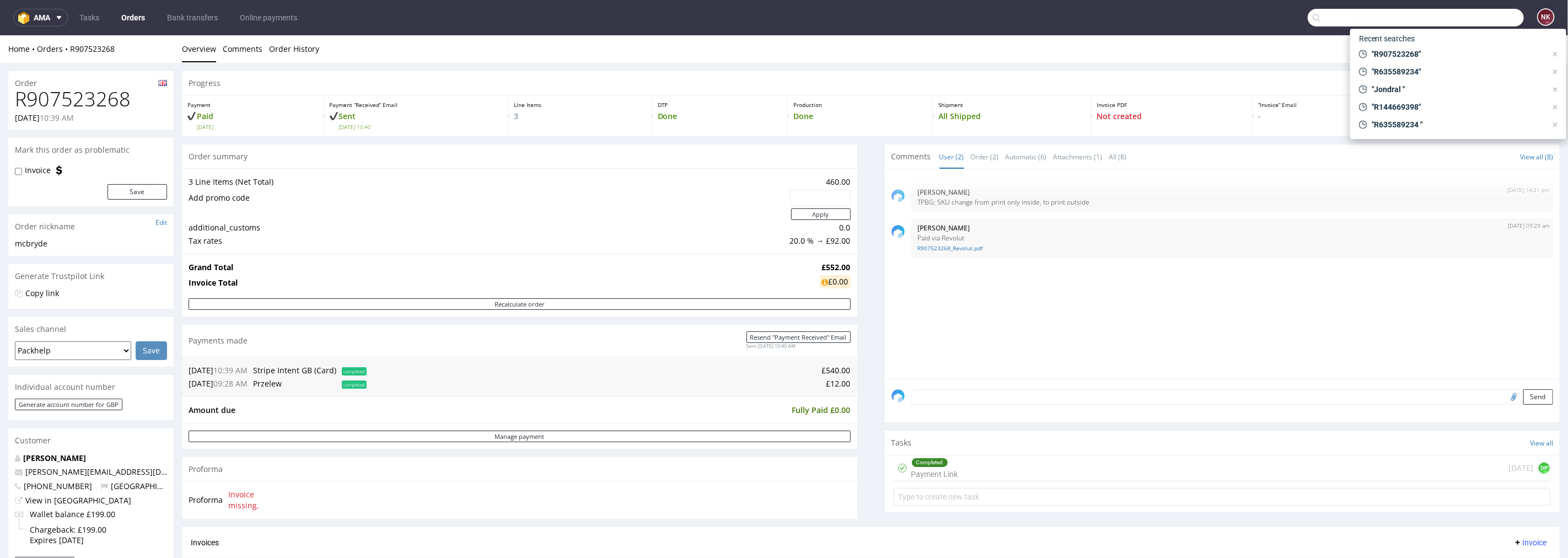
paste input "R224152466"
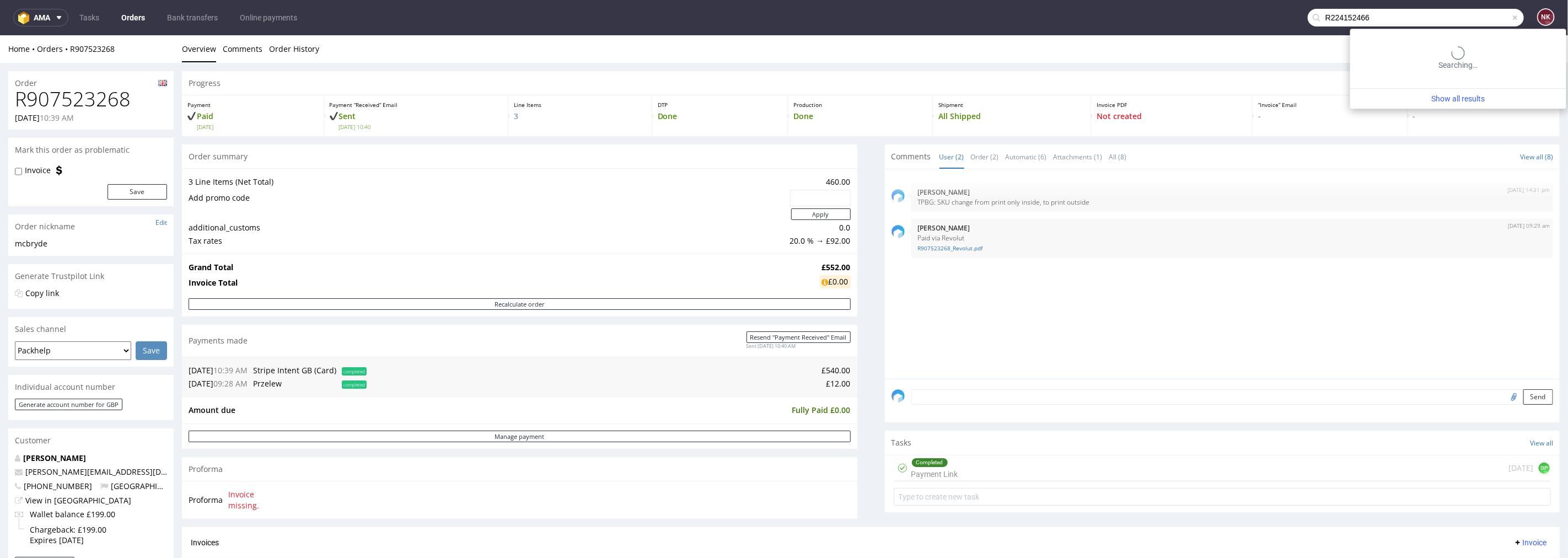
type input "R224152466"
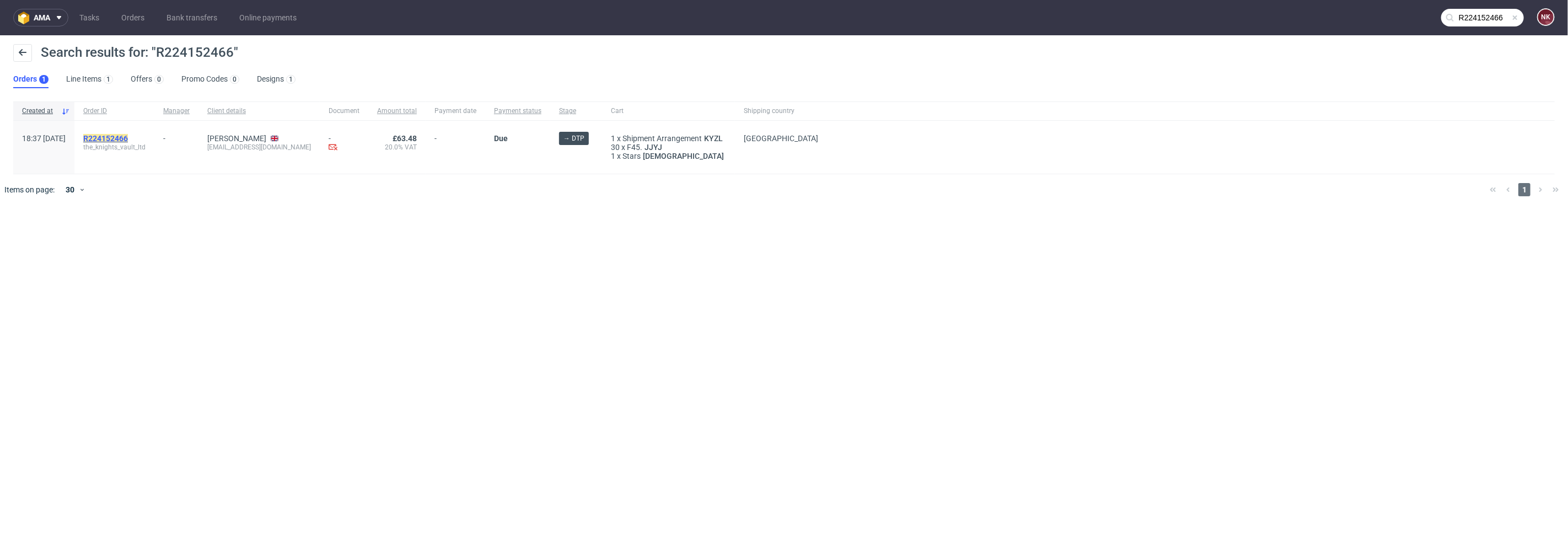
click at [128, 138] on mark "R224152466" at bounding box center [105, 138] width 44 height 9
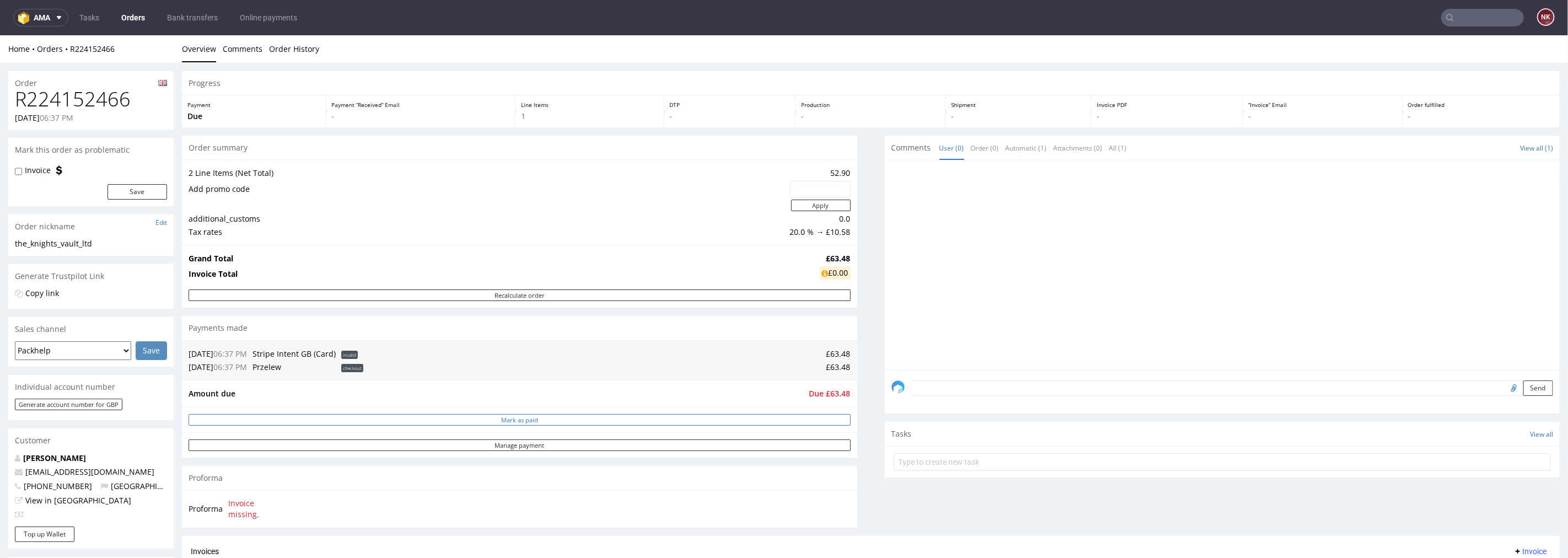
click at [767, 421] on button "Mark as paid" at bounding box center [519, 419] width 662 height 12
click at [947, 386] on textarea at bounding box center [1232, 387] width 642 height 15
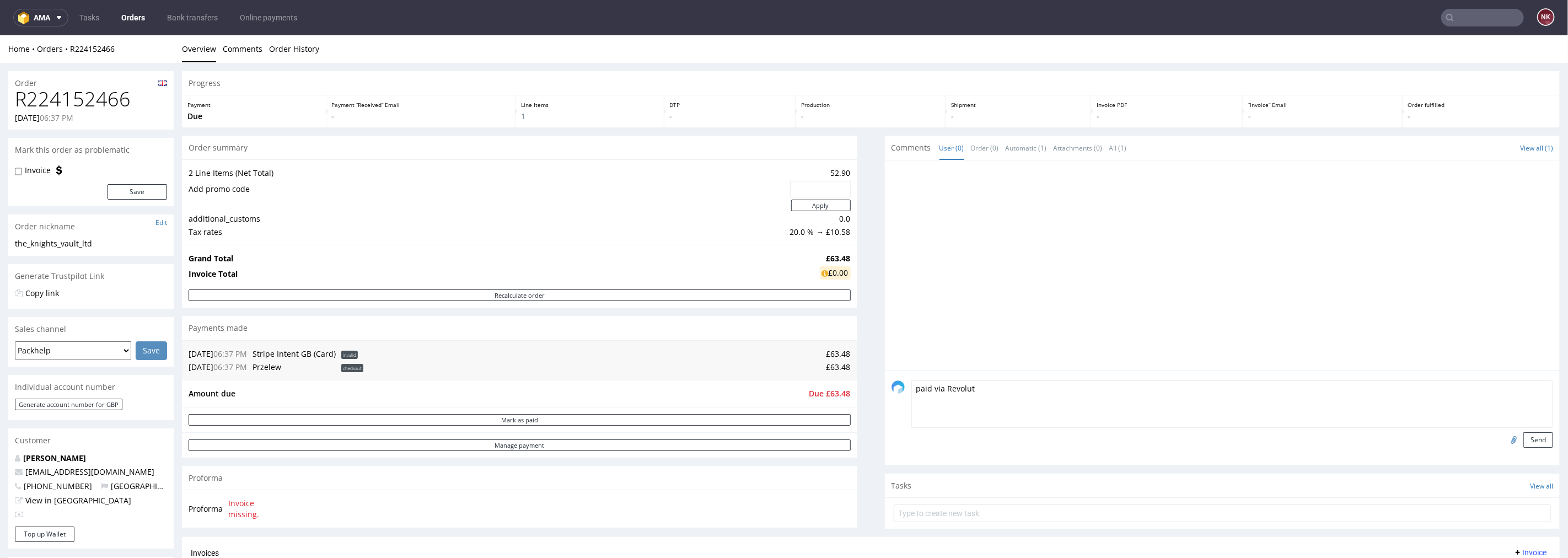
type textarea "paid via Revolut"
click at [1505, 437] on input "file" at bounding box center [1512, 439] width 15 height 14
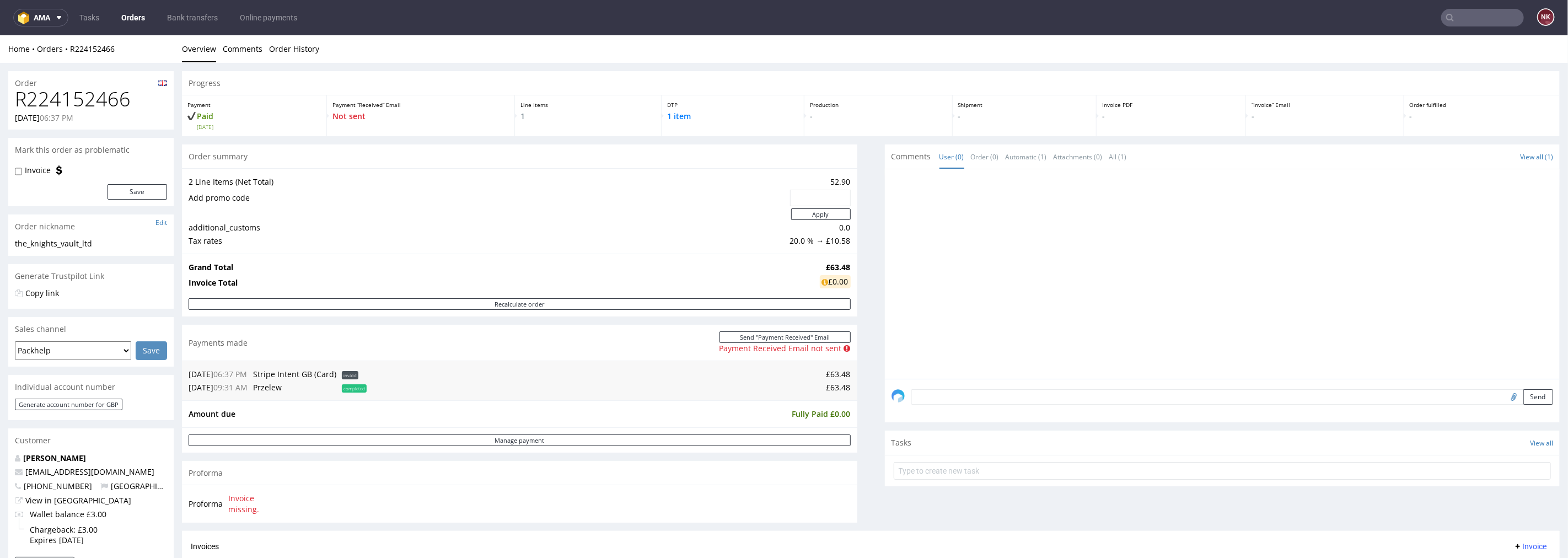
click at [945, 396] on textarea at bounding box center [1232, 396] width 642 height 15
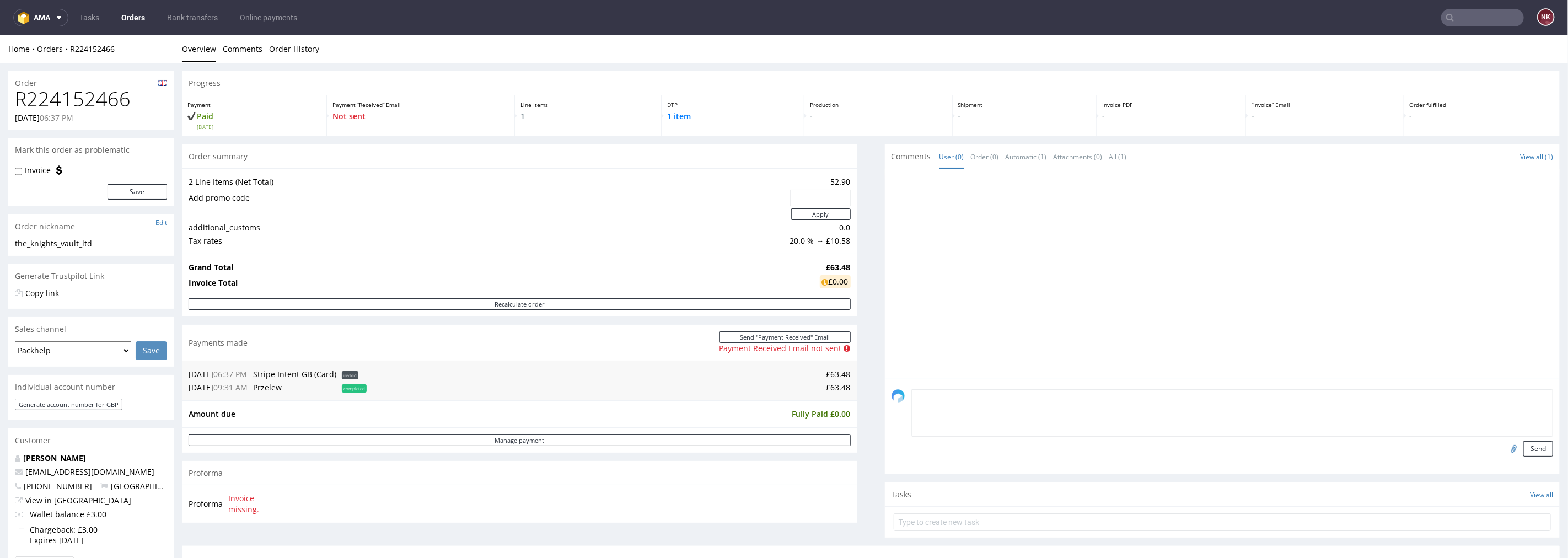
click at [1505, 443] on input "file" at bounding box center [1512, 448] width 15 height 14
type input "C:\fakepath\R224152466_Revolut.pdf"
click at [917, 403] on textarea at bounding box center [1232, 413] width 642 height 48
type textarea "Paid via Revolut"
click at [1523, 442] on button "Send" at bounding box center [1537, 448] width 30 height 15
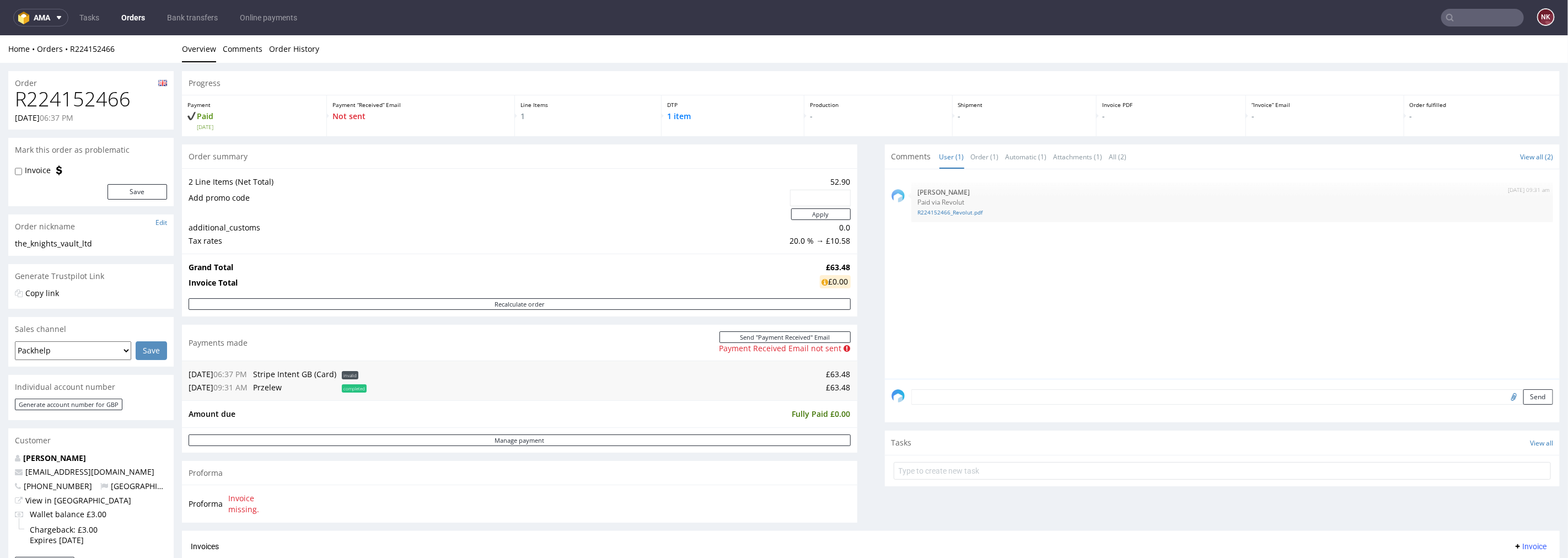
click at [886, 406] on div "Send" at bounding box center [1222, 400] width 675 height 44
click at [855, 362] on div "Progress Payment Paid Fri 26 Sep Payment “Received” Email Not sent Line Items 1…" at bounding box center [871, 400] width 1378 height 660
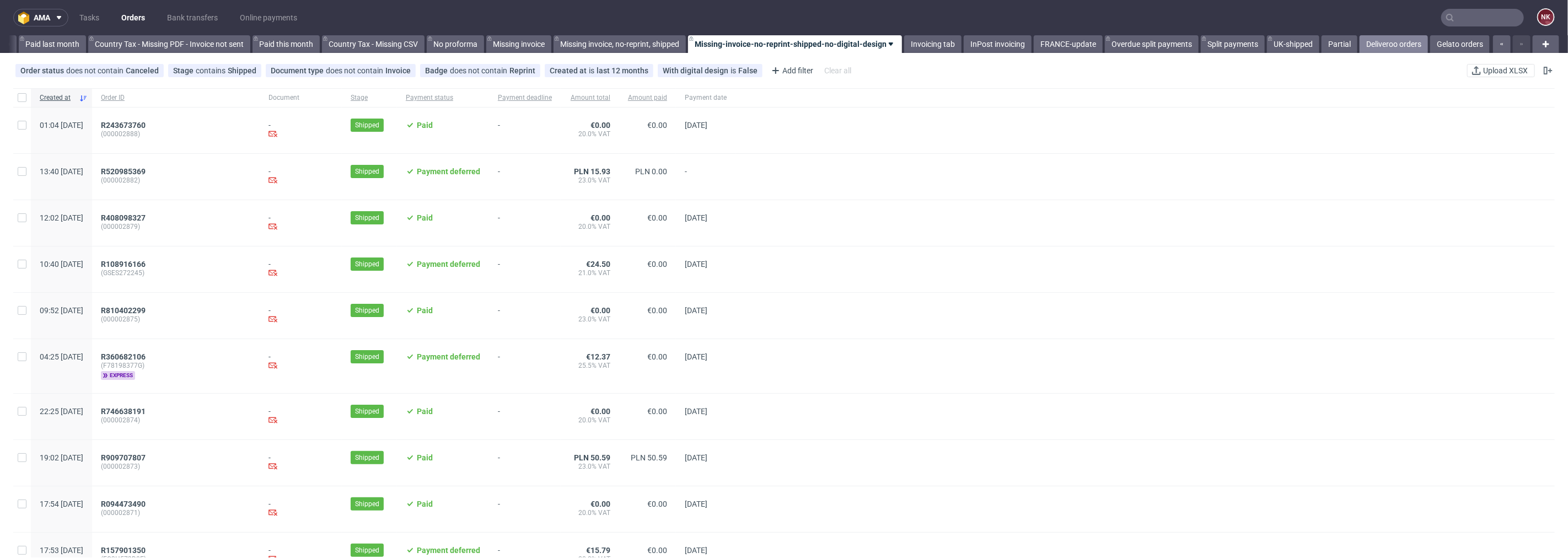
click at [1398, 39] on link "Deliveroo orders" at bounding box center [1394, 44] width 69 height 18
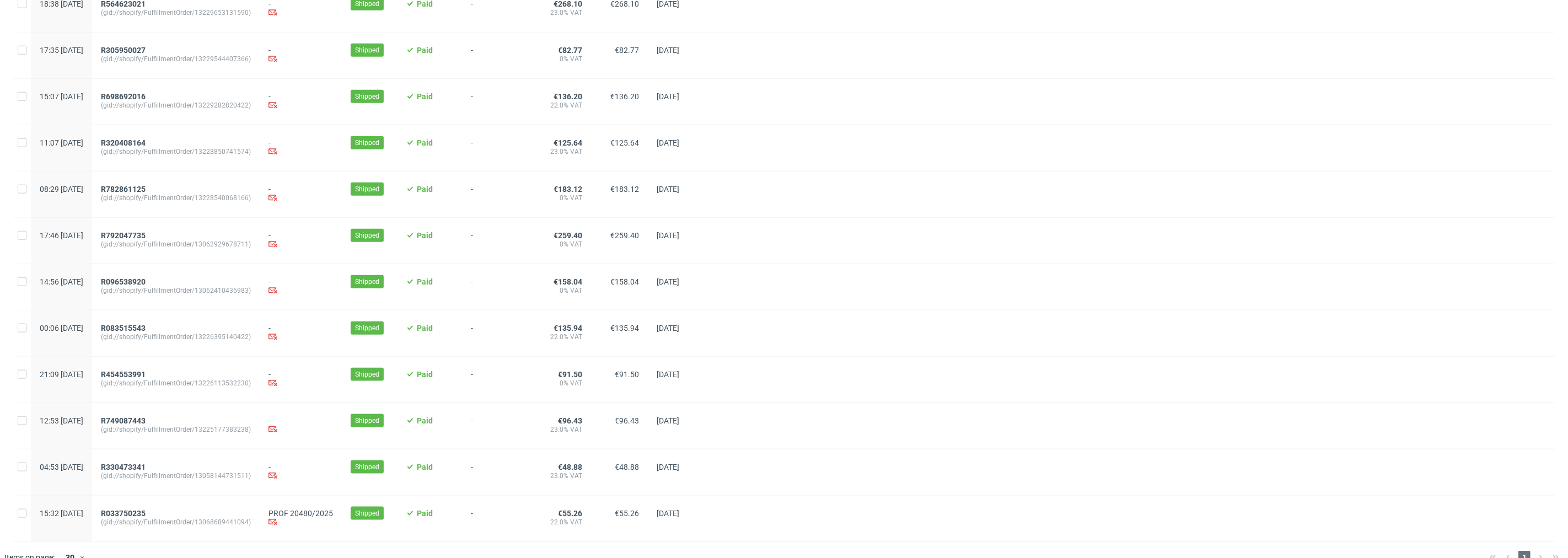
scroll to position [989, 0]
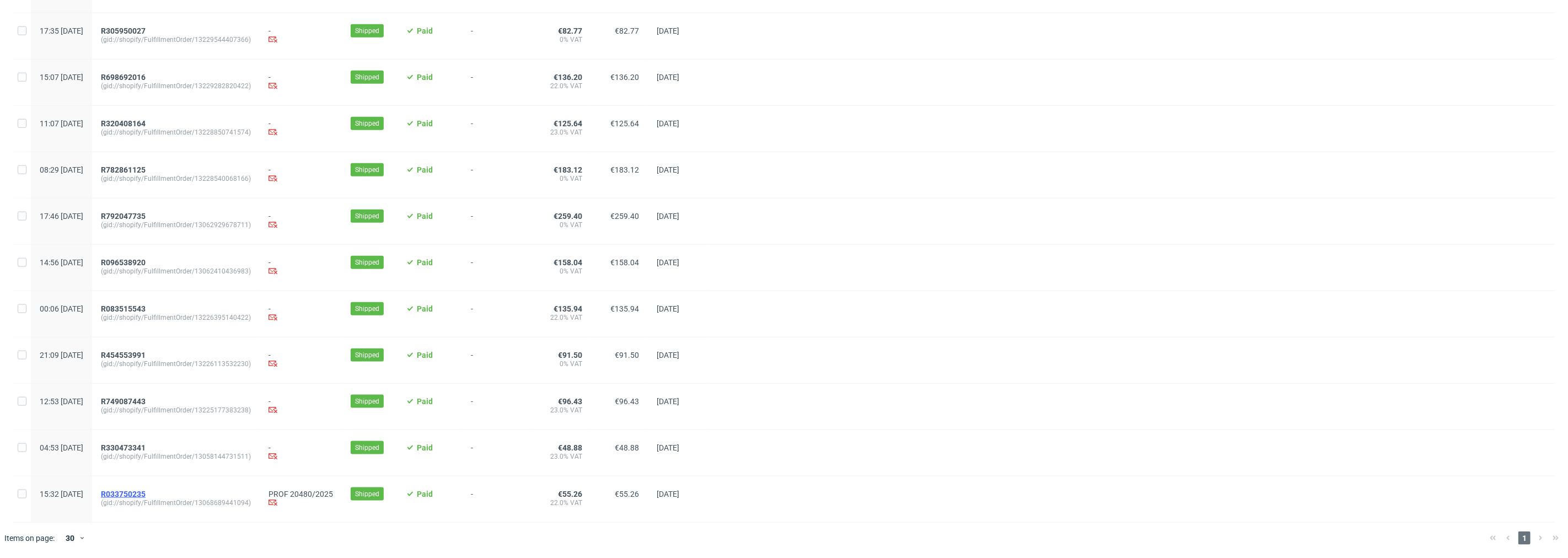
click at [145, 492] on span "R033750235" at bounding box center [123, 494] width 44 height 9
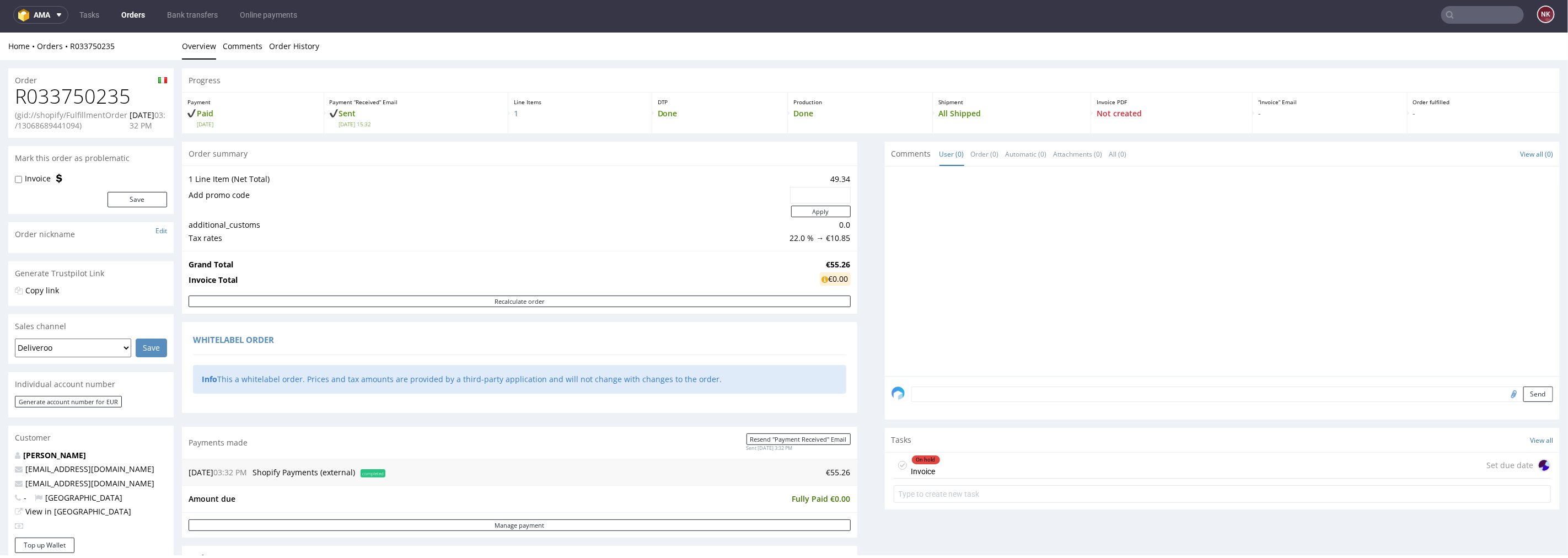
scroll to position [123, 0]
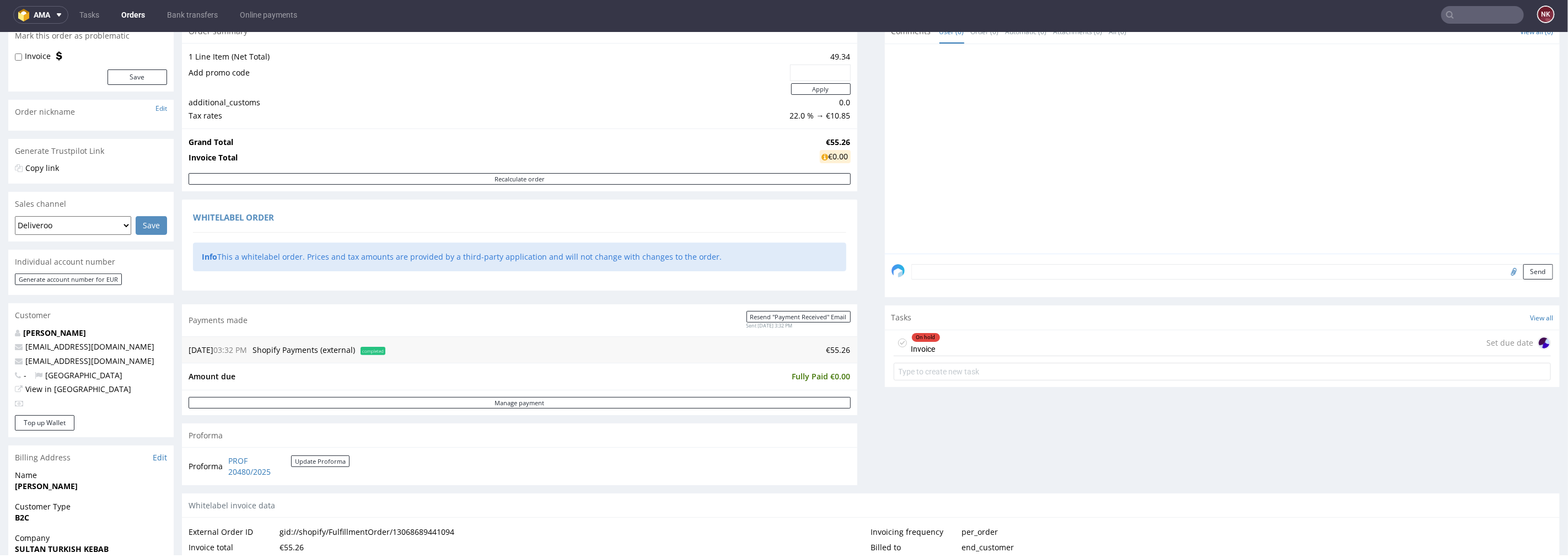
click at [1052, 337] on div "On hold Invoice Set due date" at bounding box center [1222, 342] width 658 height 26
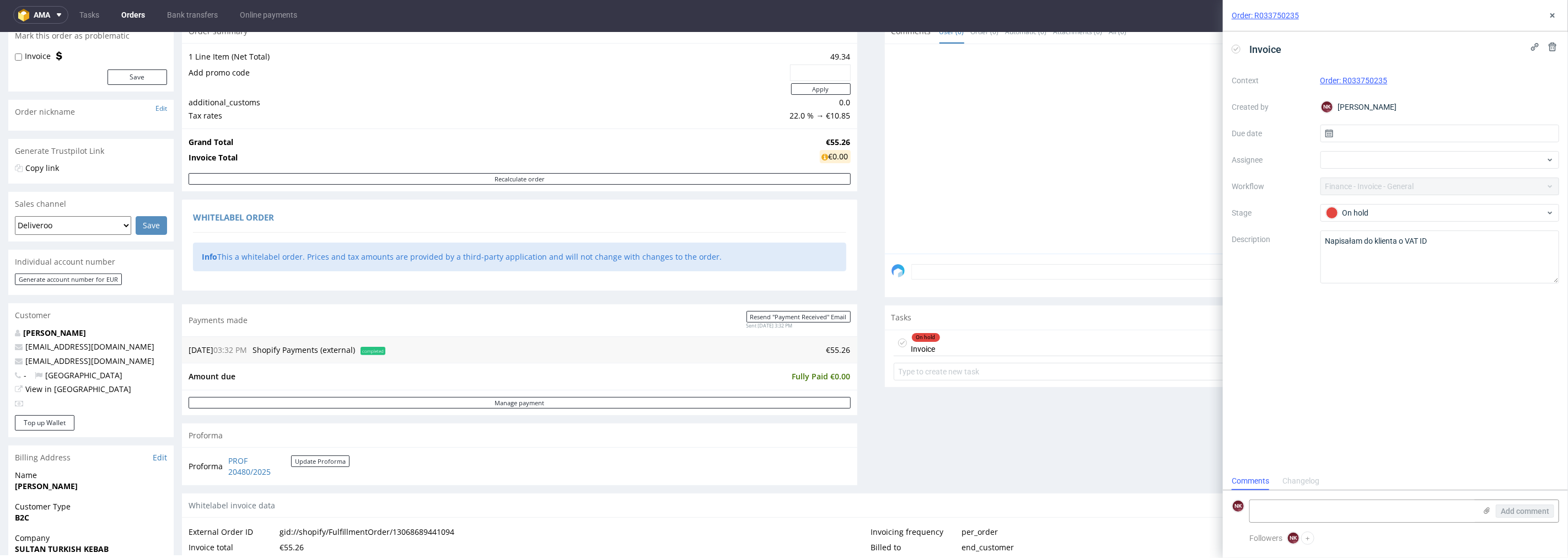
scroll to position [8, 0]
click at [1551, 14] on icon at bounding box center [1553, 15] width 9 height 9
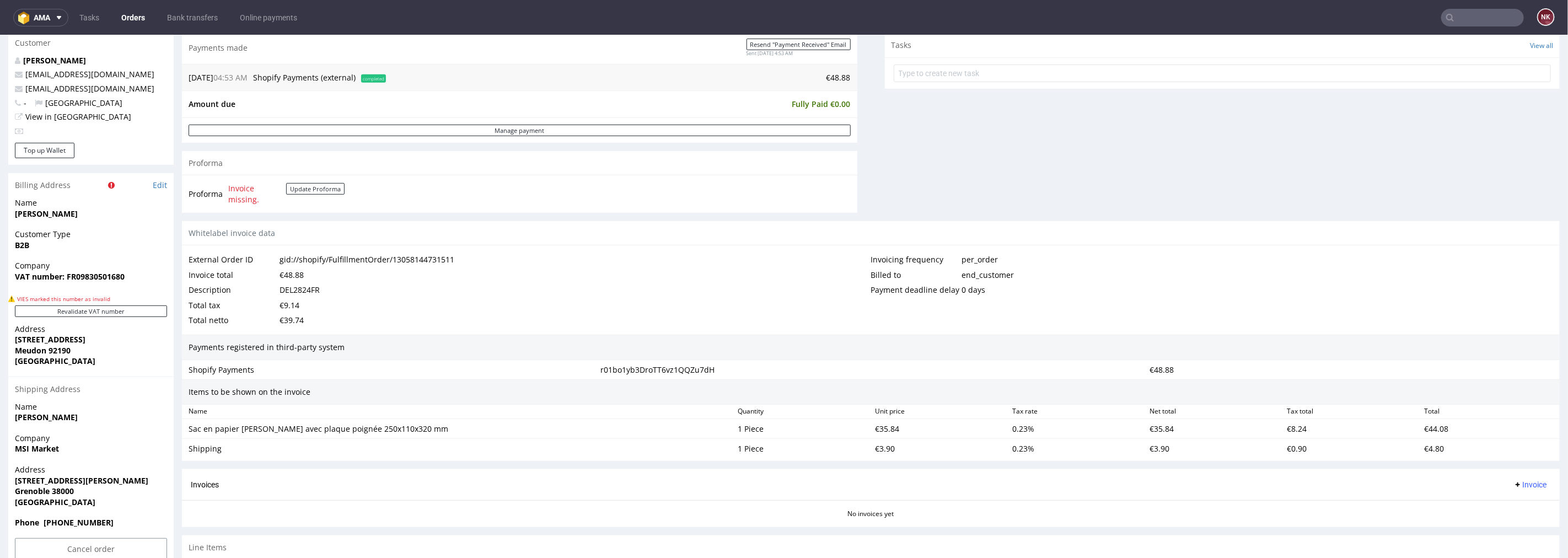
scroll to position [489, 0]
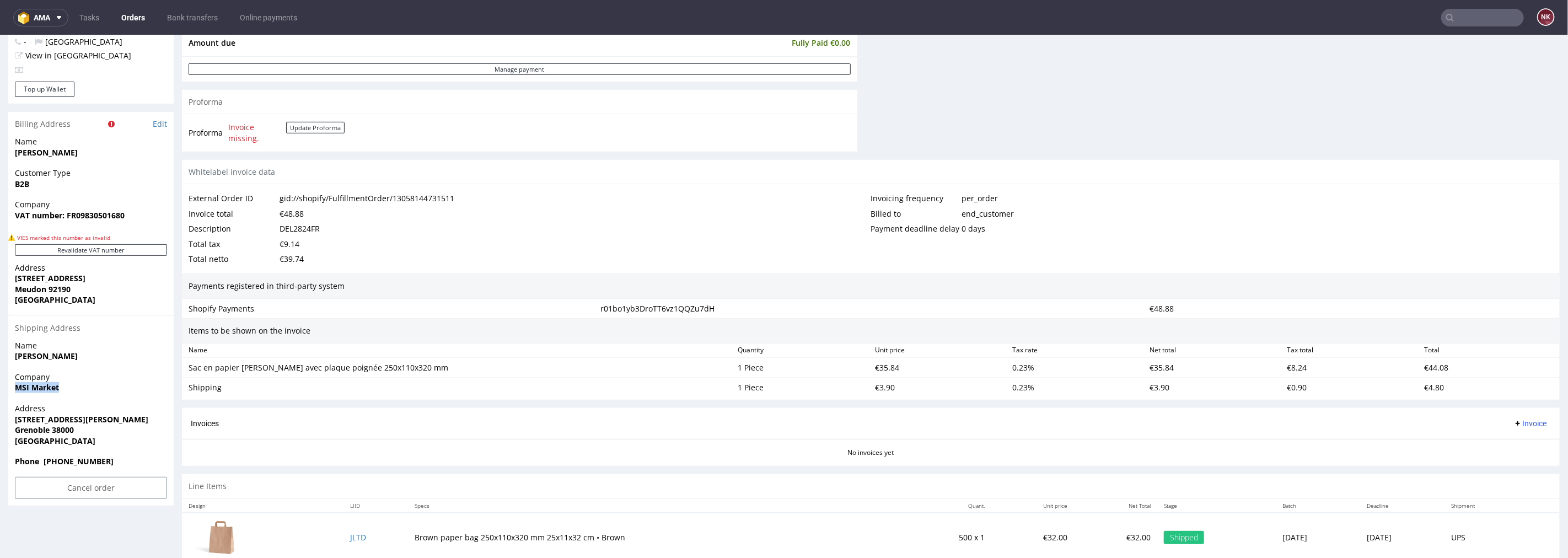
drag, startPoint x: 64, startPoint y: 386, endPoint x: 2, endPoint y: 386, distance: 62.0
click at [2, 386] on div "Order R330473341 (gid://shopify/FulfillmentOrder/13058144731511) [DATE] 04:53 A…" at bounding box center [784, 90] width 1568 height 974
click at [70, 386] on span "MSI Market" at bounding box center [90, 387] width 153 height 11
drag, startPoint x: 68, startPoint y: 387, endPoint x: 12, endPoint y: 387, distance: 56.0
click at [12, 387] on div "Company MSI Market" at bounding box center [90, 386] width 165 height 32
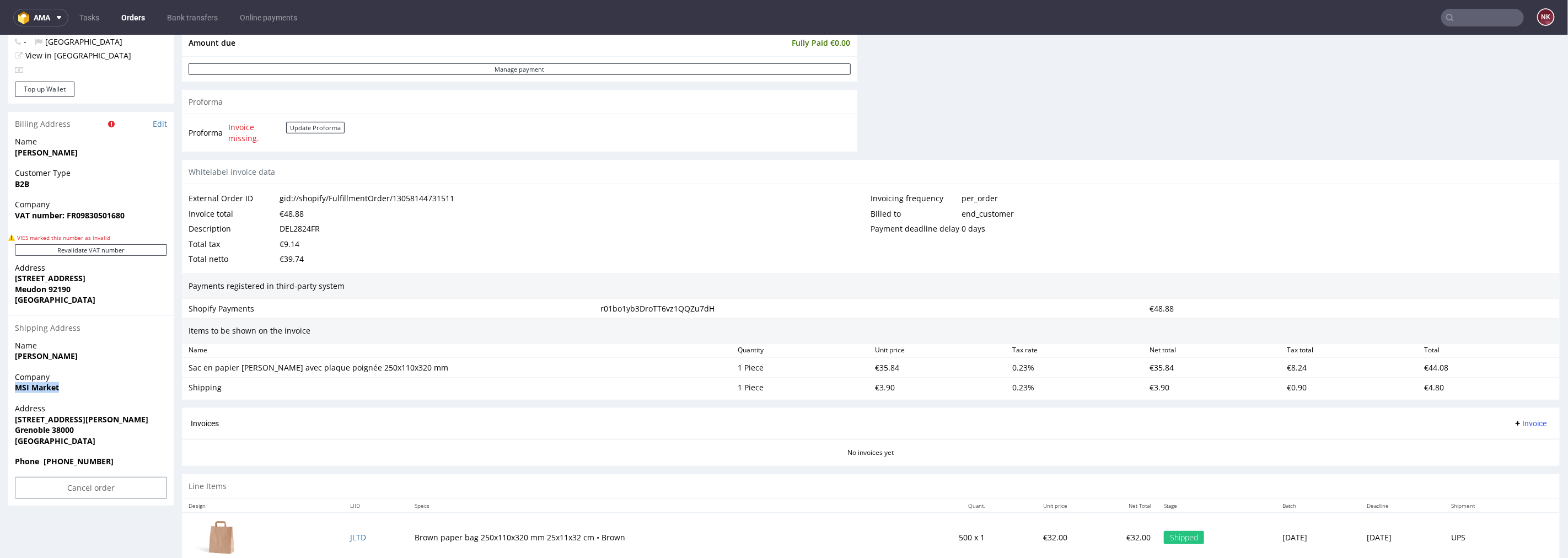
copy strong "MSI Market"
click at [93, 395] on div "Company MSI Market" at bounding box center [90, 386] width 165 height 32
drag, startPoint x: 41, startPoint y: 301, endPoint x: 9, endPoint y: 215, distance: 91.8
click at [9, 215] on section "Billing Address Edit Name Nail Moussaoui Customer Type B2B Company VAT number: …" at bounding box center [90, 307] width 165 height 393
copy section "VAT number: FR09830501680 VIES marked this number as invalid Revalidate VAT num…"
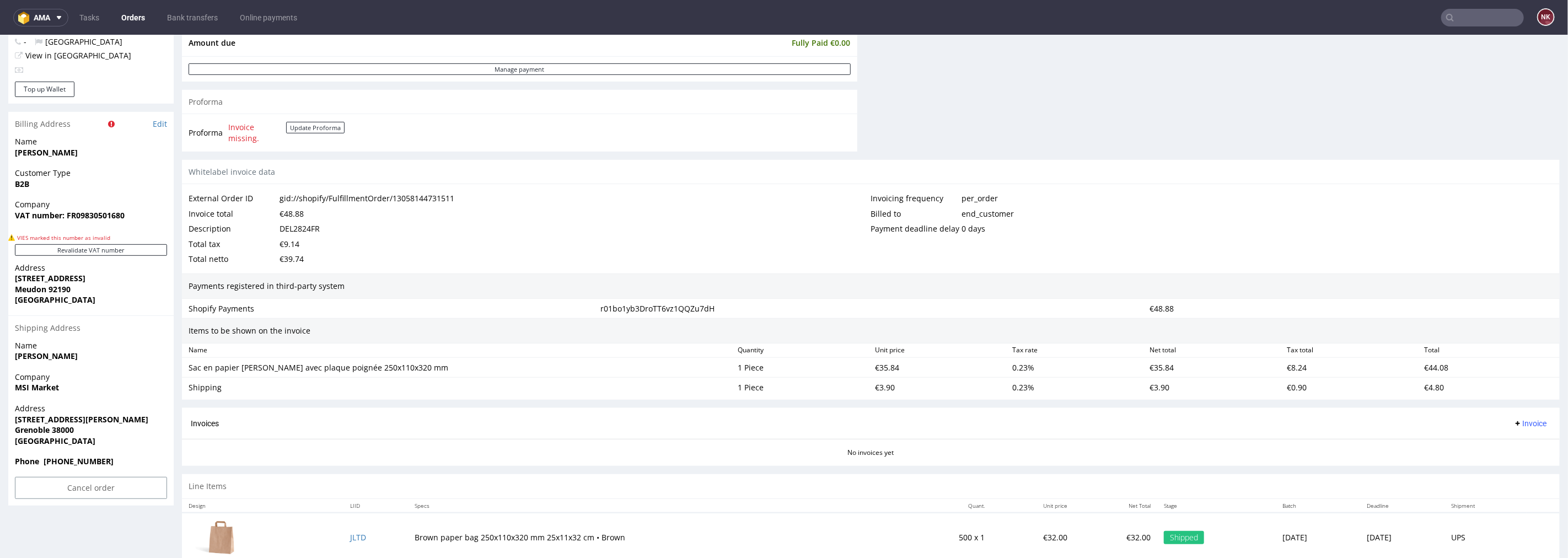
click at [153, 202] on span "Company" at bounding box center [90, 204] width 153 height 11
click at [161, 118] on link "Edit" at bounding box center [160, 124] width 14 height 11
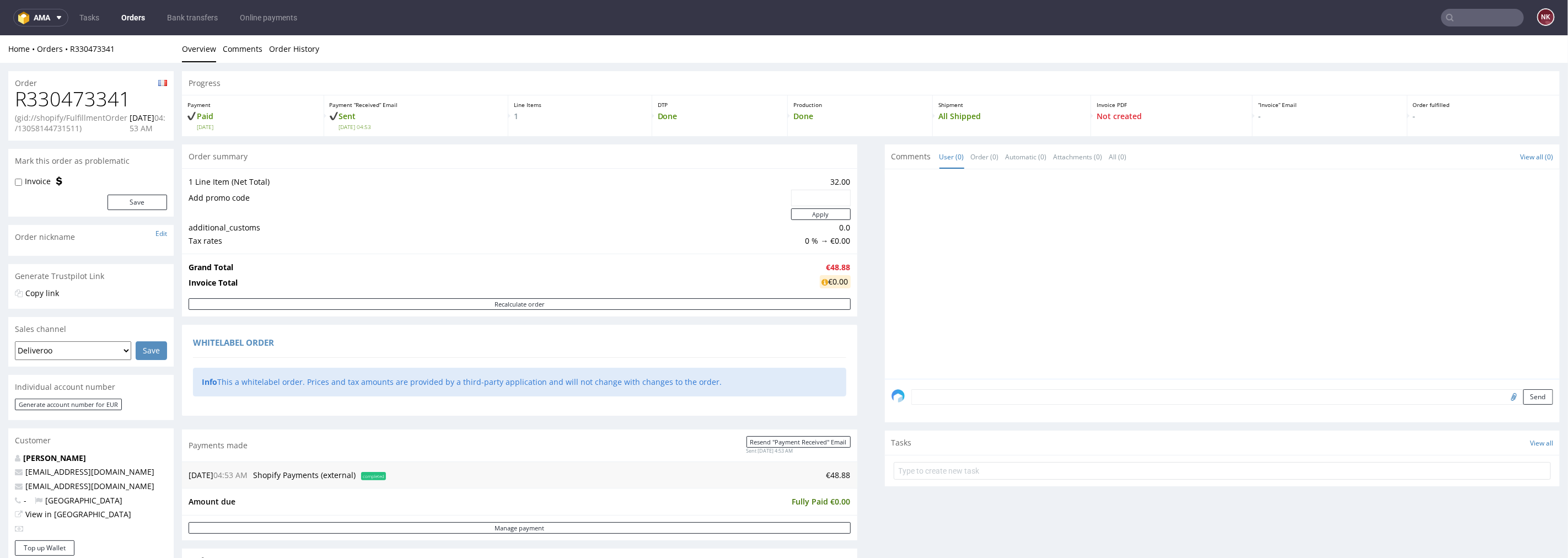
click at [869, 393] on div "Progress Payment Paid [DATE] Payment “Received” Email Sent [DATE] 04:53 Line It…" at bounding box center [871, 549] width 1378 height 958
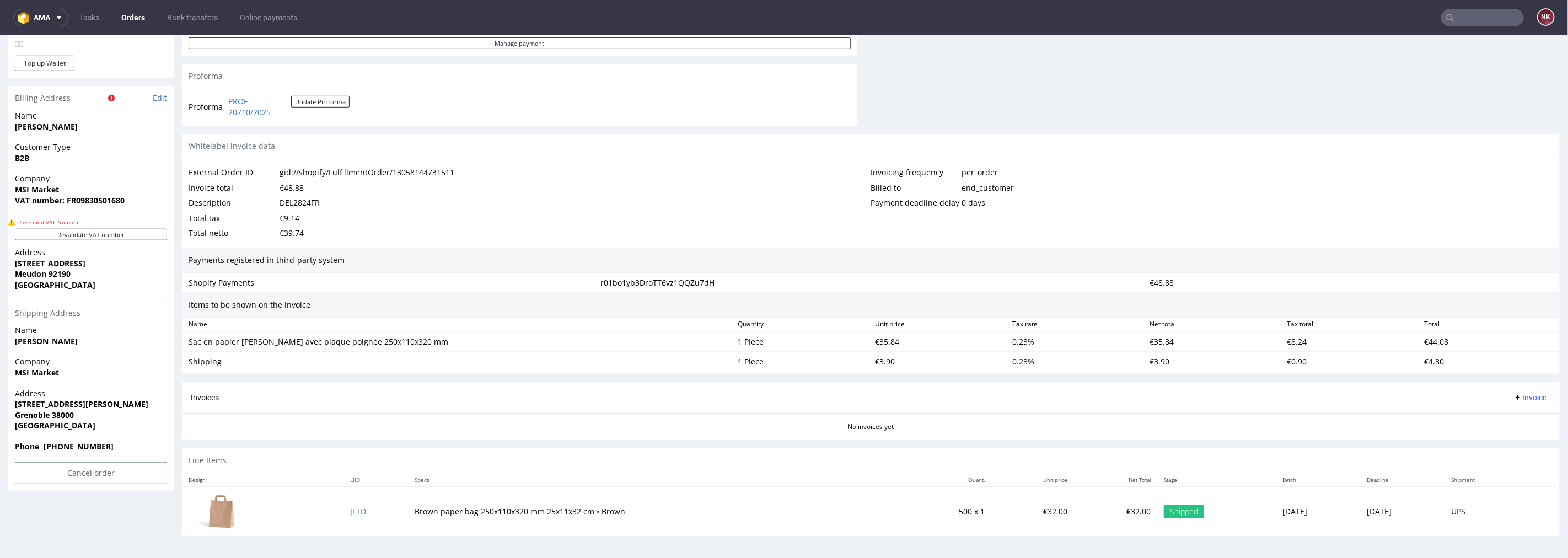
scroll to position [240, 0]
